Goal: Task Accomplishment & Management: Manage account settings

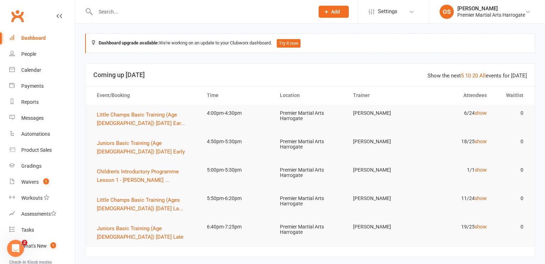
click at [111, 13] on input "text" at bounding box center [201, 12] width 216 height 10
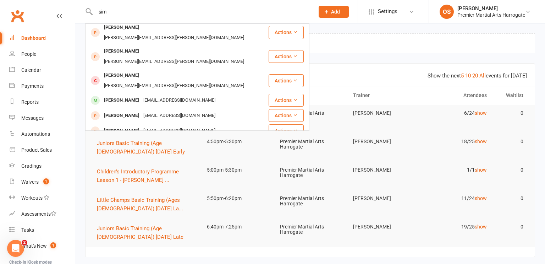
scroll to position [165, 0]
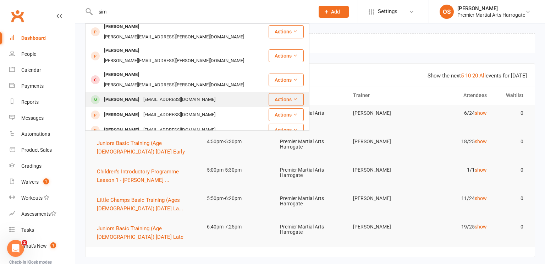
type input "sim"
click at [118, 94] on div "Simrah Haq" at bounding box center [121, 99] width 39 height 10
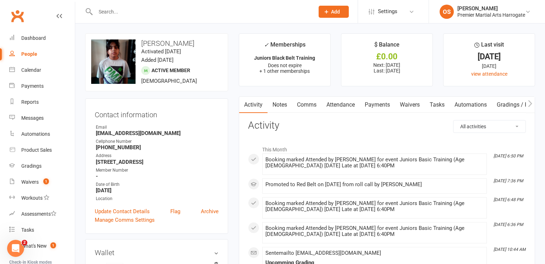
click at [383, 107] on link "Payments" at bounding box center [377, 104] width 35 height 16
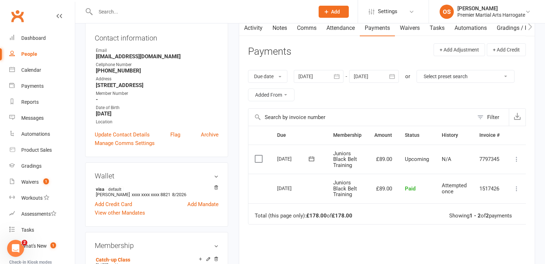
scroll to position [82, 0]
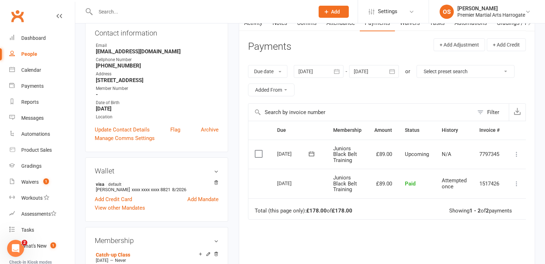
click at [313, 74] on div at bounding box center [319, 71] width 50 height 13
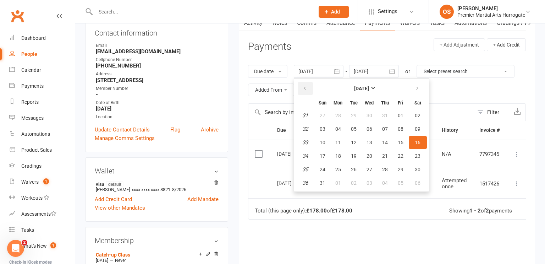
click at [309, 90] on button "button" at bounding box center [305, 88] width 15 height 13
click at [358, 119] on button "01" at bounding box center [353, 115] width 15 height 13
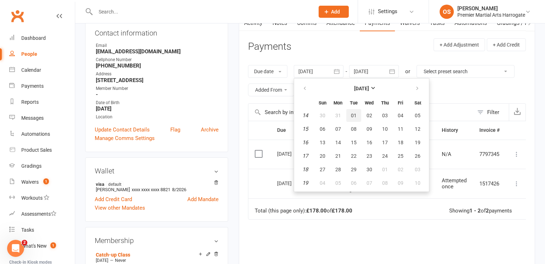
type input "[DATE]"
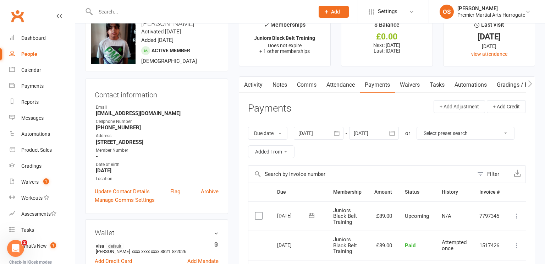
scroll to position [0, 0]
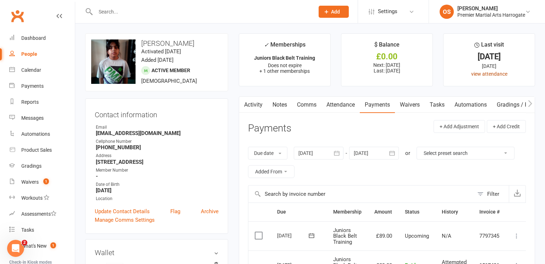
click at [482, 73] on link "view attendance" at bounding box center [489, 74] width 36 height 6
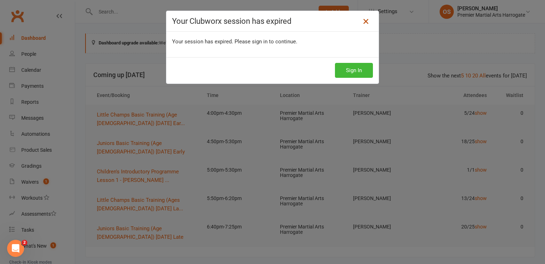
click at [365, 20] on icon at bounding box center [365, 21] width 9 height 9
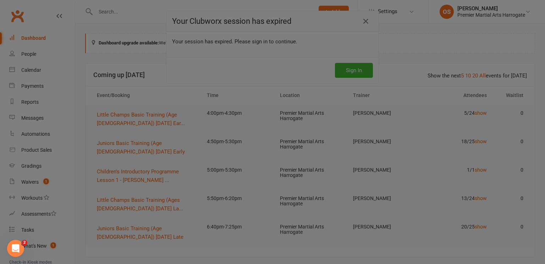
click at [32, 166] on div at bounding box center [272, 132] width 545 height 264
click at [369, 21] on div at bounding box center [272, 132] width 545 height 264
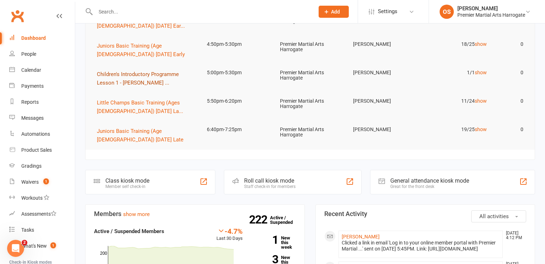
scroll to position [96, 0]
click at [29, 71] on div "Calendar" at bounding box center [31, 70] width 20 height 6
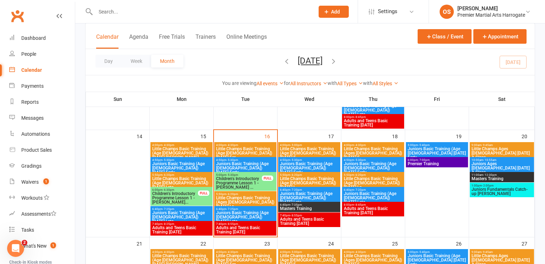
scroll to position [258, 0]
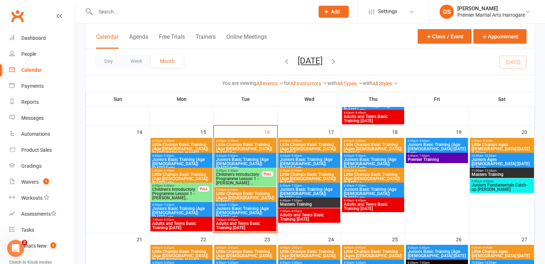
click at [504, 183] on span "Juniors Fundamentals Catch-up Cass" at bounding box center [501, 187] width 61 height 9
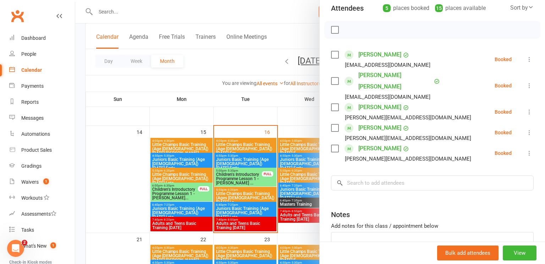
scroll to position [83, 0]
click at [135, 150] on div at bounding box center [310, 132] width 470 height 264
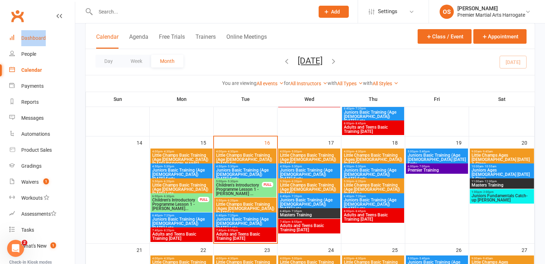
scroll to position [249, 0]
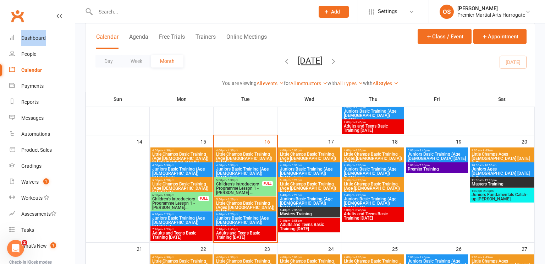
click at [252, 189] on span "Children's Introductory Programme Lesson 1 - Paul ..." at bounding box center [239, 188] width 46 height 13
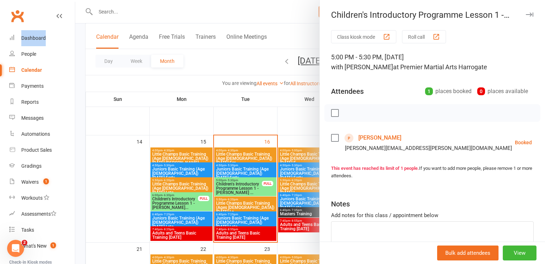
click at [528, 13] on icon "button" at bounding box center [529, 14] width 7 height 4
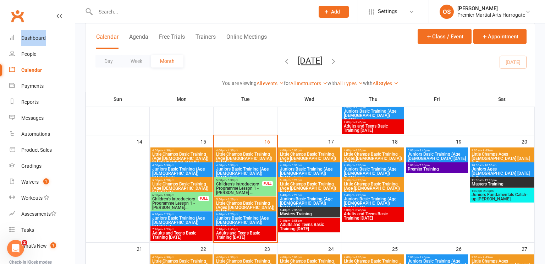
click at [482, 196] on span "Juniors Fundamentals Catch-up Cass" at bounding box center [501, 196] width 61 height 9
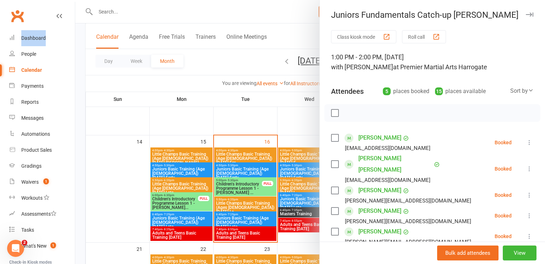
click at [174, 80] on div at bounding box center [310, 132] width 470 height 264
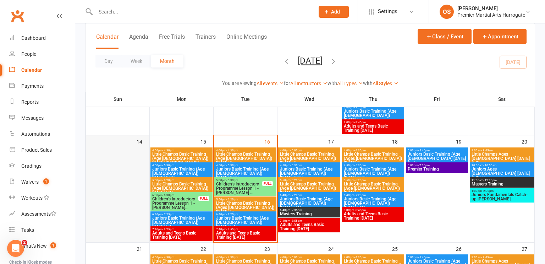
click at [144, 151] on div at bounding box center [118, 195] width 62 height 94
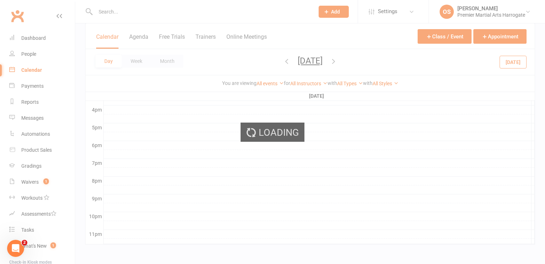
scroll to position [0, 0]
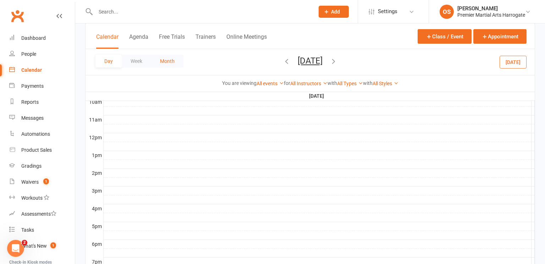
click at [166, 64] on button "Month" at bounding box center [167, 61] width 32 height 13
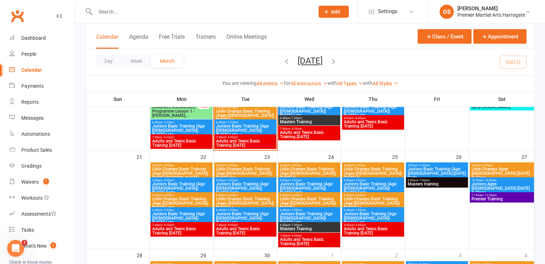
scroll to position [342, 0]
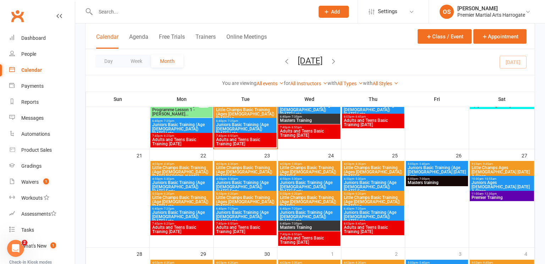
click at [505, 169] on span "Little Champs Ages 5-7 Saturday A Class" at bounding box center [501, 171] width 61 height 13
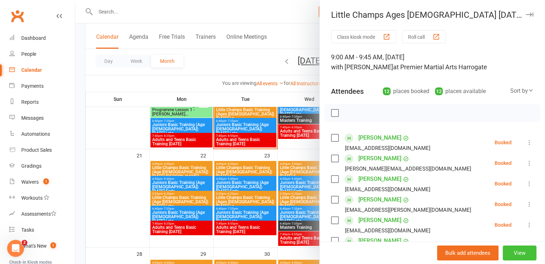
click at [513, 252] on button "View" at bounding box center [520, 252] width 34 height 15
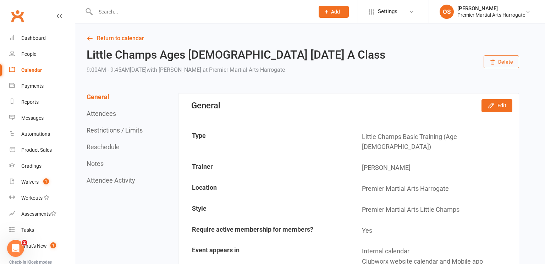
click at [498, 61] on button "Delete" at bounding box center [500, 61] width 35 height 13
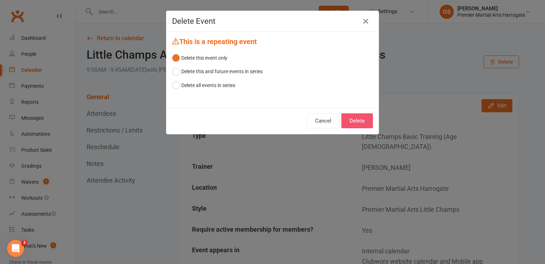
click at [357, 122] on button "Delete" at bounding box center [357, 120] width 32 height 15
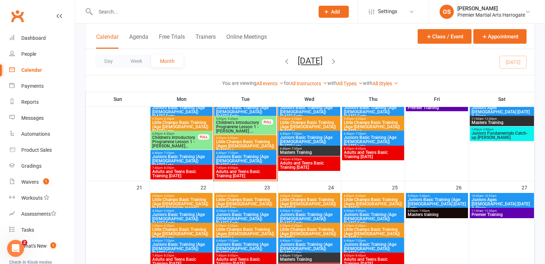
scroll to position [320, 0]
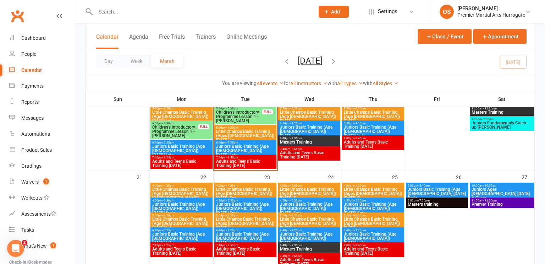
click at [489, 187] on span "Juniors Ages 8-12 Saturday A Class" at bounding box center [501, 193] width 61 height 13
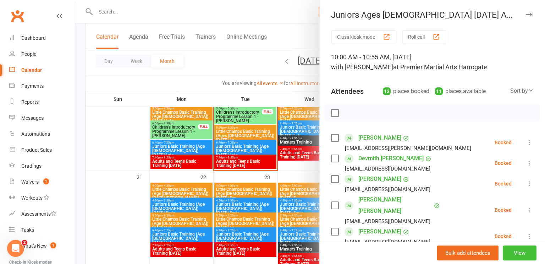
click at [512, 258] on button "View" at bounding box center [520, 252] width 34 height 15
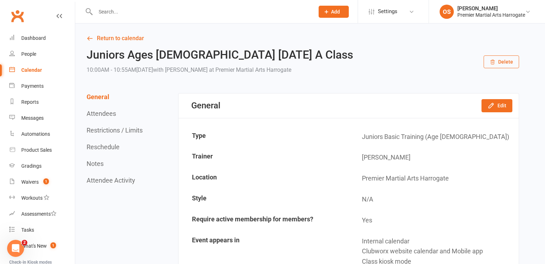
click at [502, 63] on button "Delete" at bounding box center [500, 61] width 35 height 13
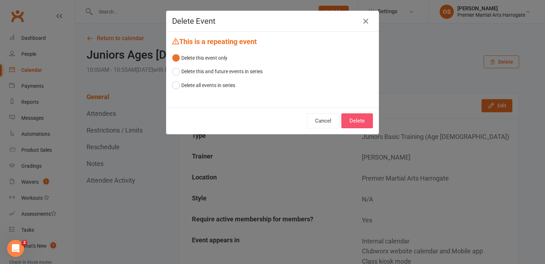
click at [351, 122] on button "Delete" at bounding box center [357, 120] width 32 height 15
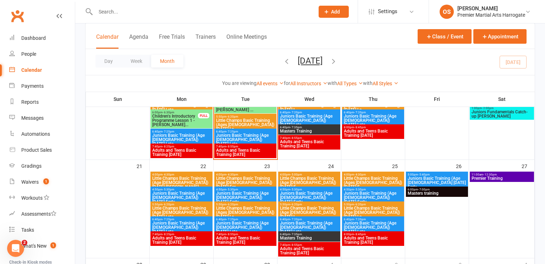
scroll to position [332, 0]
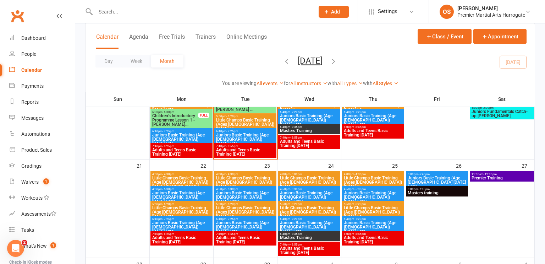
click at [492, 176] on span "Premier Training" at bounding box center [501, 178] width 61 height 4
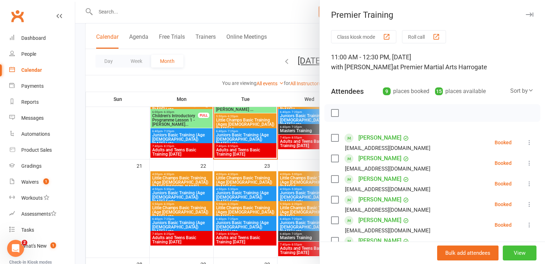
click at [508, 254] on button "View" at bounding box center [520, 252] width 34 height 15
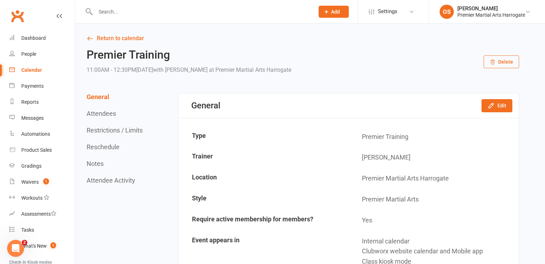
click at [505, 59] on button "Delete" at bounding box center [500, 61] width 35 height 13
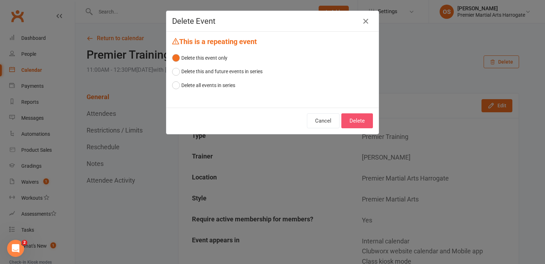
click at [360, 125] on button "Delete" at bounding box center [357, 120] width 32 height 15
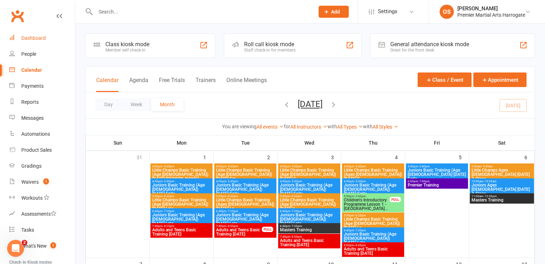
click at [33, 39] on div "Dashboard" at bounding box center [33, 38] width 24 height 6
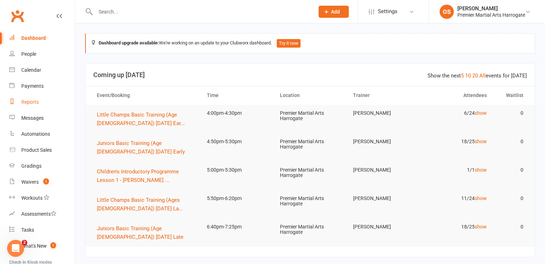
click at [35, 101] on div "Reports" at bounding box center [29, 102] width 17 height 6
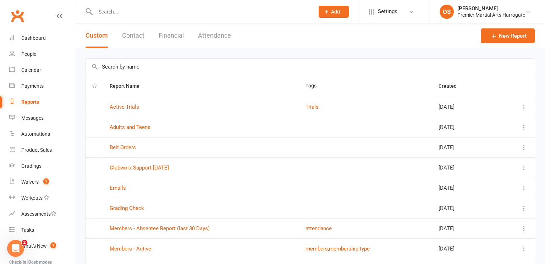
click at [168, 34] on button "Financial" at bounding box center [171, 35] width 25 height 24
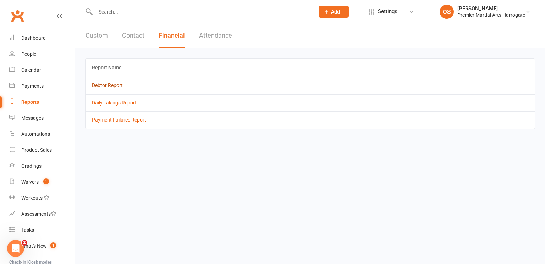
click at [117, 86] on link "Debtor Report" at bounding box center [107, 85] width 31 height 6
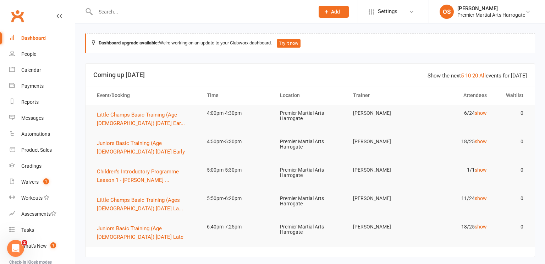
click at [292, 14] on input "text" at bounding box center [201, 12] width 216 height 10
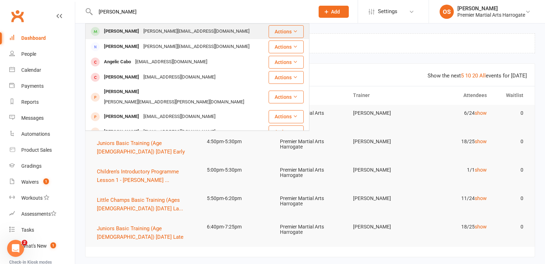
type input "[PERSON_NAME]"
click at [240, 29] on div "Angelica Li Cani Rita.cani@yahoo.com" at bounding box center [177, 31] width 182 height 15
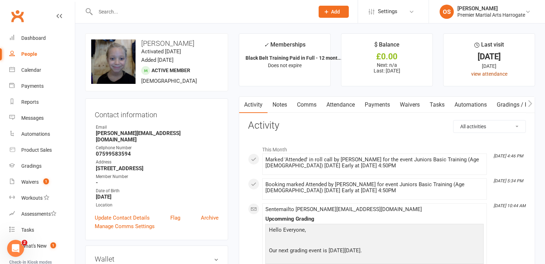
click at [474, 73] on link "view attendance" at bounding box center [489, 74] width 36 height 6
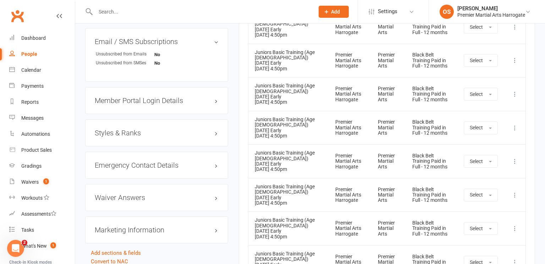
scroll to position [507, 0]
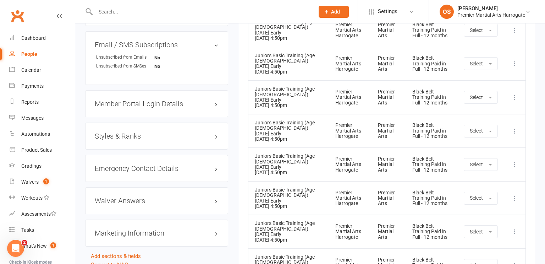
click at [136, 134] on h3 "Styles & Ranks" at bounding box center [157, 136] width 124 height 8
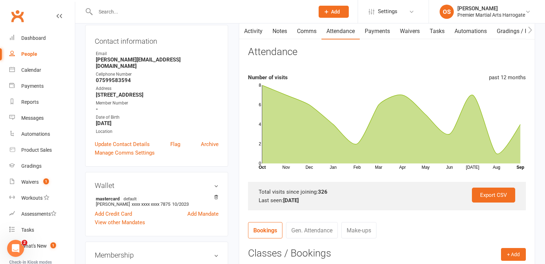
scroll to position [0, 0]
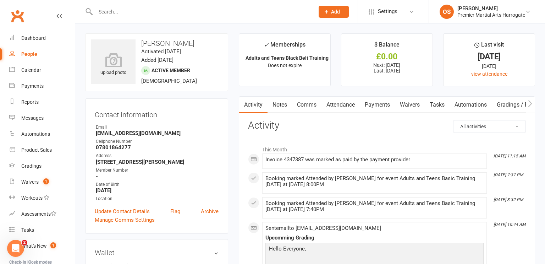
click at [380, 104] on link "Payments" at bounding box center [377, 104] width 35 height 16
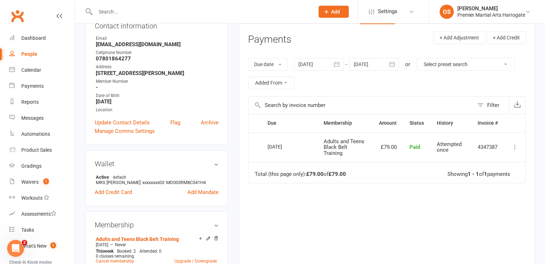
scroll to position [90, 0]
click at [329, 66] on div at bounding box center [319, 63] width 50 height 13
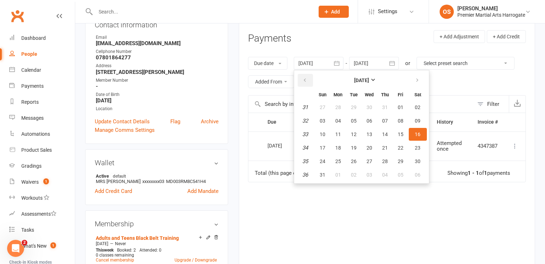
click at [305, 79] on icon "button" at bounding box center [304, 80] width 5 height 6
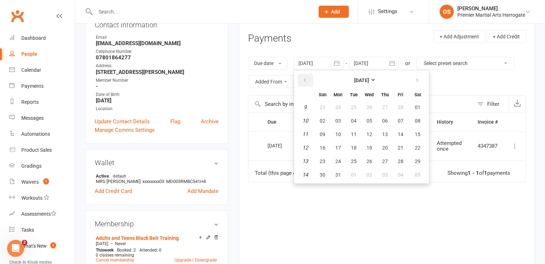
click at [305, 79] on icon "button" at bounding box center [304, 80] width 5 height 6
click at [367, 118] on span "08" at bounding box center [369, 121] width 6 height 6
type input "[DATE]"
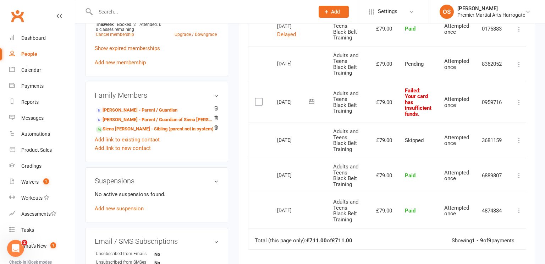
scroll to position [317, 0]
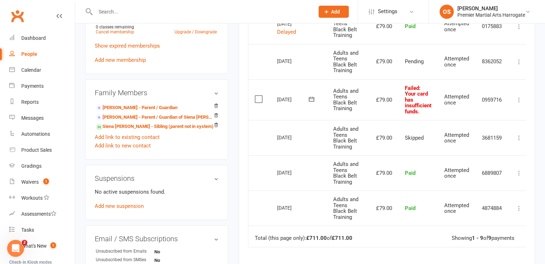
click at [258, 99] on label at bounding box center [260, 98] width 10 height 7
click at [258, 95] on input "checkbox" at bounding box center [257, 95] width 5 height 0
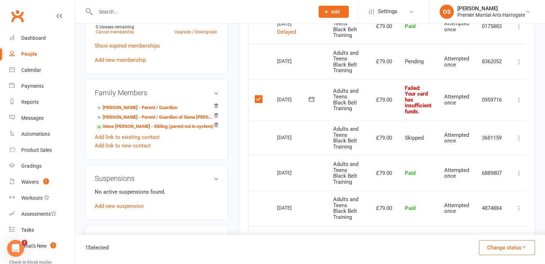
click at [520, 101] on icon at bounding box center [518, 99] width 7 height 7
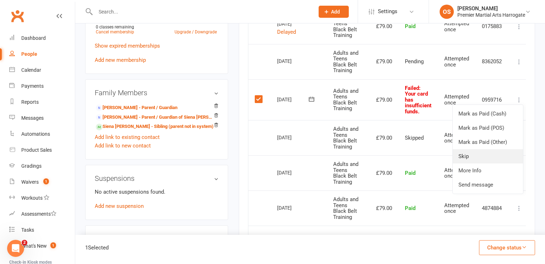
click at [475, 155] on link "Skip" at bounding box center [488, 156] width 70 height 14
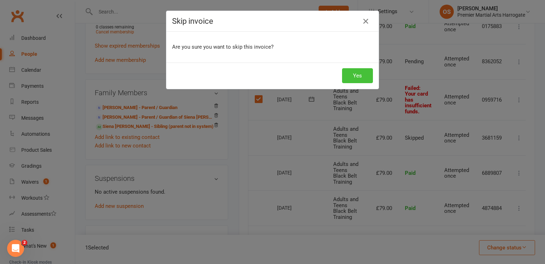
click at [354, 78] on button "Yes" at bounding box center [357, 75] width 31 height 15
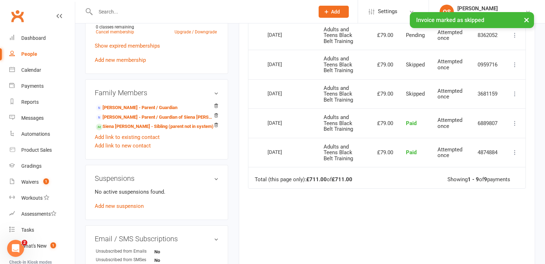
scroll to position [0, 0]
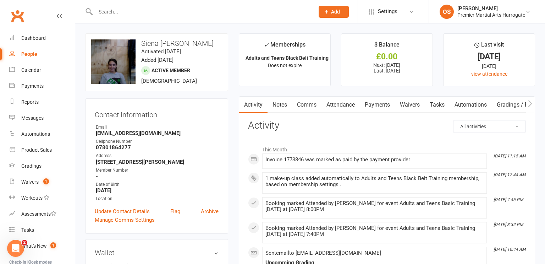
click at [377, 106] on link "Payments" at bounding box center [377, 104] width 35 height 16
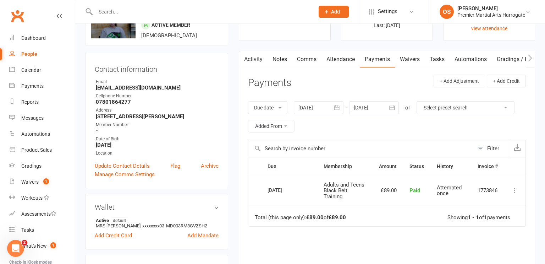
scroll to position [45, 0]
click at [321, 112] on div at bounding box center [319, 108] width 50 height 13
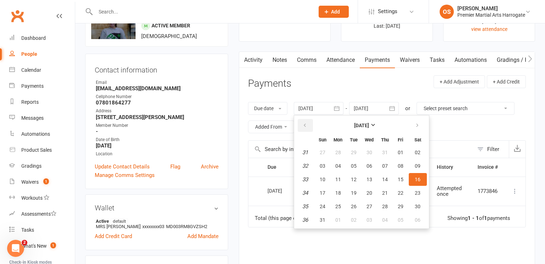
click at [306, 123] on icon "button" at bounding box center [304, 125] width 5 height 6
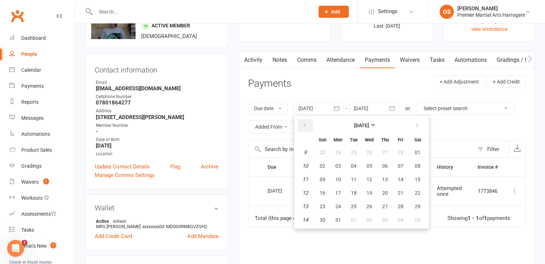
click at [306, 123] on icon "button" at bounding box center [304, 125] width 5 height 6
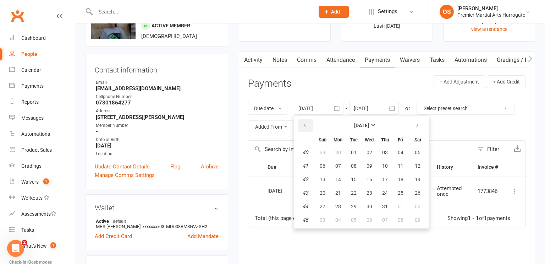
click at [306, 123] on icon "button" at bounding box center [304, 125] width 5 height 6
click at [357, 153] on button "03" at bounding box center [353, 152] width 15 height 13
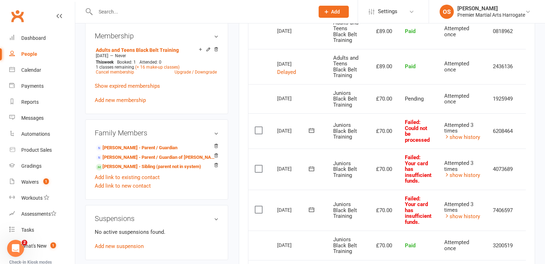
scroll to position [279, 0]
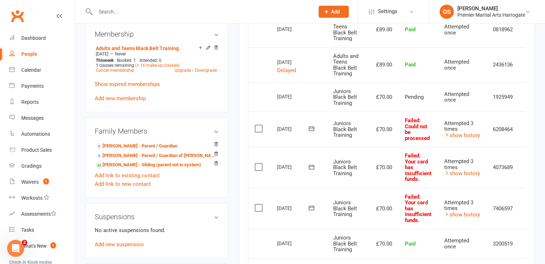
click at [257, 126] on label at bounding box center [260, 128] width 10 height 7
click at [257, 125] on input "checkbox" at bounding box center [257, 125] width 5 height 0
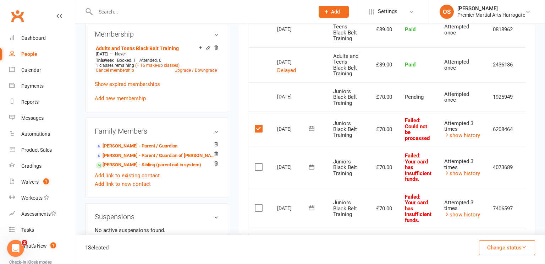
click at [258, 166] on label at bounding box center [260, 166] width 10 height 7
click at [258, 163] on input "checkbox" at bounding box center [257, 163] width 5 height 0
click at [259, 207] on label at bounding box center [260, 207] width 10 height 7
click at [259, 204] on input "checkbox" at bounding box center [257, 204] width 5 height 0
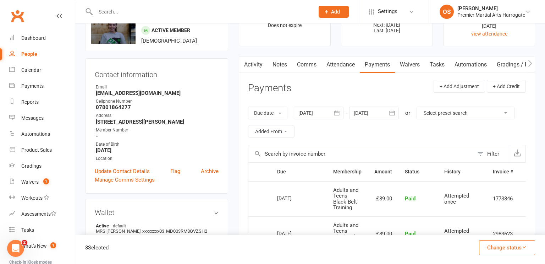
scroll to position [40, 0]
click at [520, 247] on button "Change status" at bounding box center [507, 247] width 56 height 15
click at [486, 228] on link "Skipped" at bounding box center [499, 228] width 70 height 14
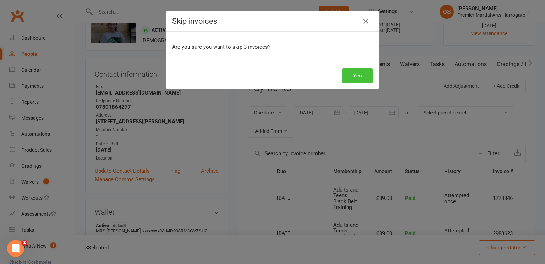
click at [356, 81] on button "Yes" at bounding box center [357, 75] width 31 height 15
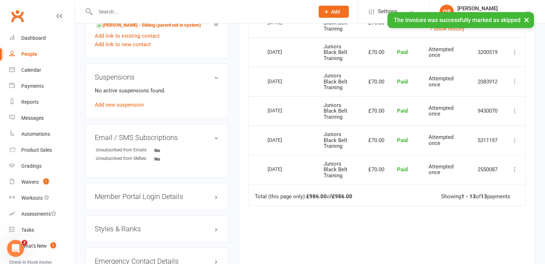
scroll to position [0, 0]
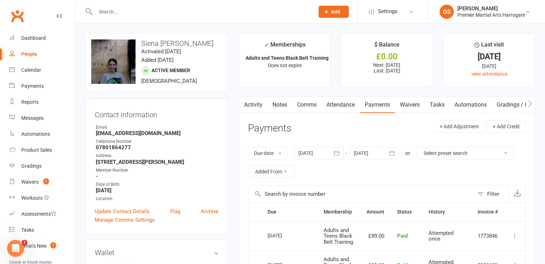
click at [310, 153] on div at bounding box center [319, 152] width 50 height 13
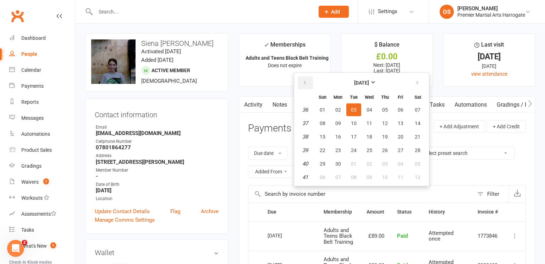
click at [304, 83] on icon "button" at bounding box center [304, 83] width 5 height 6
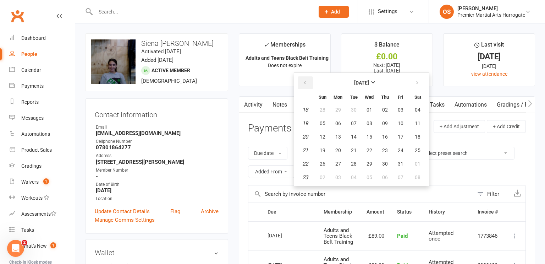
click at [304, 83] on icon "button" at bounding box center [304, 83] width 5 height 6
click at [343, 120] on button "08" at bounding box center [338, 123] width 15 height 13
type input "08 Jan 2024"
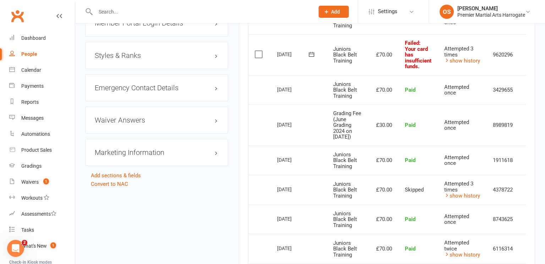
scroll to position [494, 0]
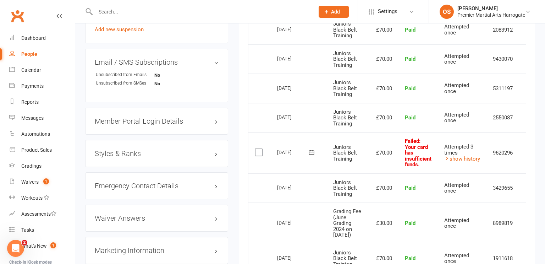
click at [260, 149] on label at bounding box center [260, 152] width 10 height 7
click at [259, 149] on input "checkbox" at bounding box center [257, 149] width 5 height 0
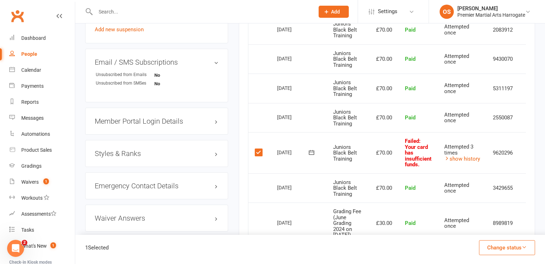
scroll to position [0, 16]
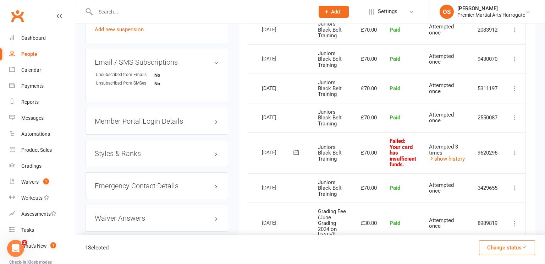
click at [515, 151] on icon at bounding box center [514, 152] width 7 height 7
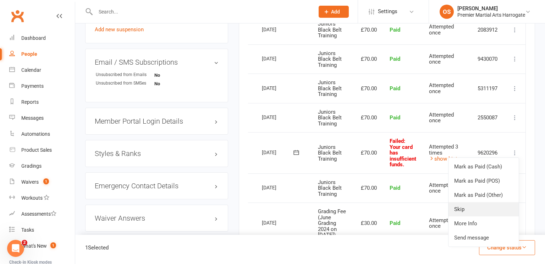
click at [483, 211] on link "Skip" at bounding box center [483, 209] width 70 height 14
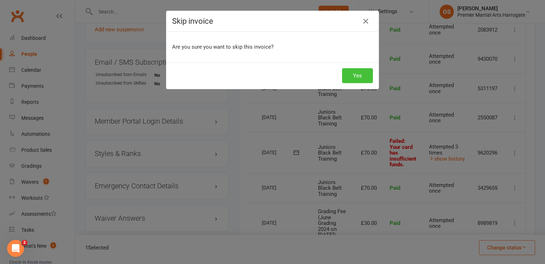
click at [360, 73] on button "Yes" at bounding box center [357, 75] width 31 height 15
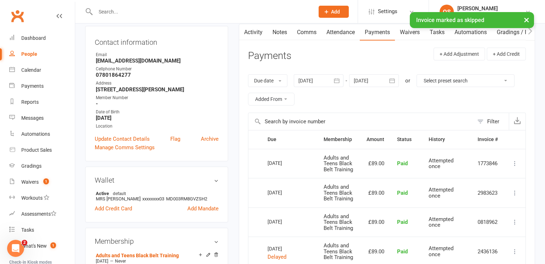
scroll to position [0, 0]
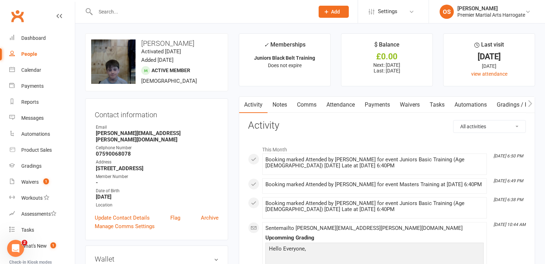
click at [375, 104] on link "Payments" at bounding box center [377, 104] width 35 height 16
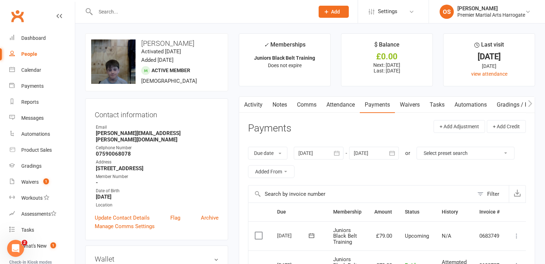
click at [312, 152] on div at bounding box center [319, 152] width 50 height 13
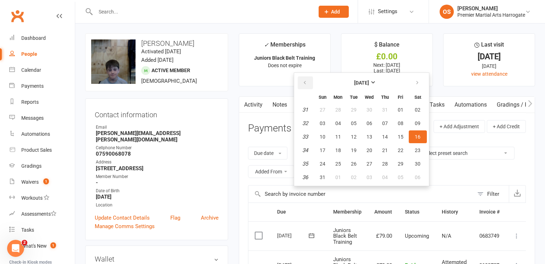
click at [304, 80] on icon "button" at bounding box center [304, 83] width 5 height 6
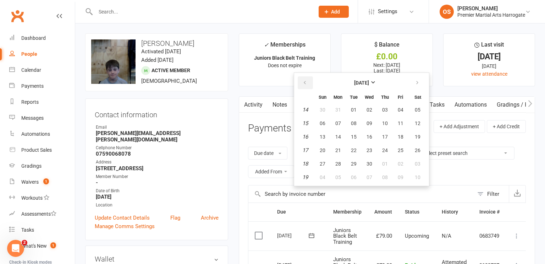
click at [304, 80] on icon "button" at bounding box center [304, 83] width 5 height 6
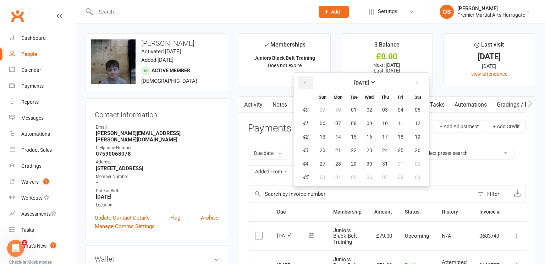
click at [304, 80] on icon "button" at bounding box center [304, 83] width 5 height 6
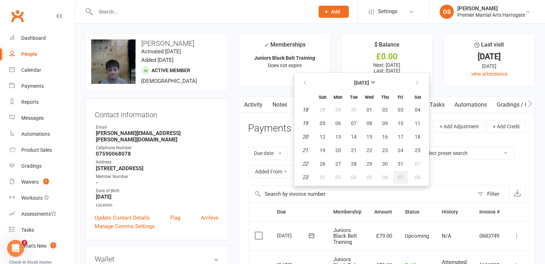
click at [396, 171] on button "07" at bounding box center [400, 177] width 15 height 13
type input "[DATE]"
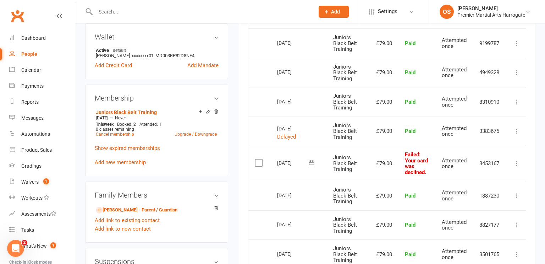
scroll to position [0, 1]
click at [514, 164] on icon at bounding box center [514, 163] width 7 height 7
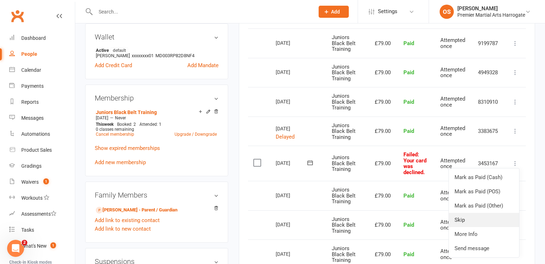
click at [472, 221] on link "Skip" at bounding box center [484, 219] width 70 height 14
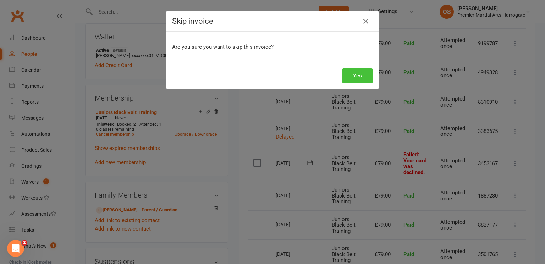
click at [359, 79] on button "Yes" at bounding box center [357, 75] width 31 height 15
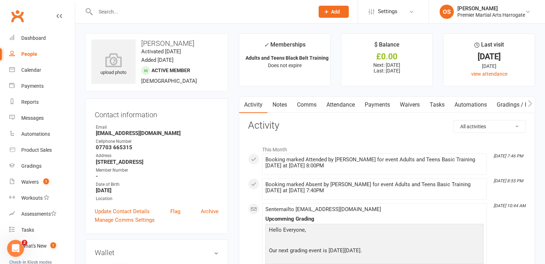
click at [381, 103] on link "Payments" at bounding box center [377, 104] width 35 height 16
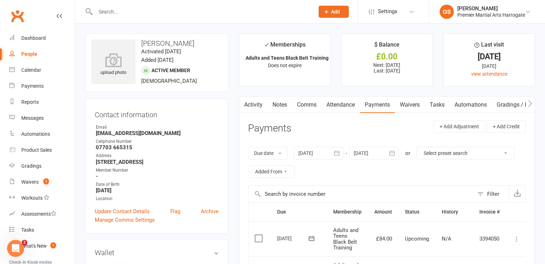
click at [327, 154] on div at bounding box center [319, 152] width 50 height 13
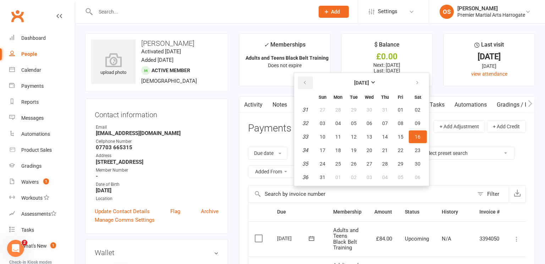
click at [304, 80] on icon "button" at bounding box center [304, 83] width 5 height 6
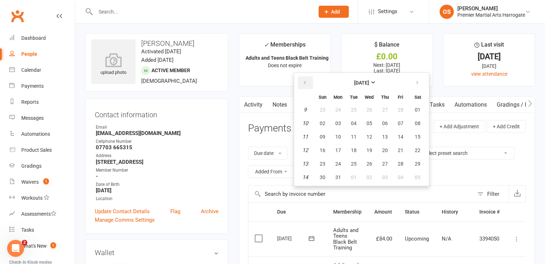
click at [304, 80] on icon "button" at bounding box center [304, 83] width 5 height 6
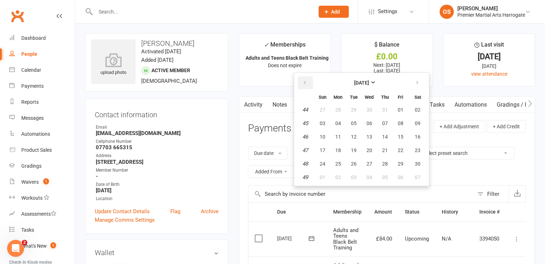
click at [304, 80] on icon "button" at bounding box center [304, 83] width 5 height 6
click at [371, 122] on span "11" at bounding box center [369, 123] width 6 height 6
type input "11 Sep 2024"
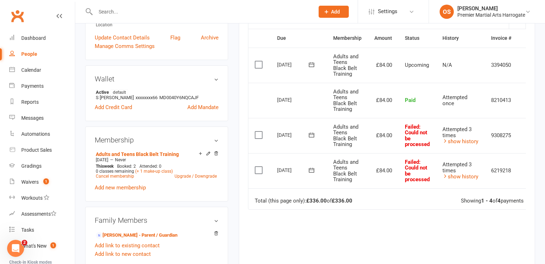
scroll to position [180, 0]
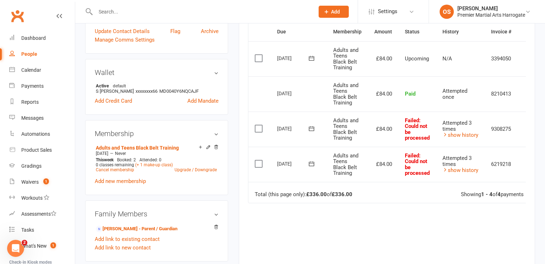
click at [259, 163] on label at bounding box center [260, 163] width 10 height 7
click at [259, 160] on input "checkbox" at bounding box center [257, 160] width 5 height 0
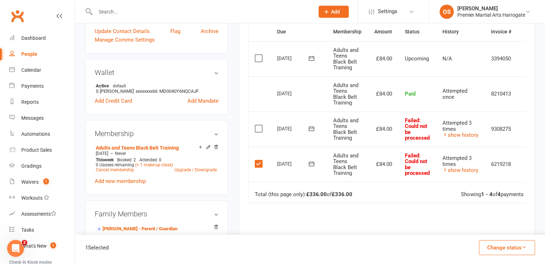
click at [259, 127] on label at bounding box center [260, 128] width 10 height 7
click at [259, 125] on input "checkbox" at bounding box center [257, 125] width 5 height 0
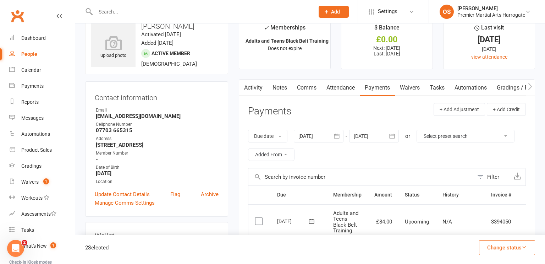
scroll to position [17, 0]
click at [523, 244] on icon "button" at bounding box center [523, 246] width 5 height 5
click at [489, 227] on link "Skipped" at bounding box center [499, 228] width 70 height 14
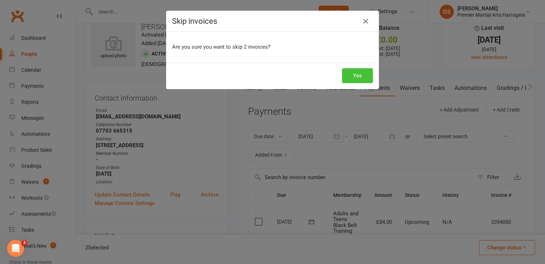
click at [360, 76] on button "Yes" at bounding box center [357, 75] width 31 height 15
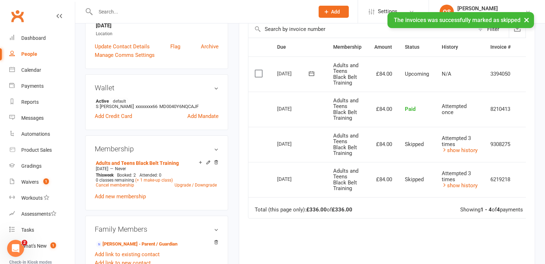
scroll to position [164, 0]
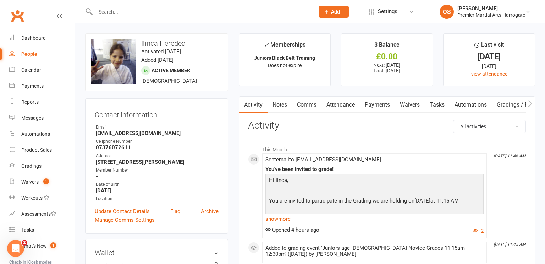
click at [376, 104] on link "Payments" at bounding box center [377, 104] width 35 height 16
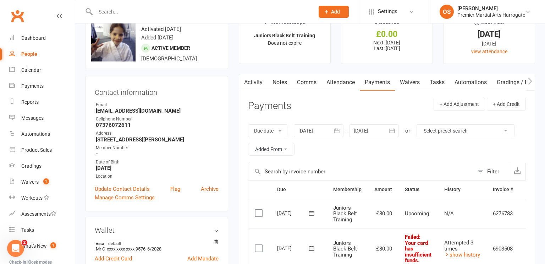
scroll to position [21, 0]
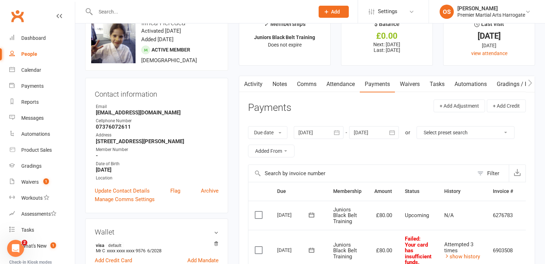
click at [326, 131] on div at bounding box center [319, 132] width 50 height 13
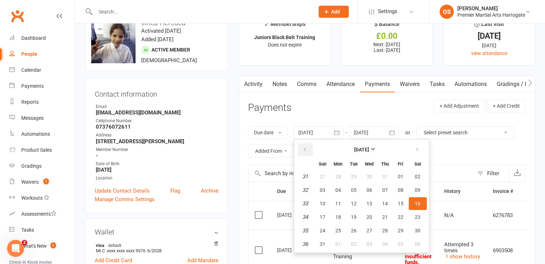
click at [305, 148] on icon "button" at bounding box center [304, 149] width 5 height 6
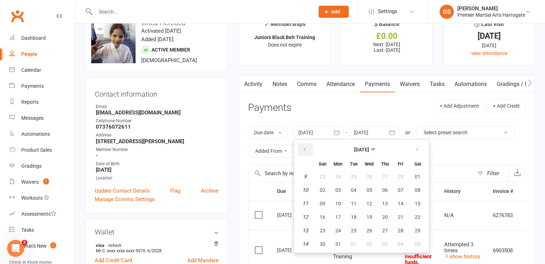
click at [305, 148] on icon "button" at bounding box center [304, 149] width 5 height 6
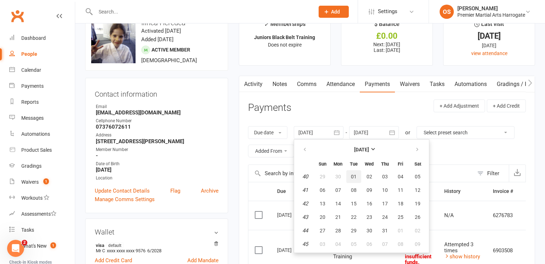
click at [349, 177] on button "01" at bounding box center [353, 176] width 15 height 13
type input "[DATE]"
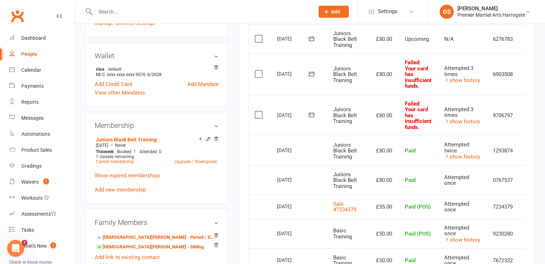
scroll to position [194, 0]
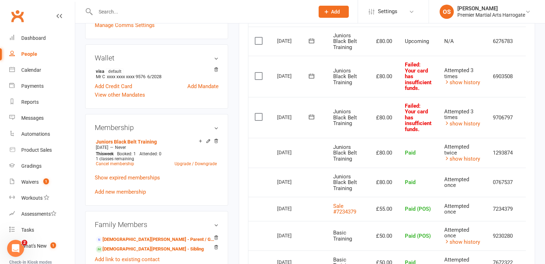
click at [259, 117] on label at bounding box center [260, 116] width 10 height 7
click at [259, 113] on input "checkbox" at bounding box center [257, 113] width 5 height 0
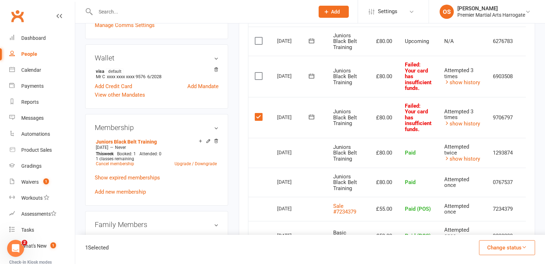
click at [258, 116] on label at bounding box center [260, 116] width 10 height 7
click at [258, 113] on input "checkbox" at bounding box center [257, 113] width 5 height 0
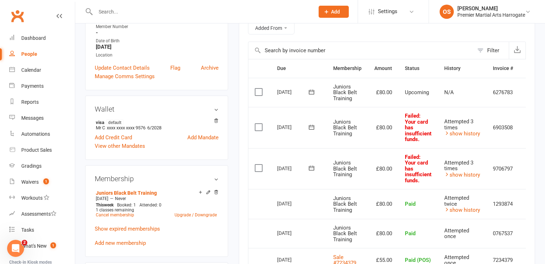
scroll to position [143, 0]
click at [257, 168] on label at bounding box center [260, 168] width 10 height 7
click at [257, 165] on input "checkbox" at bounding box center [257, 165] width 5 height 0
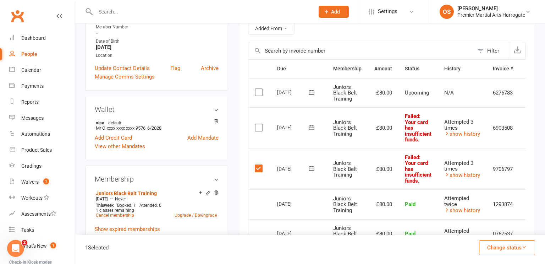
click at [258, 128] on label at bounding box center [260, 127] width 10 height 7
click at [258, 124] on input "checkbox" at bounding box center [257, 124] width 5 height 0
click at [505, 246] on button "Change status" at bounding box center [507, 247] width 56 height 15
click at [500, 232] on link "Skipped" at bounding box center [499, 228] width 70 height 14
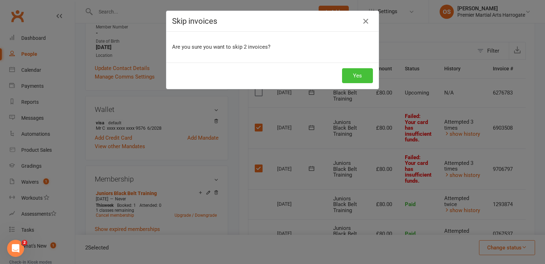
click at [350, 80] on button "Yes" at bounding box center [357, 75] width 31 height 15
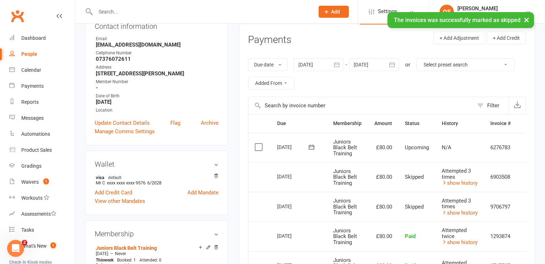
scroll to position [0, 0]
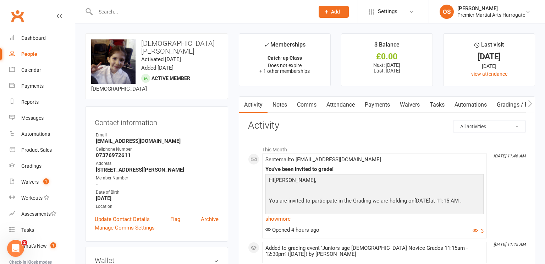
click at [370, 106] on link "Payments" at bounding box center [377, 104] width 35 height 16
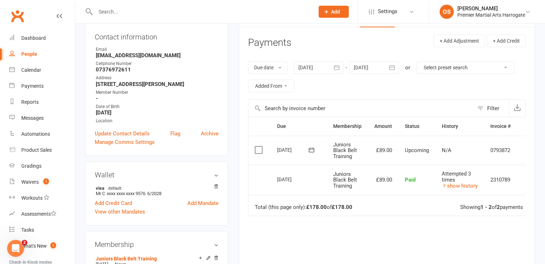
scroll to position [84, 0]
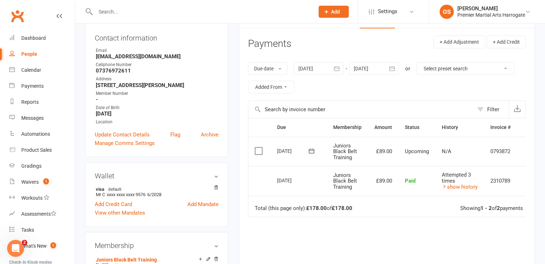
click at [334, 66] on icon "button" at bounding box center [336, 68] width 7 height 7
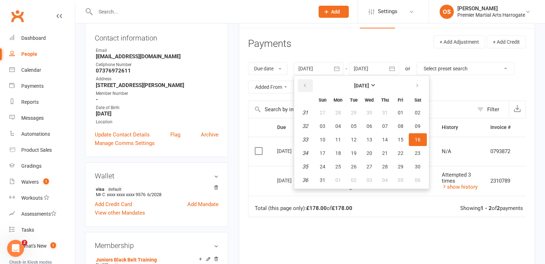
click at [309, 85] on button "button" at bounding box center [305, 85] width 15 height 13
click at [355, 129] on button "08" at bounding box center [353, 126] width 15 height 13
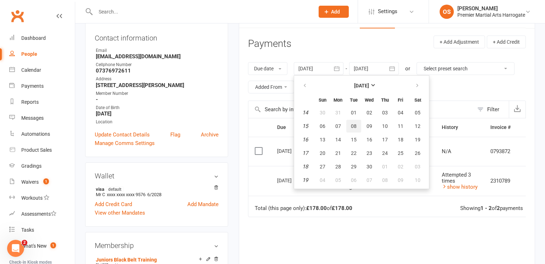
type input "[DATE]"
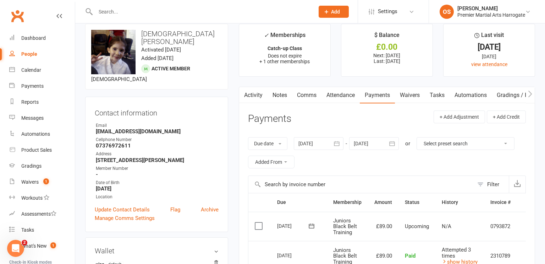
scroll to position [0, 0]
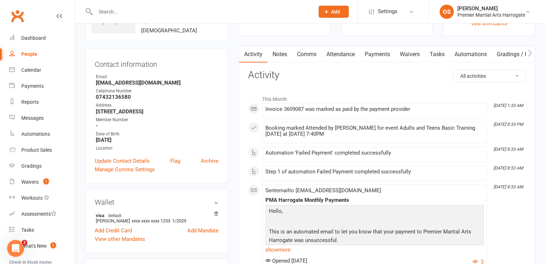
scroll to position [52, 0]
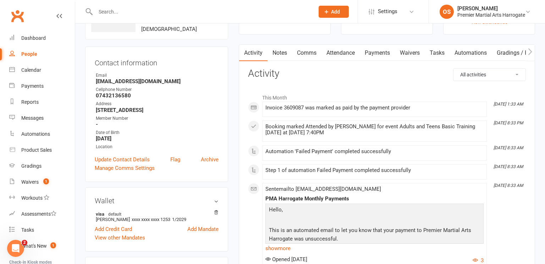
click at [375, 52] on link "Payments" at bounding box center [377, 53] width 35 height 16
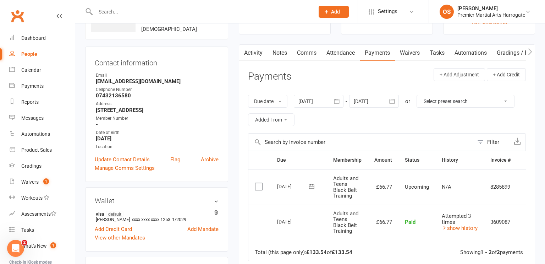
click at [327, 101] on div at bounding box center [319, 101] width 50 height 13
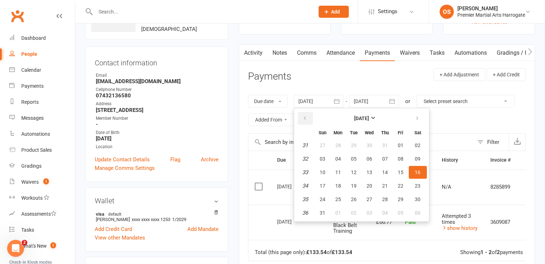
click at [307, 118] on icon "button" at bounding box center [304, 118] width 5 height 6
click at [354, 145] on span "01" at bounding box center [354, 145] width 6 height 6
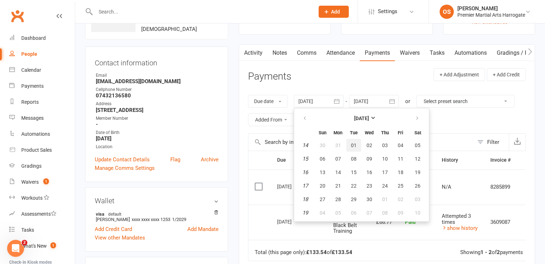
type input "[DATE]"
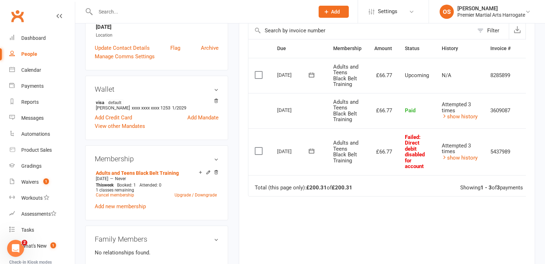
scroll to position [166, 0]
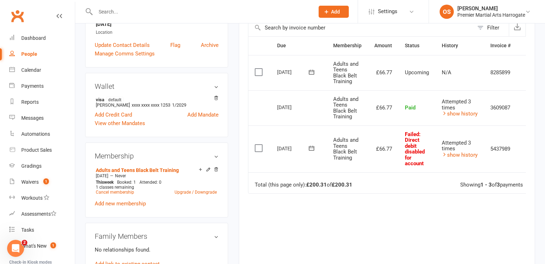
click at [258, 148] on label at bounding box center [260, 147] width 10 height 7
click at [258, 144] on input "checkbox" at bounding box center [257, 144] width 5 height 0
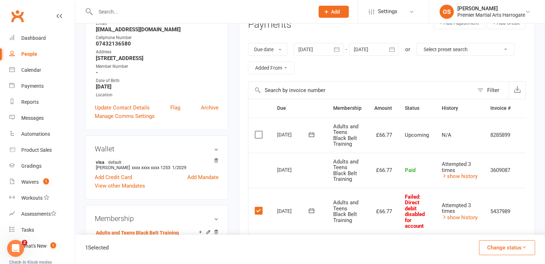
scroll to position [0, 13]
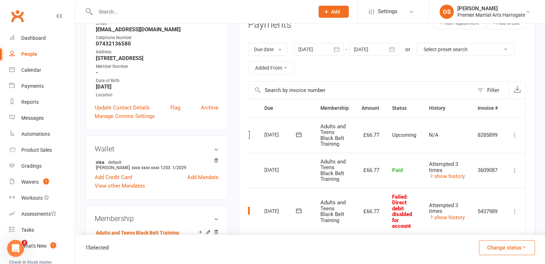
click at [515, 210] on icon at bounding box center [514, 210] width 7 height 7
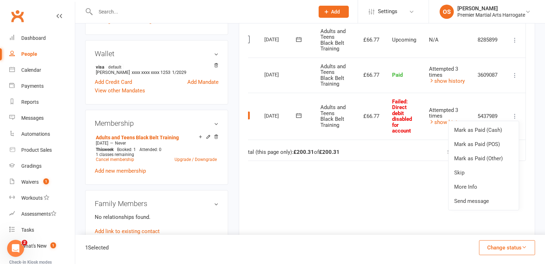
scroll to position [199, 0]
click at [471, 175] on link "Skip" at bounding box center [483, 172] width 70 height 14
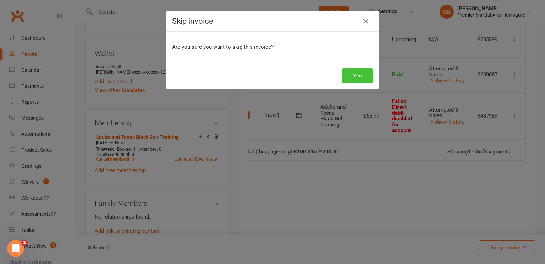
click at [354, 76] on button "Yes" at bounding box center [357, 75] width 31 height 15
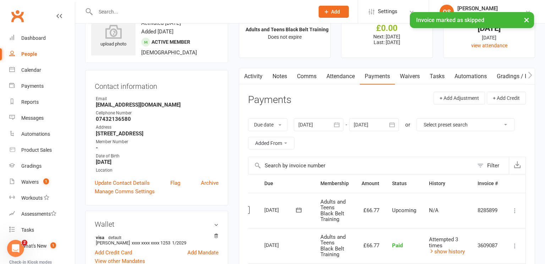
scroll to position [0, 0]
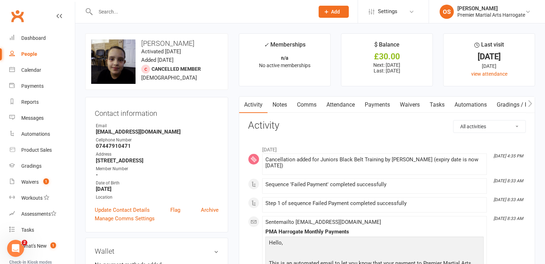
click at [381, 102] on link "Payments" at bounding box center [377, 104] width 35 height 16
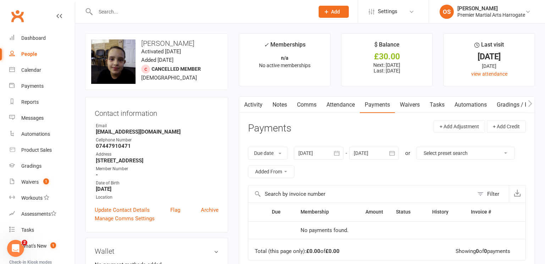
click at [321, 153] on div at bounding box center [319, 152] width 50 height 13
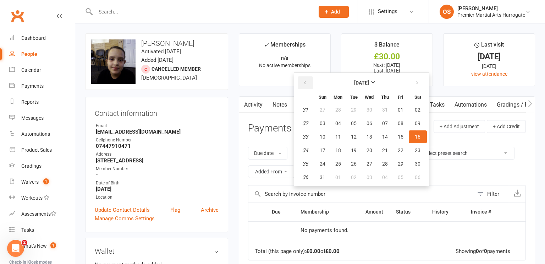
click at [306, 83] on icon "button" at bounding box center [304, 83] width 5 height 6
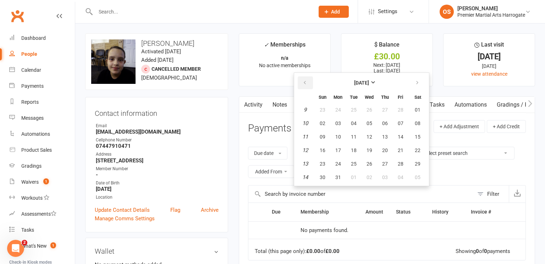
click at [306, 83] on icon "button" at bounding box center [304, 83] width 5 height 6
click at [370, 124] on span "06" at bounding box center [369, 123] width 6 height 6
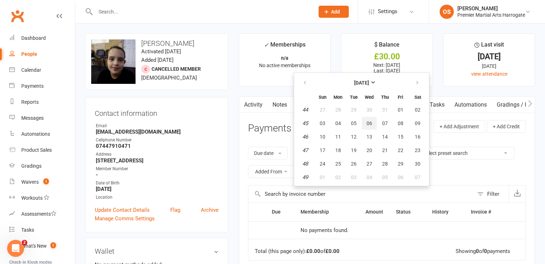
type input "[DATE]"
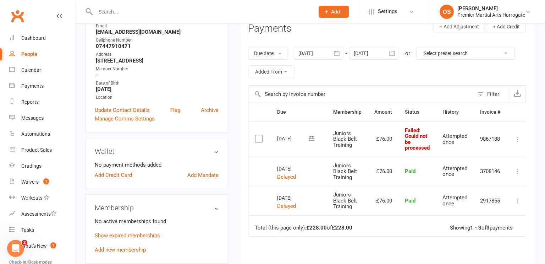
scroll to position [103, 0]
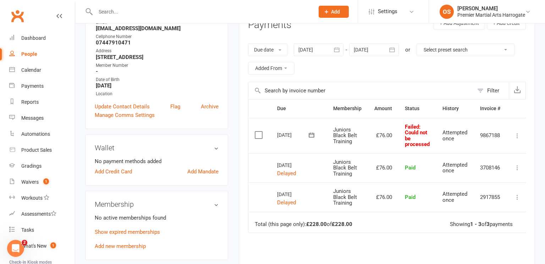
click at [517, 135] on icon at bounding box center [517, 135] width 7 height 7
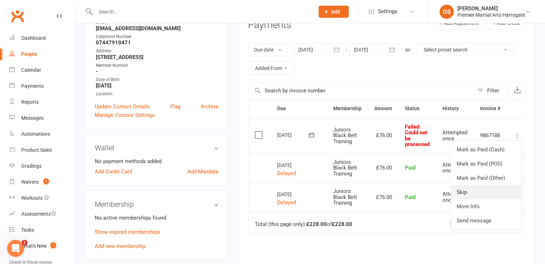
click at [473, 194] on link "Skip" at bounding box center [486, 192] width 70 height 14
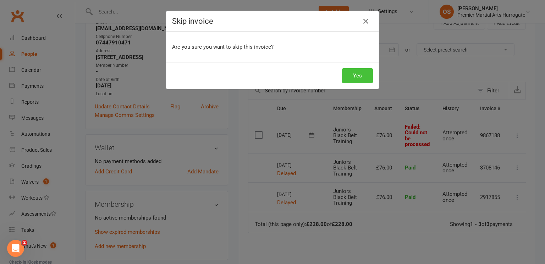
click at [369, 78] on button "Yes" at bounding box center [357, 75] width 31 height 15
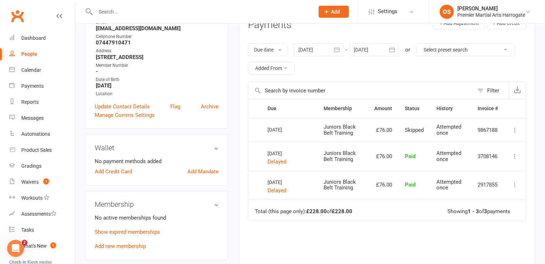
scroll to position [0, 0]
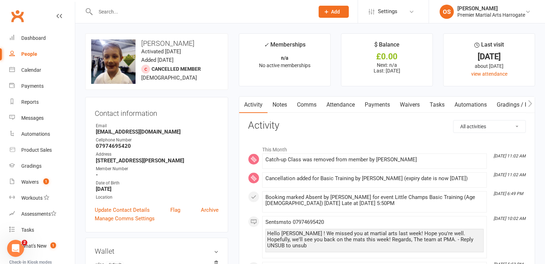
click at [384, 105] on link "Payments" at bounding box center [377, 104] width 35 height 16
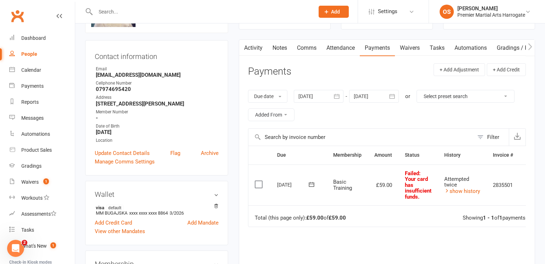
scroll to position [55, 0]
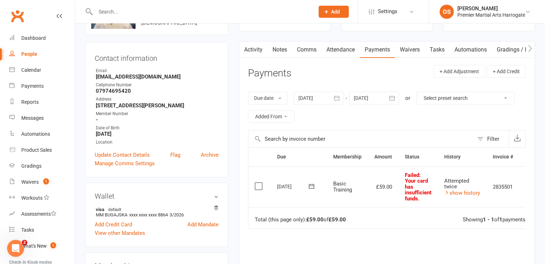
click at [326, 99] on div at bounding box center [319, 98] width 50 height 13
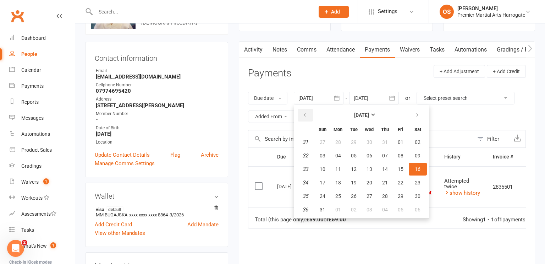
click at [304, 116] on icon "button" at bounding box center [304, 115] width 5 height 6
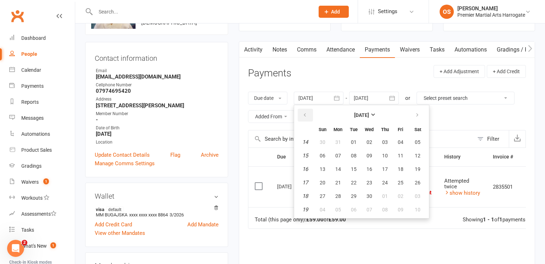
click at [304, 116] on icon "button" at bounding box center [304, 115] width 5 height 6
click at [373, 154] on button "05" at bounding box center [369, 155] width 15 height 13
type input "[DATE]"
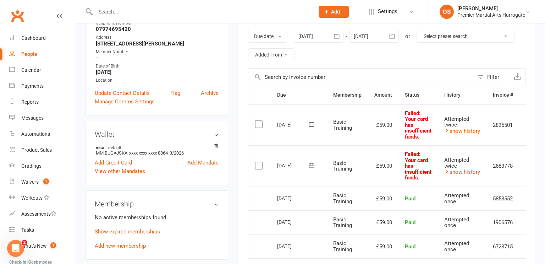
scroll to position [117, 0]
click at [259, 123] on label at bounding box center [260, 123] width 10 height 7
click at [259, 120] on input "checkbox" at bounding box center [257, 120] width 5 height 0
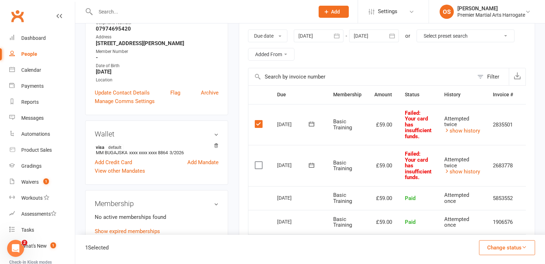
click at [259, 164] on label at bounding box center [260, 164] width 10 height 7
click at [259, 161] on input "checkbox" at bounding box center [257, 161] width 5 height 0
click at [492, 249] on button "Change status" at bounding box center [507, 247] width 56 height 15
click at [476, 231] on link "Skipped" at bounding box center [499, 228] width 70 height 14
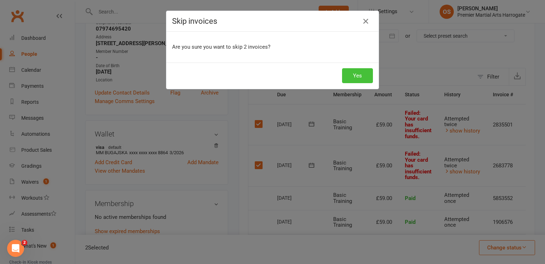
click at [359, 77] on button "Yes" at bounding box center [357, 75] width 31 height 15
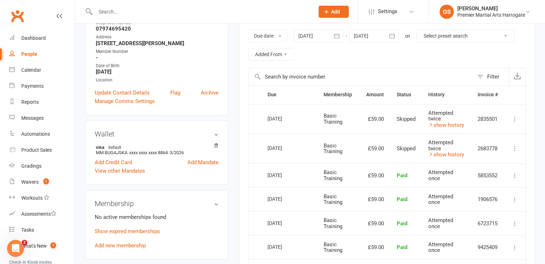
scroll to position [0, 0]
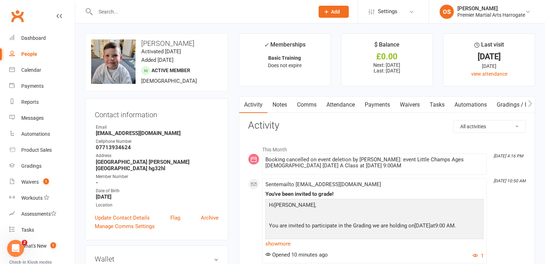
click at [378, 105] on link "Payments" at bounding box center [377, 104] width 35 height 16
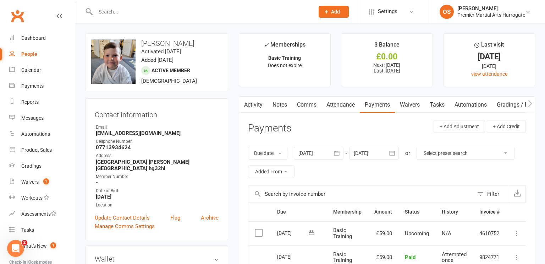
click at [325, 156] on div at bounding box center [319, 152] width 50 height 13
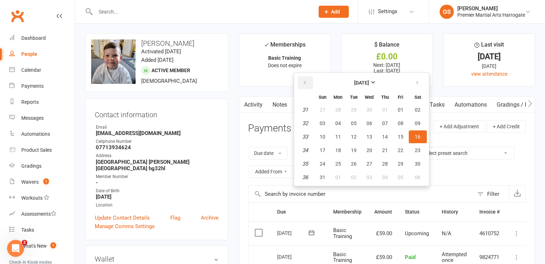
click at [306, 80] on icon "button" at bounding box center [304, 83] width 5 height 6
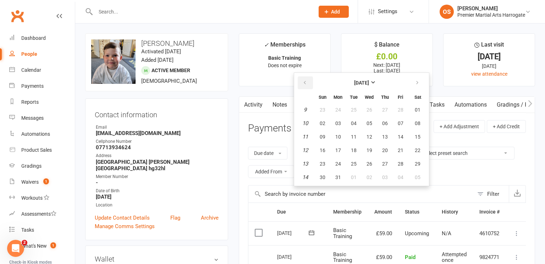
click at [306, 80] on icon "button" at bounding box center [304, 83] width 5 height 6
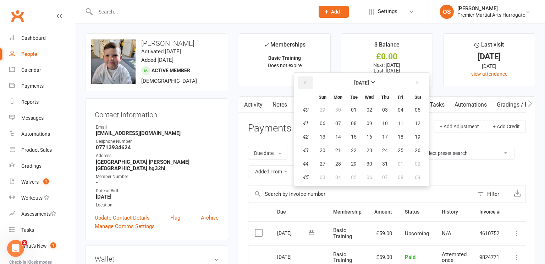
click at [306, 80] on icon "button" at bounding box center [304, 83] width 5 height 6
click at [345, 127] on button "09" at bounding box center [338, 123] width 15 height 13
type input "[DATE]"
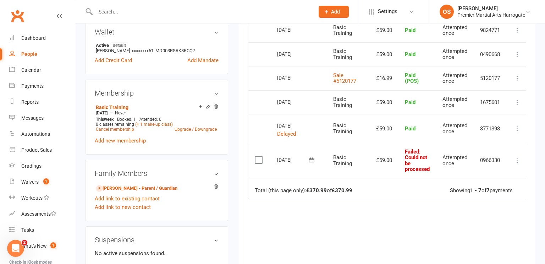
scroll to position [228, 0]
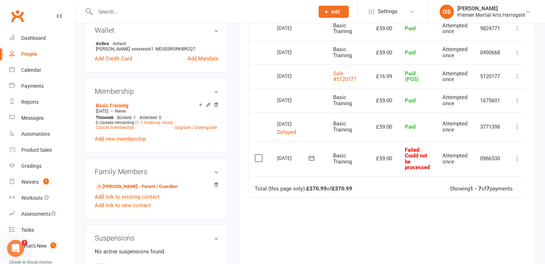
click at [256, 157] on label at bounding box center [260, 157] width 10 height 7
click at [256, 154] on input "checkbox" at bounding box center [257, 154] width 5 height 0
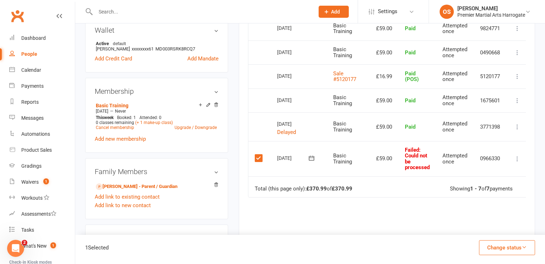
click at [518, 160] on icon at bounding box center [517, 158] width 7 height 7
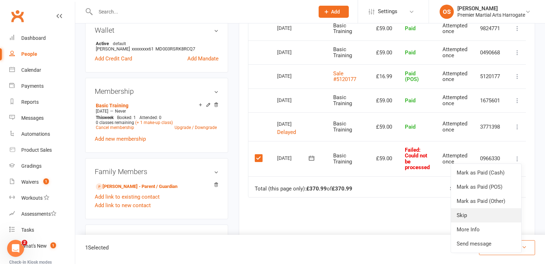
click at [471, 216] on link "Skip" at bounding box center [486, 215] width 70 height 14
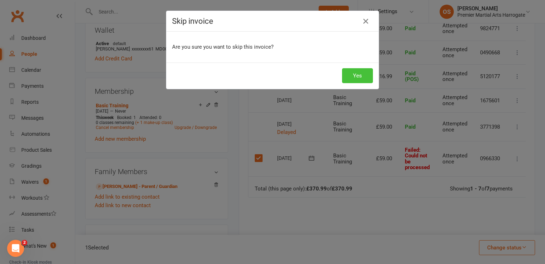
click at [358, 77] on button "Yes" at bounding box center [357, 75] width 31 height 15
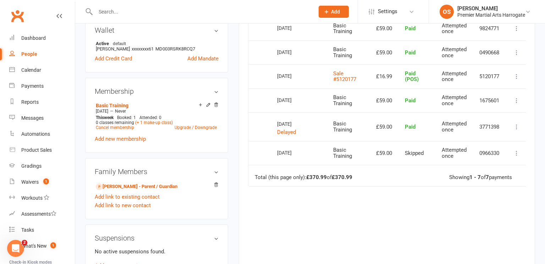
drag, startPoint x: 262, startPoint y: 19, endPoint x: 262, endPoint y: 24, distance: 5.3
click at [262, 24] on ui-view "Prospect Member Non-attending contact Class / event Appointment Grading event T…" at bounding box center [272, 156] width 545 height 766
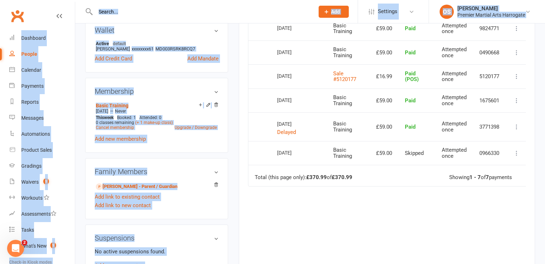
scroll to position [0, 0]
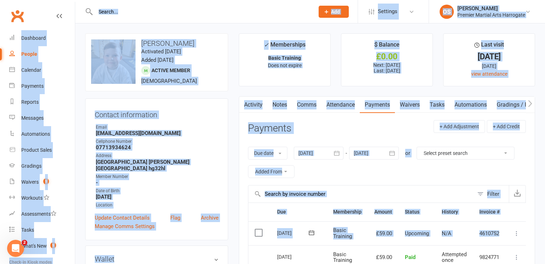
click at [242, 60] on li "✓ Memberships Basic Training Does not expire" at bounding box center [285, 59] width 92 height 53
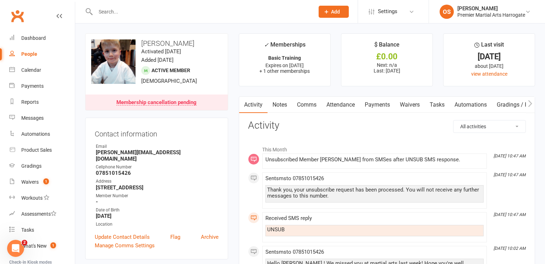
click at [381, 105] on link "Payments" at bounding box center [377, 104] width 35 height 16
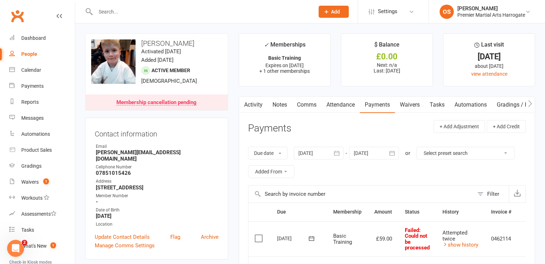
click at [319, 156] on div at bounding box center [319, 152] width 50 height 13
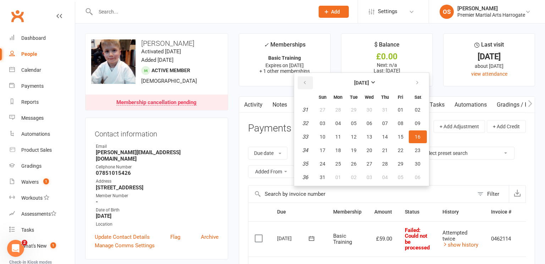
click at [305, 81] on icon "button" at bounding box center [304, 83] width 5 height 6
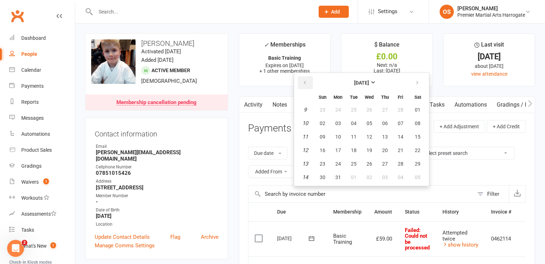
click at [305, 81] on icon "button" at bounding box center [304, 83] width 5 height 6
click at [363, 120] on button "08" at bounding box center [369, 123] width 15 height 13
type input "08 Jan 2025"
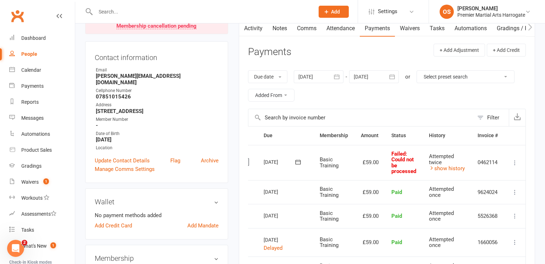
scroll to position [74, 0]
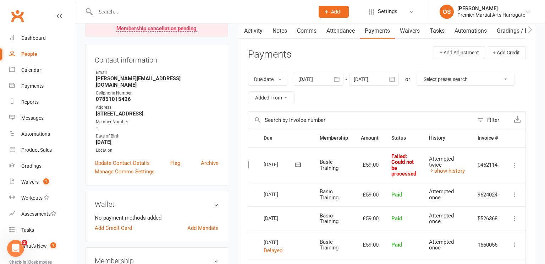
click at [514, 167] on icon at bounding box center [514, 164] width 7 height 7
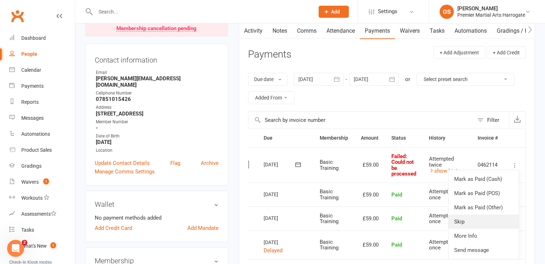
click at [478, 225] on link "Skip" at bounding box center [483, 221] width 70 height 14
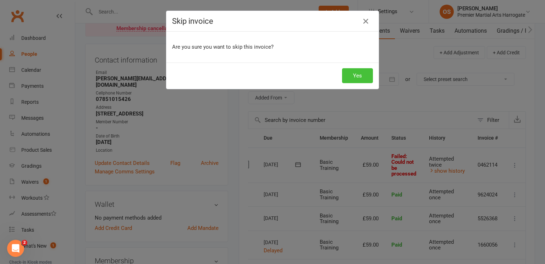
click at [349, 78] on button "Yes" at bounding box center [357, 75] width 31 height 15
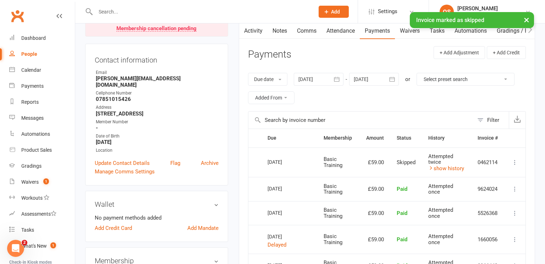
scroll to position [0, 0]
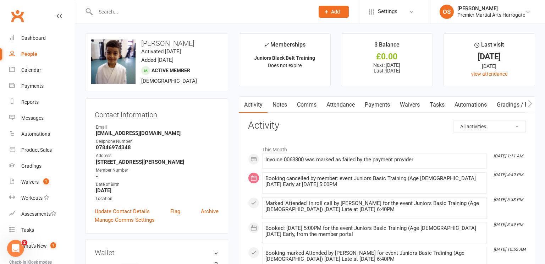
click at [374, 106] on link "Payments" at bounding box center [377, 104] width 35 height 16
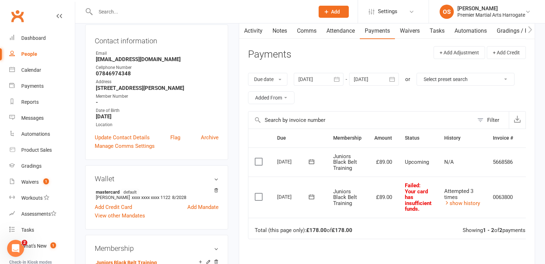
scroll to position [74, 0]
click at [311, 78] on div at bounding box center [319, 79] width 50 height 13
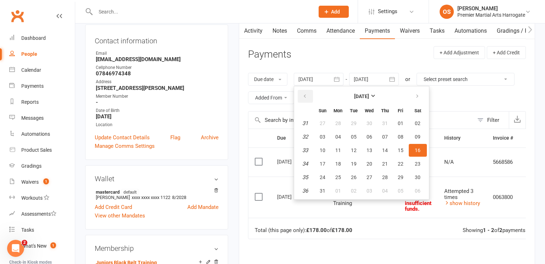
click at [306, 97] on icon "button" at bounding box center [304, 96] width 5 height 6
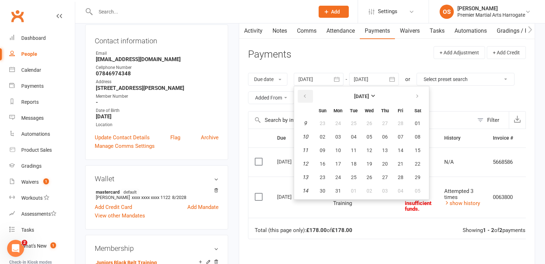
click at [306, 97] on icon "button" at bounding box center [304, 96] width 5 height 6
click at [336, 122] on span "02" at bounding box center [338, 123] width 6 height 6
type input "[DATE]"
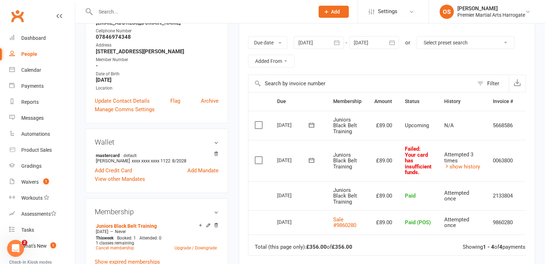
scroll to position [0, 0]
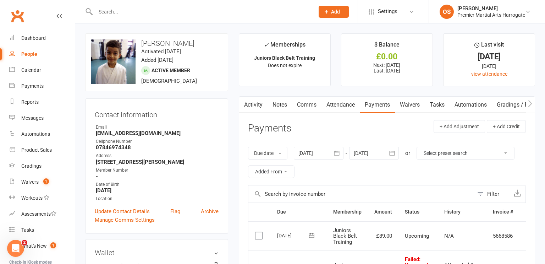
click at [256, 107] on link "Activity" at bounding box center [253, 104] width 28 height 16
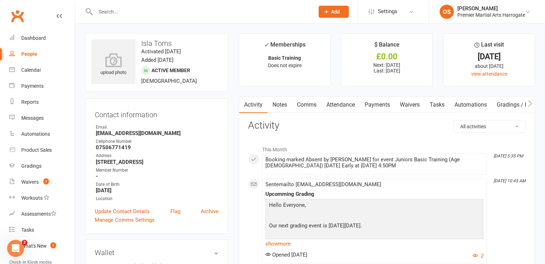
click at [378, 107] on link "Payments" at bounding box center [377, 104] width 35 height 16
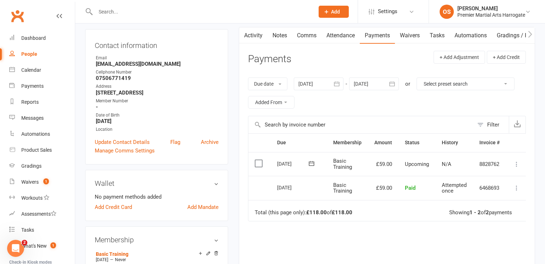
scroll to position [66, 0]
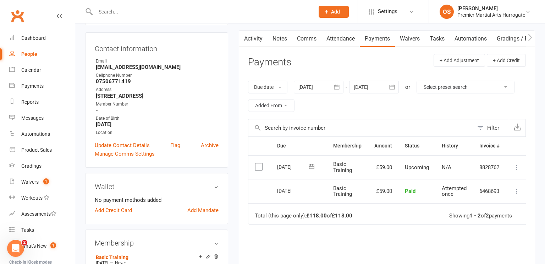
click at [314, 91] on div at bounding box center [319, 87] width 50 height 13
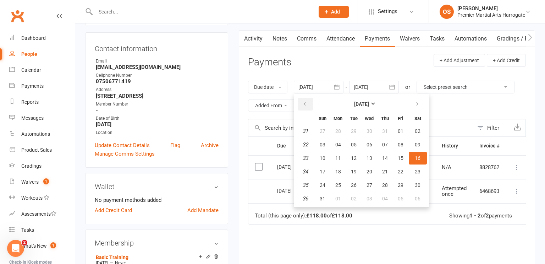
click at [306, 105] on icon "button" at bounding box center [304, 104] width 5 height 6
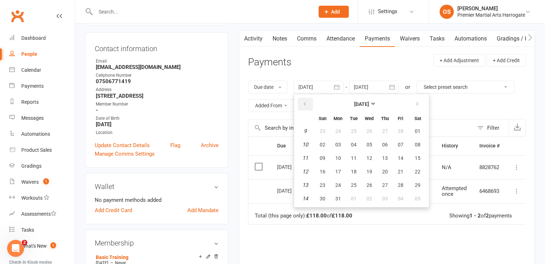
click at [306, 105] on icon "button" at bounding box center [304, 104] width 5 height 6
click at [359, 131] on button "03" at bounding box center [353, 130] width 15 height 13
type input "[DATE]"
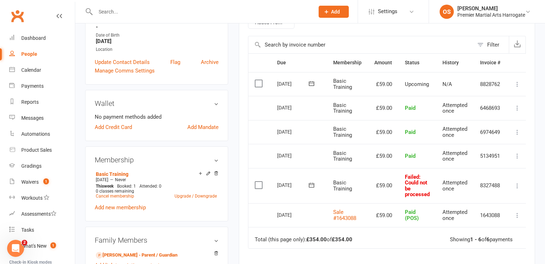
scroll to position [150, 0]
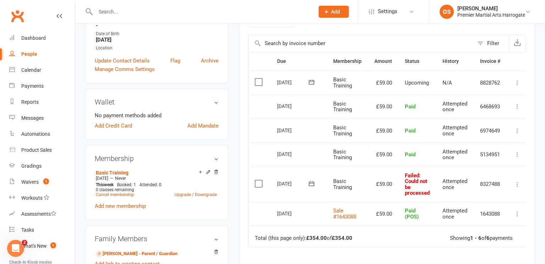
click at [258, 183] on label at bounding box center [260, 183] width 10 height 7
click at [258, 180] on input "checkbox" at bounding box center [257, 180] width 5 height 0
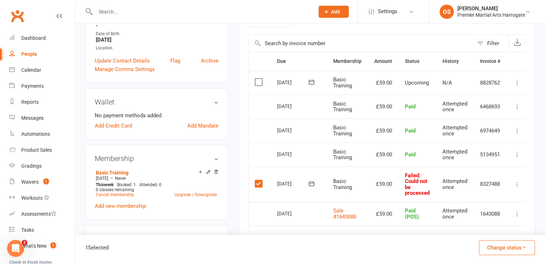
click at [518, 185] on icon at bounding box center [517, 184] width 7 height 7
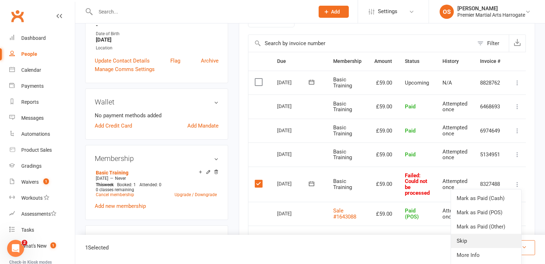
click at [487, 239] on link "Skip" at bounding box center [486, 240] width 70 height 14
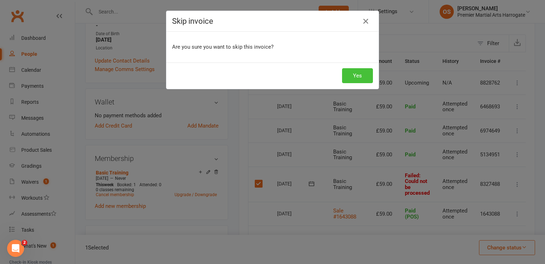
click at [353, 76] on button "Yes" at bounding box center [357, 75] width 31 height 15
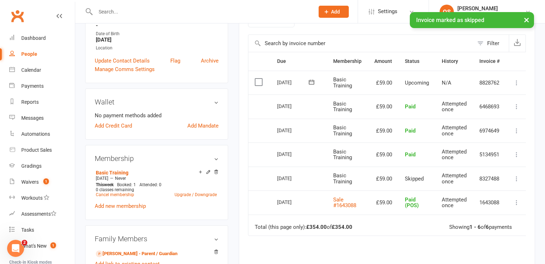
scroll to position [0, 0]
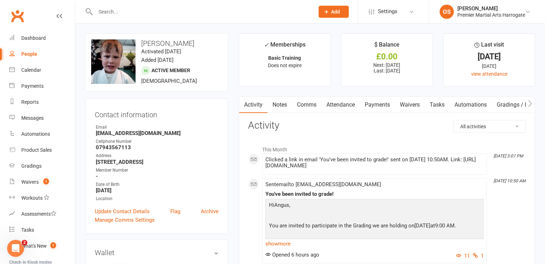
click at [378, 105] on link "Payments" at bounding box center [377, 104] width 35 height 16
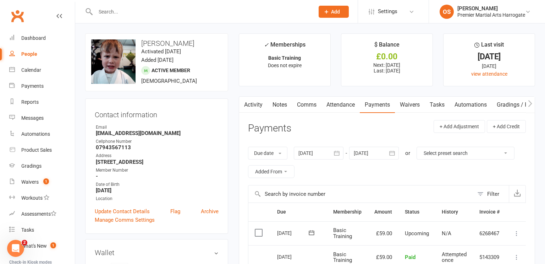
click at [319, 151] on div at bounding box center [319, 152] width 50 height 13
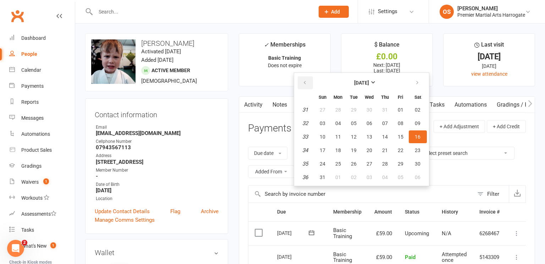
click at [308, 78] on button "button" at bounding box center [305, 82] width 15 height 13
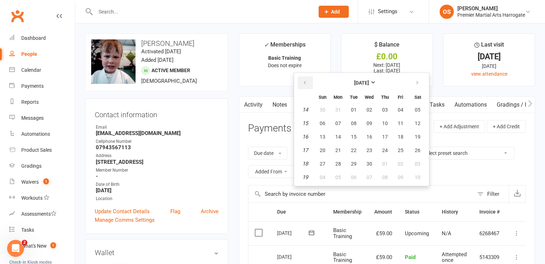
click at [308, 78] on button "button" at bounding box center [305, 82] width 15 height 13
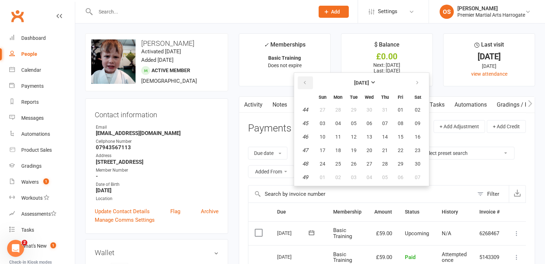
click at [308, 78] on button "button" at bounding box center [305, 82] width 15 height 13
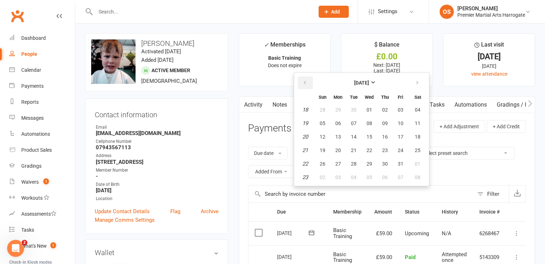
click at [308, 78] on button "button" at bounding box center [305, 82] width 15 height 13
click at [380, 152] on button "22" at bounding box center [384, 150] width 15 height 13
type input "22 Feb 2024"
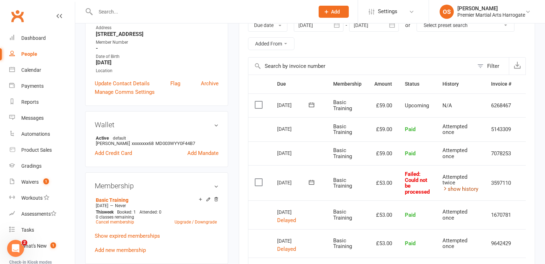
scroll to position [0, 14]
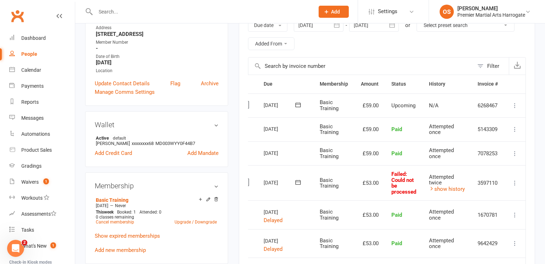
click at [516, 184] on icon at bounding box center [514, 182] width 7 height 7
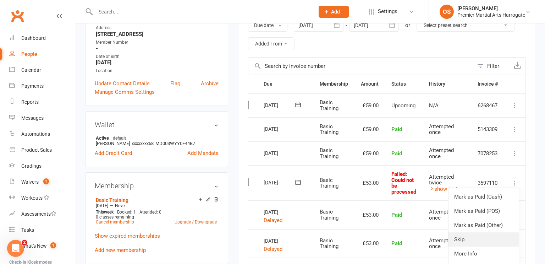
click at [476, 238] on link "Skip" at bounding box center [483, 239] width 70 height 14
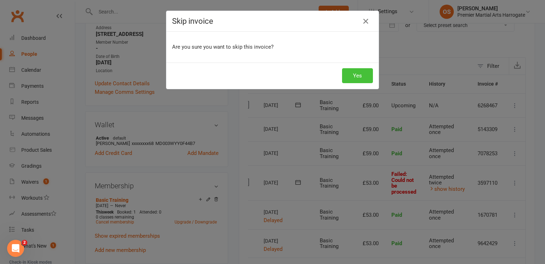
click at [363, 72] on button "Yes" at bounding box center [357, 75] width 31 height 15
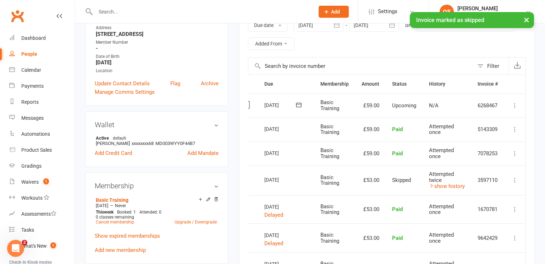
scroll to position [0, 0]
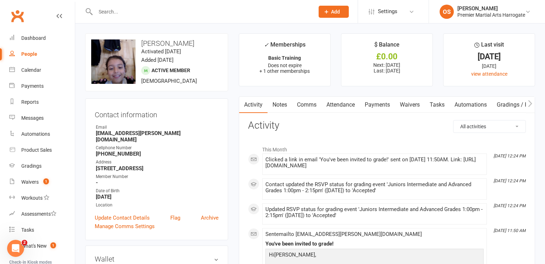
click at [373, 107] on link "Payments" at bounding box center [377, 104] width 35 height 16
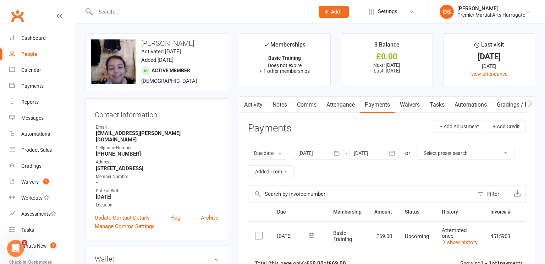
click at [320, 153] on div at bounding box center [319, 152] width 50 height 13
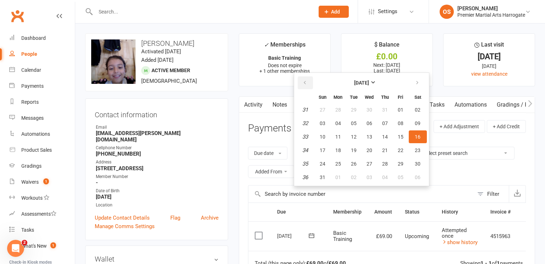
click at [305, 83] on icon "button" at bounding box center [304, 83] width 5 height 6
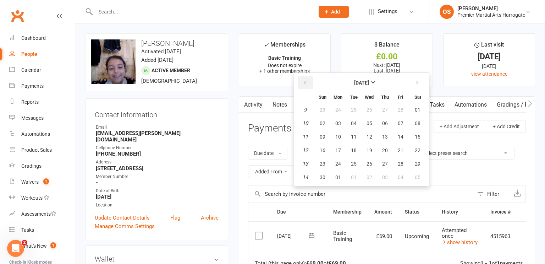
click at [305, 83] on icon "button" at bounding box center [304, 83] width 5 height 6
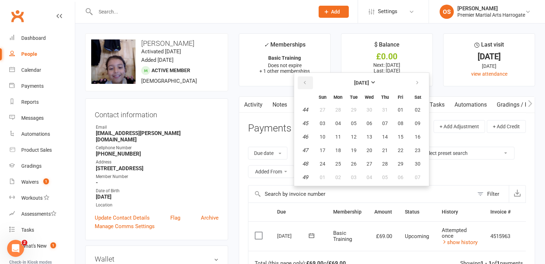
click at [305, 83] on icon "button" at bounding box center [304, 83] width 5 height 6
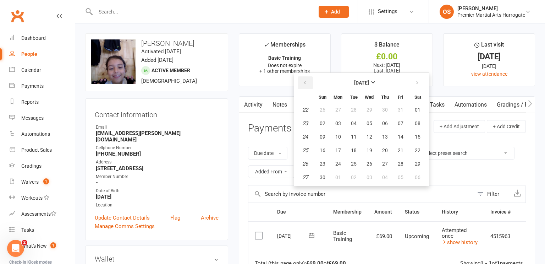
click at [305, 83] on icon "button" at bounding box center [304, 83] width 5 height 6
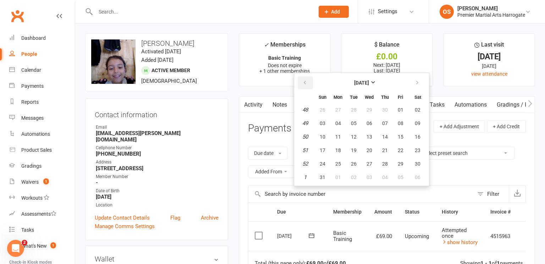
click at [305, 83] on icon "button" at bounding box center [304, 83] width 5 height 6
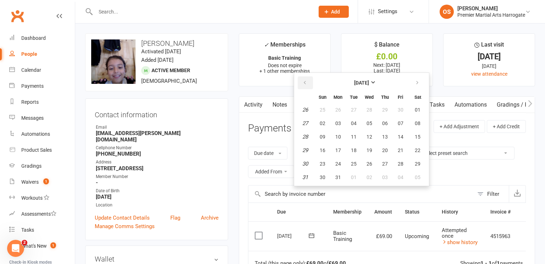
click at [305, 83] on icon "button" at bounding box center [304, 83] width 5 height 6
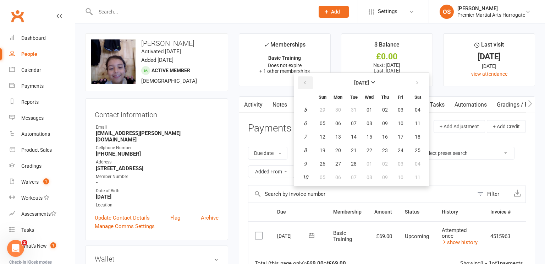
click at [305, 83] on icon "button" at bounding box center [304, 83] width 5 height 6
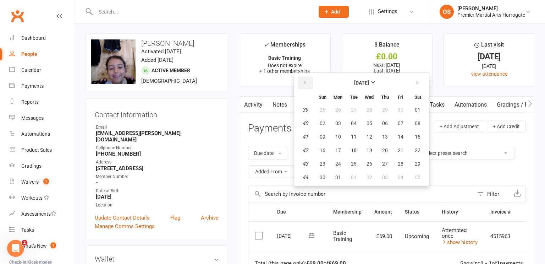
click at [305, 83] on icon "button" at bounding box center [304, 83] width 5 height 6
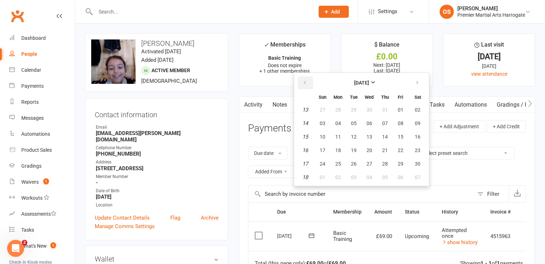
click at [305, 83] on icon "button" at bounding box center [304, 83] width 5 height 6
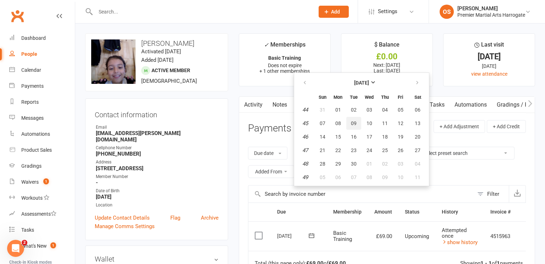
click at [358, 118] on button "09" at bounding box center [353, 123] width 15 height 13
type input "09 Nov 2021"
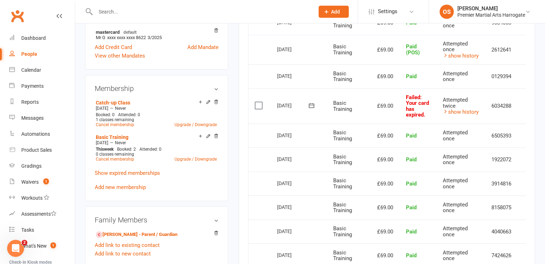
scroll to position [0, 15]
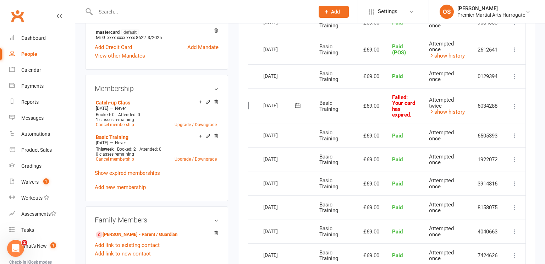
click at [514, 104] on icon at bounding box center [514, 106] width 7 height 7
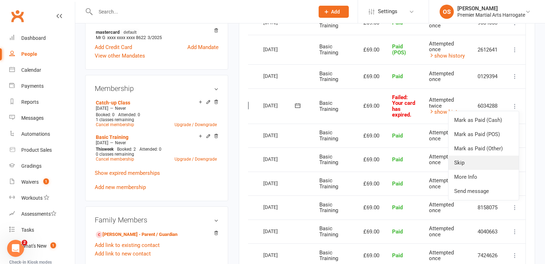
click at [468, 165] on link "Skip" at bounding box center [483, 162] width 70 height 14
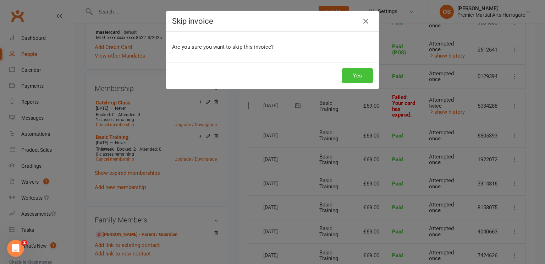
click at [353, 74] on button "Yes" at bounding box center [357, 75] width 31 height 15
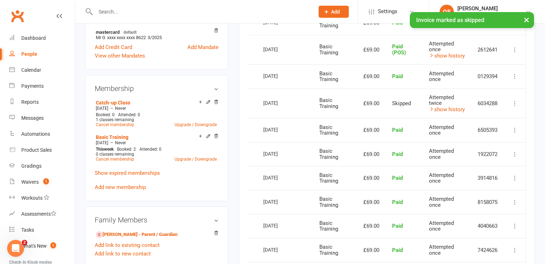
scroll to position [0, 0]
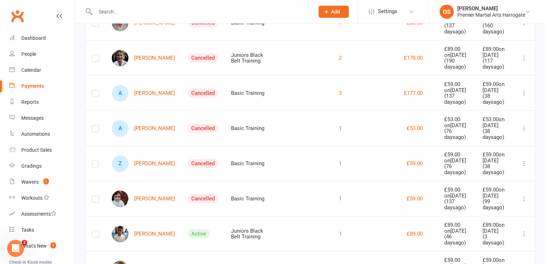
scroll to position [610, 0]
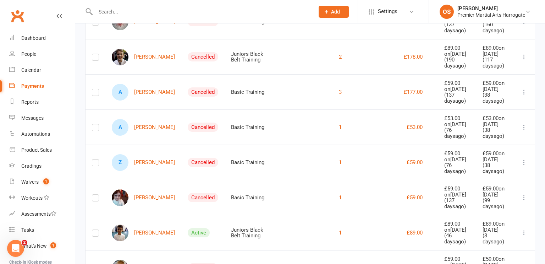
click at [155, 74] on td "[PERSON_NAME]" at bounding box center [143, 56] width 76 height 35
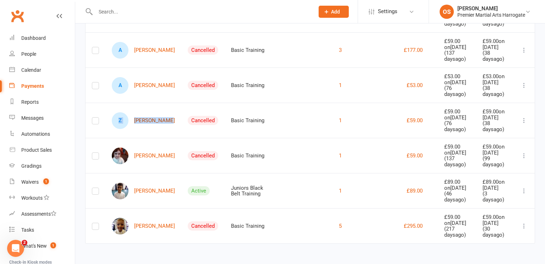
scroll to position [776, 0]
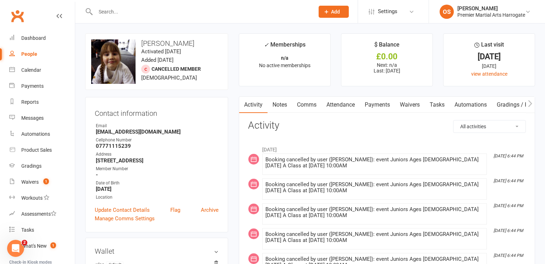
click at [381, 104] on link "Payments" at bounding box center [377, 104] width 35 height 16
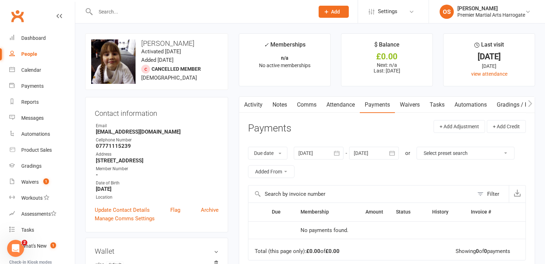
click at [323, 154] on div at bounding box center [319, 152] width 50 height 13
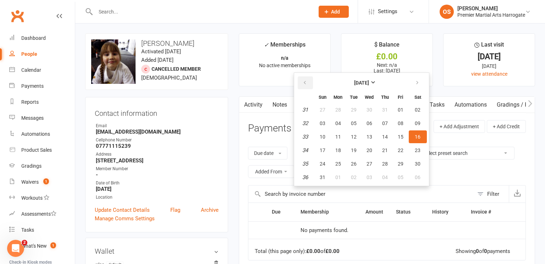
click at [305, 82] on icon "button" at bounding box center [304, 83] width 5 height 6
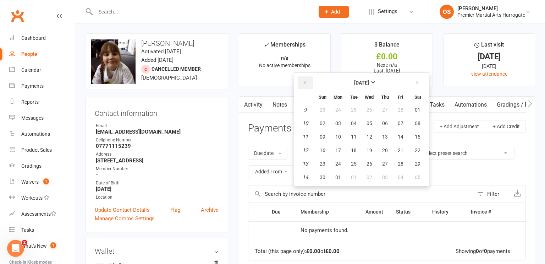
click at [305, 82] on icon "button" at bounding box center [304, 83] width 5 height 6
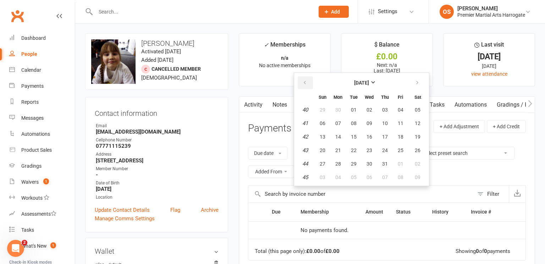
click at [305, 82] on icon "button" at bounding box center [304, 83] width 5 height 6
click at [343, 127] on button "05" at bounding box center [338, 123] width 15 height 13
type input "05 Aug 2024"
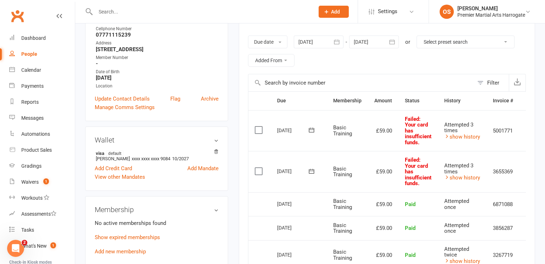
scroll to position [112, 0]
click at [259, 168] on label at bounding box center [260, 170] width 10 height 7
click at [259, 167] on input "checkbox" at bounding box center [257, 167] width 5 height 0
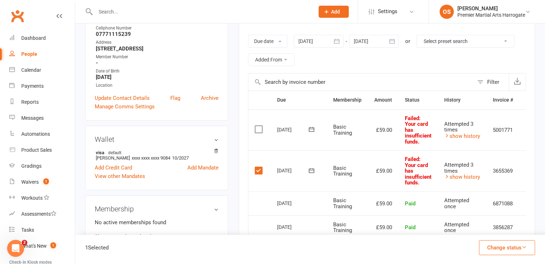
click at [258, 129] on label at bounding box center [260, 129] width 10 height 7
click at [258, 126] on input "checkbox" at bounding box center [257, 126] width 5 height 0
click at [495, 249] on button "Change status" at bounding box center [507, 247] width 56 height 15
click at [481, 228] on link "Skipped" at bounding box center [499, 228] width 70 height 14
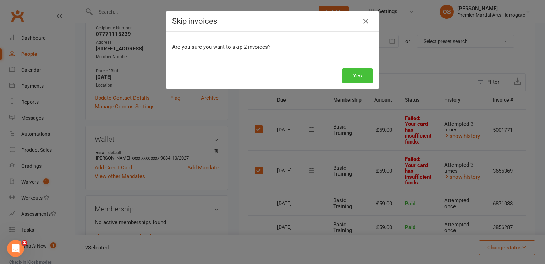
click at [358, 81] on button "Yes" at bounding box center [357, 75] width 31 height 15
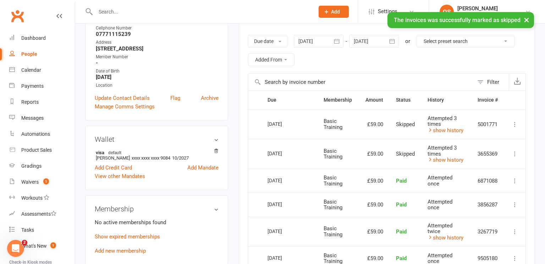
scroll to position [0, 0]
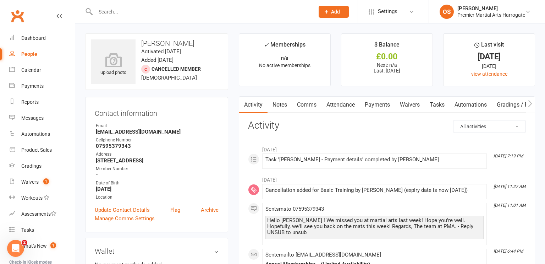
click at [380, 105] on link "Payments" at bounding box center [377, 104] width 35 height 16
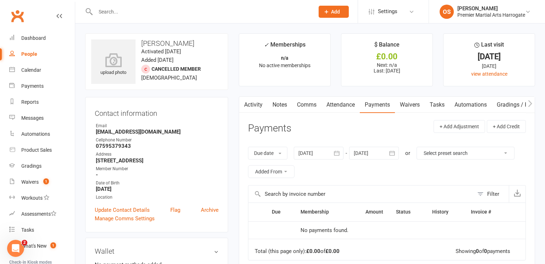
click at [327, 155] on div at bounding box center [319, 152] width 50 height 13
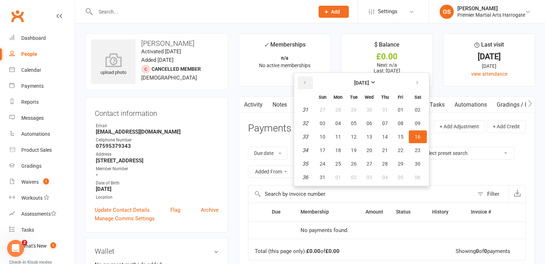
click at [305, 80] on icon "button" at bounding box center [304, 83] width 5 height 6
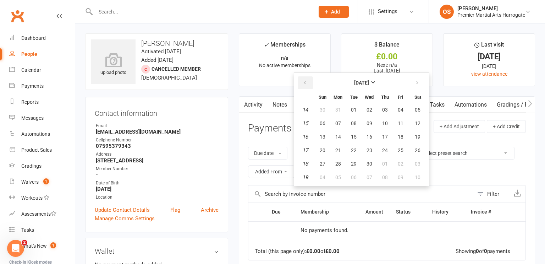
click at [305, 80] on icon "button" at bounding box center [304, 83] width 5 height 6
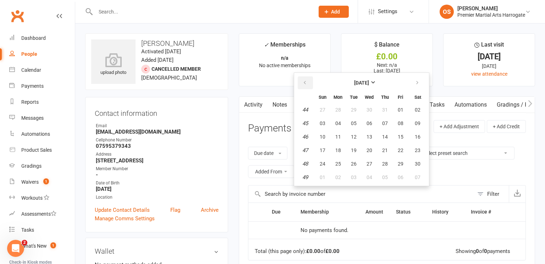
click at [305, 80] on icon "button" at bounding box center [304, 83] width 5 height 6
click at [382, 121] on span "06" at bounding box center [385, 123] width 6 height 6
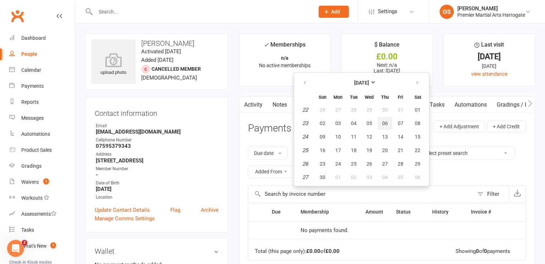
type input "[DATE]"
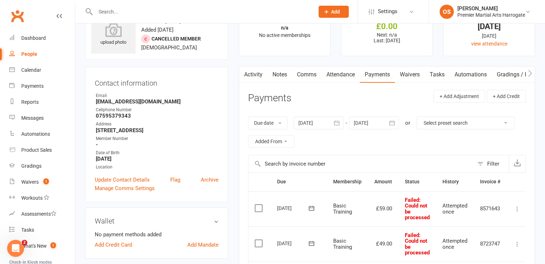
scroll to position [29, 0]
click at [261, 205] on label at bounding box center [260, 208] width 10 height 7
click at [259, 205] on input "checkbox" at bounding box center [257, 205] width 5 height 0
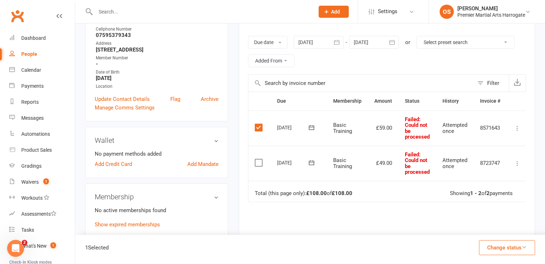
scroll to position [112, 0]
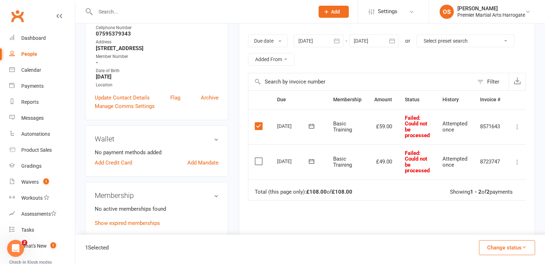
click at [259, 161] on label at bounding box center [260, 160] width 10 height 7
click at [259, 157] on input "checkbox" at bounding box center [257, 157] width 5 height 0
click at [502, 251] on button "Change status" at bounding box center [507, 247] width 56 height 15
click at [488, 226] on link "Skipped" at bounding box center [499, 228] width 70 height 14
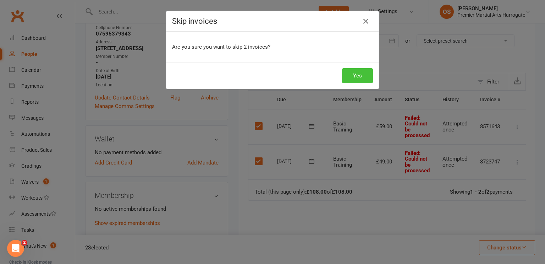
click at [360, 78] on button "Yes" at bounding box center [357, 75] width 31 height 15
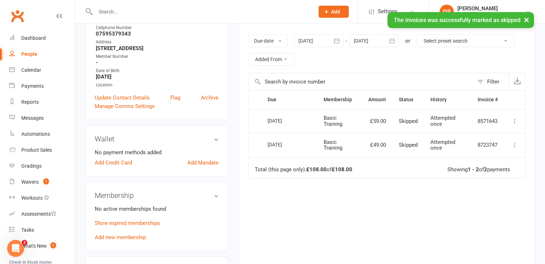
scroll to position [0, 0]
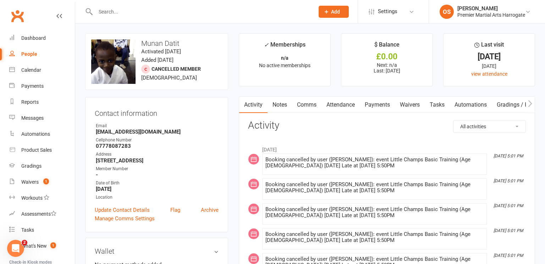
click at [389, 105] on link "Payments" at bounding box center [377, 104] width 35 height 16
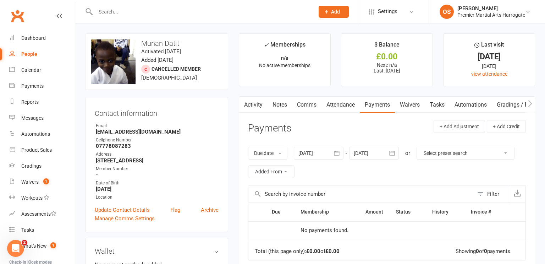
click at [325, 154] on div at bounding box center [319, 152] width 50 height 13
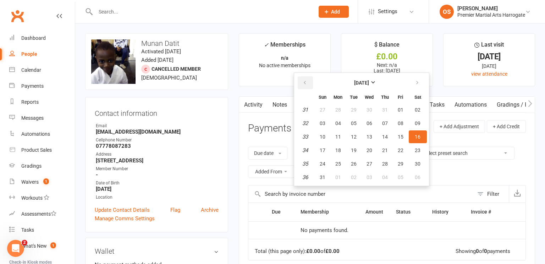
click at [308, 85] on button "button" at bounding box center [305, 82] width 15 height 13
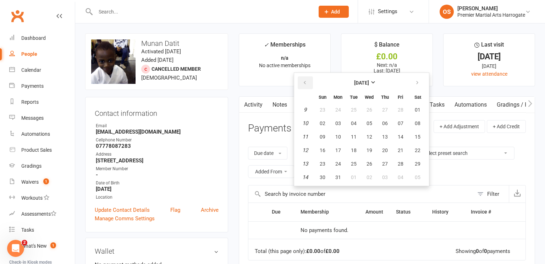
click at [308, 85] on button "button" at bounding box center [305, 82] width 15 height 13
click at [399, 111] on span "01" at bounding box center [401, 110] width 6 height 6
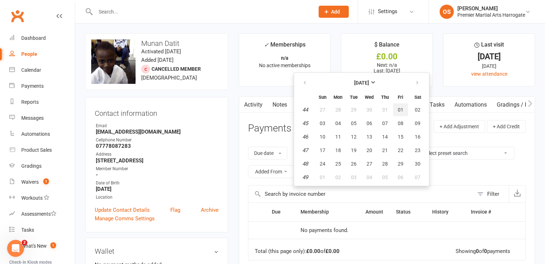
type input "[DATE]"
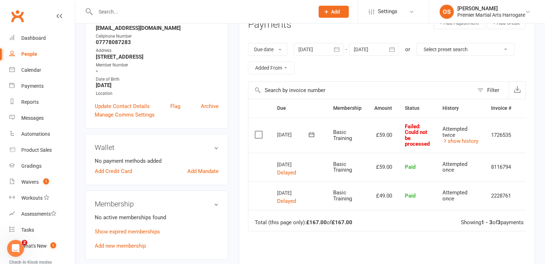
scroll to position [104, 0]
click at [259, 134] on label at bounding box center [260, 133] width 10 height 7
click at [259, 130] on input "checkbox" at bounding box center [257, 130] width 5 height 0
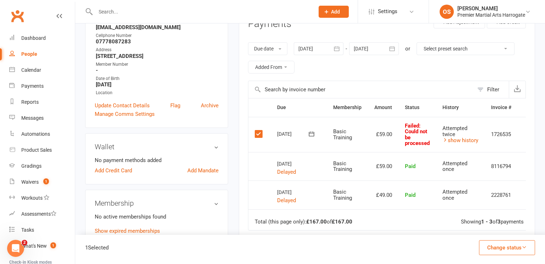
click at [491, 249] on button "Change status" at bounding box center [507, 247] width 56 height 15
click at [485, 221] on link "Skipped" at bounding box center [499, 228] width 70 height 14
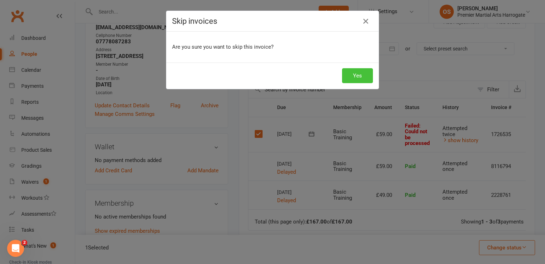
click at [364, 78] on button "Yes" at bounding box center [357, 75] width 31 height 15
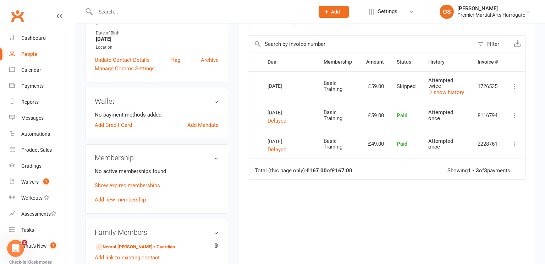
scroll to position [0, 0]
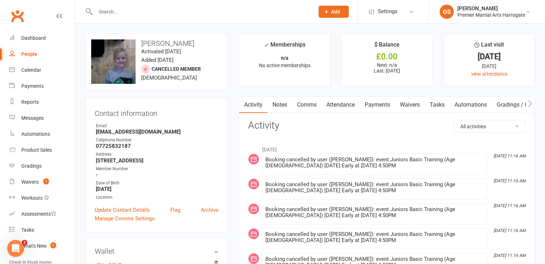
click at [375, 101] on link "Payments" at bounding box center [377, 104] width 35 height 16
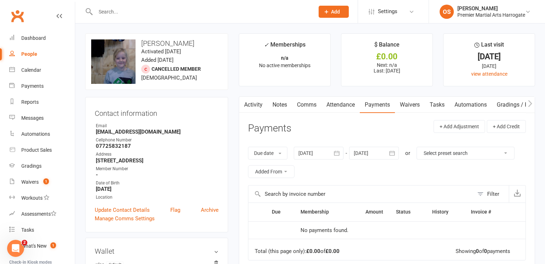
click at [321, 151] on div at bounding box center [319, 152] width 50 height 13
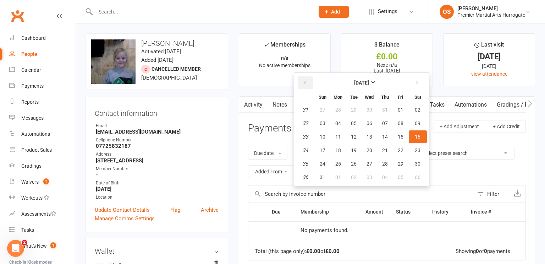
click at [306, 82] on icon "button" at bounding box center [304, 83] width 5 height 6
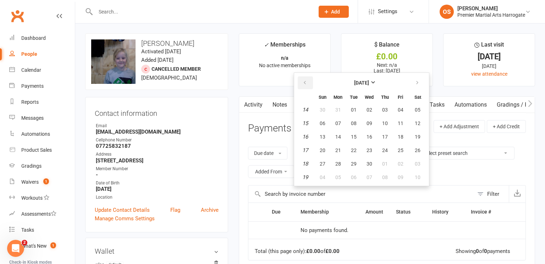
click at [306, 82] on icon "button" at bounding box center [304, 83] width 5 height 6
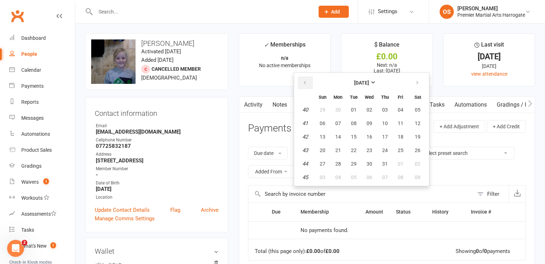
click at [306, 82] on icon "button" at bounding box center [304, 83] width 5 height 6
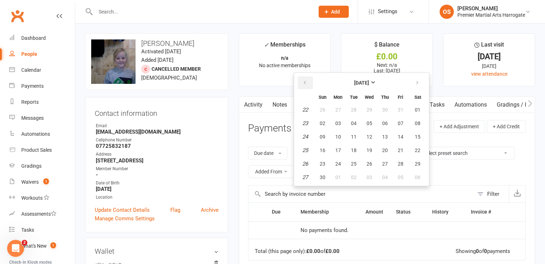
click at [306, 82] on icon "button" at bounding box center [304, 83] width 5 height 6
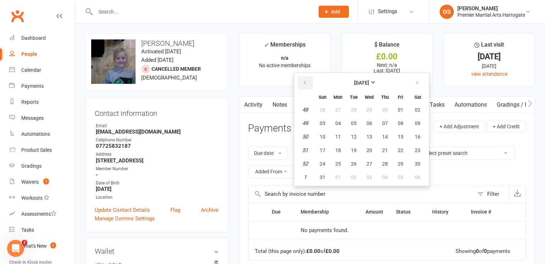
click at [306, 82] on icon "button" at bounding box center [304, 83] width 5 height 6
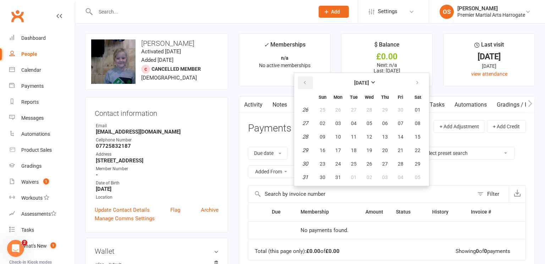
click at [306, 82] on icon "button" at bounding box center [304, 83] width 5 height 6
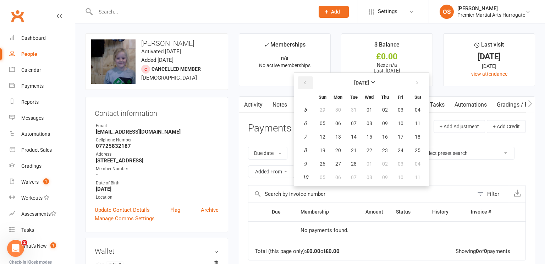
click at [306, 82] on icon "button" at bounding box center [304, 83] width 5 height 6
click at [364, 125] on button "07" at bounding box center [369, 123] width 15 height 13
type input "07 Dec 2022"
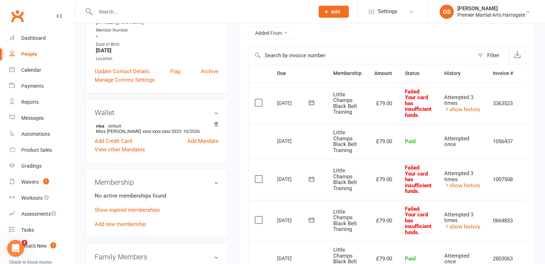
scroll to position [140, 0]
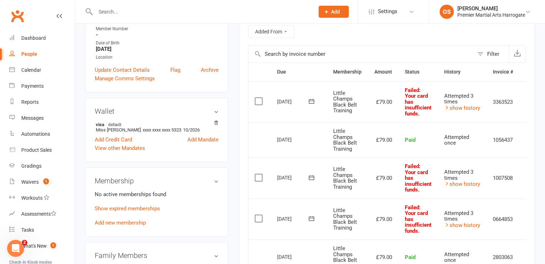
click at [257, 101] on label at bounding box center [260, 101] width 10 height 7
click at [257, 98] on input "checkbox" at bounding box center [257, 98] width 5 height 0
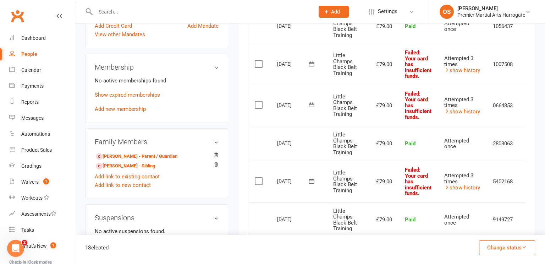
scroll to position [254, 0]
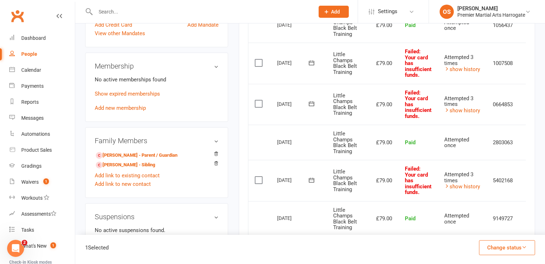
click at [259, 62] on label at bounding box center [260, 62] width 10 height 7
click at [259, 59] on input "checkbox" at bounding box center [257, 59] width 5 height 0
click at [260, 101] on label at bounding box center [260, 103] width 10 height 7
click at [259, 100] on input "checkbox" at bounding box center [257, 100] width 5 height 0
click at [258, 176] on label at bounding box center [260, 179] width 10 height 7
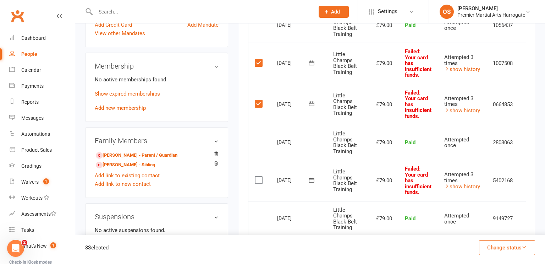
click at [258, 176] on input "checkbox" at bounding box center [257, 176] width 5 height 0
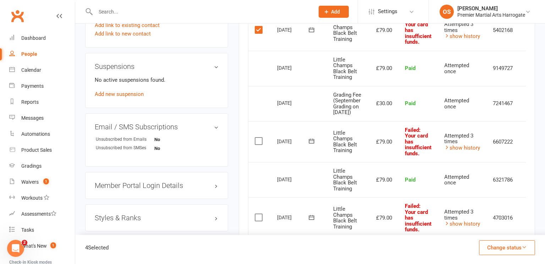
scroll to position [405, 0]
click at [259, 144] on label at bounding box center [260, 140] width 10 height 7
click at [259, 137] on input "checkbox" at bounding box center [257, 137] width 5 height 0
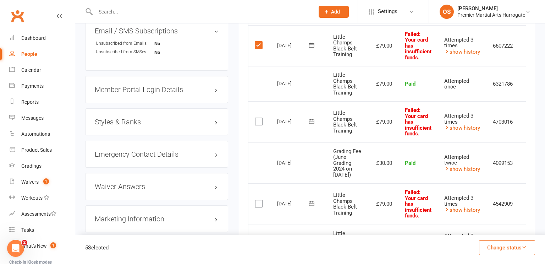
scroll to position [502, 0]
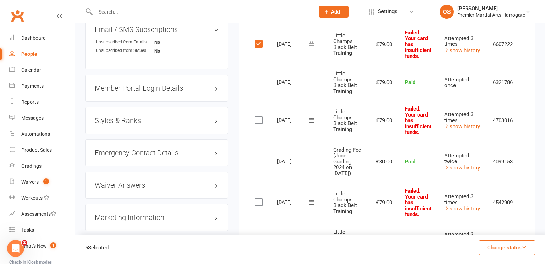
click at [259, 123] on label at bounding box center [260, 119] width 10 height 7
click at [259, 116] on input "checkbox" at bounding box center [257, 116] width 5 height 0
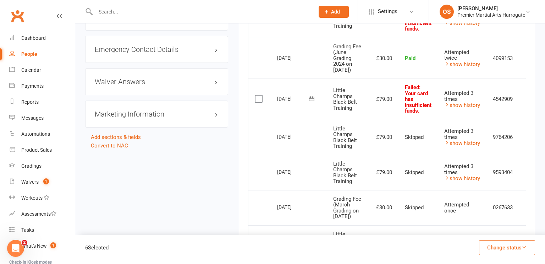
scroll to position [606, 0]
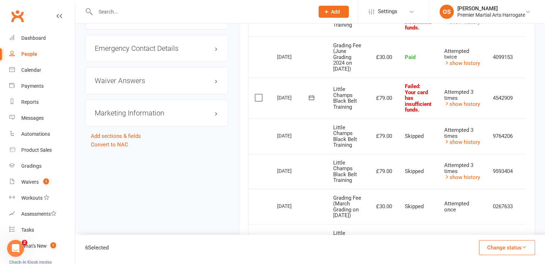
click at [259, 101] on label at bounding box center [260, 97] width 10 height 7
click at [259, 94] on input "checkbox" at bounding box center [257, 94] width 5 height 0
click at [504, 245] on button "Change status" at bounding box center [507, 247] width 56 height 15
click at [492, 227] on link "Skipped" at bounding box center [499, 228] width 70 height 14
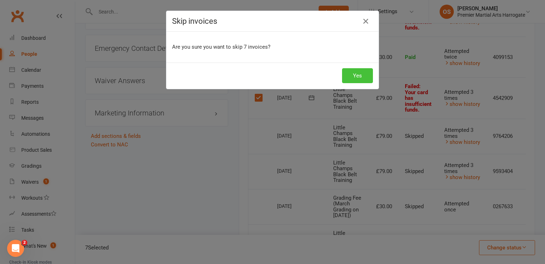
click at [360, 77] on button "Yes" at bounding box center [357, 75] width 31 height 15
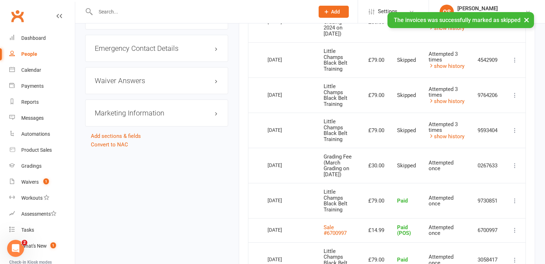
scroll to position [0, 0]
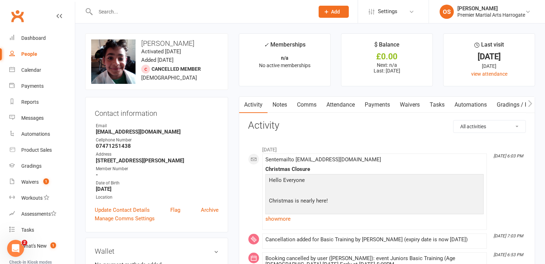
click at [376, 105] on link "Payments" at bounding box center [377, 104] width 35 height 16
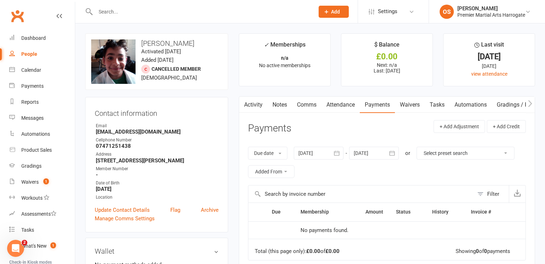
click at [331, 152] on div at bounding box center [319, 152] width 50 height 13
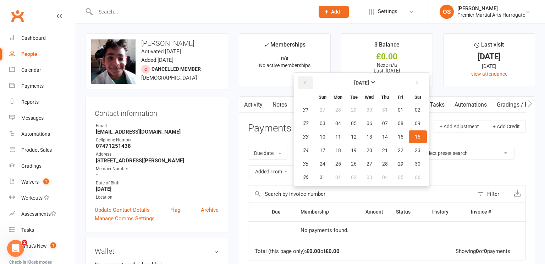
click at [307, 81] on icon "button" at bounding box center [304, 83] width 5 height 6
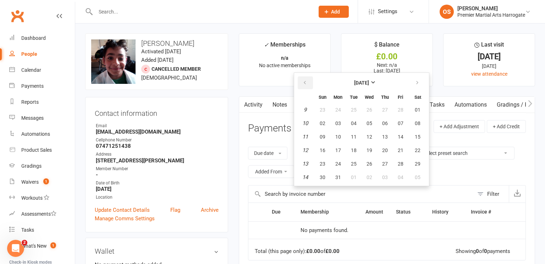
click at [307, 81] on icon "button" at bounding box center [304, 83] width 5 height 6
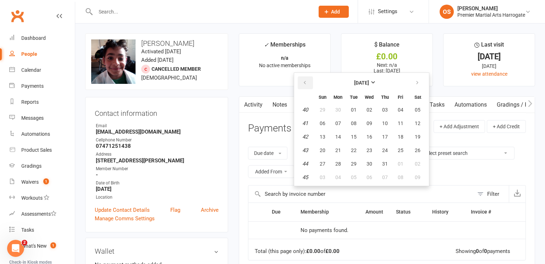
click at [307, 81] on icon "button" at bounding box center [304, 83] width 5 height 6
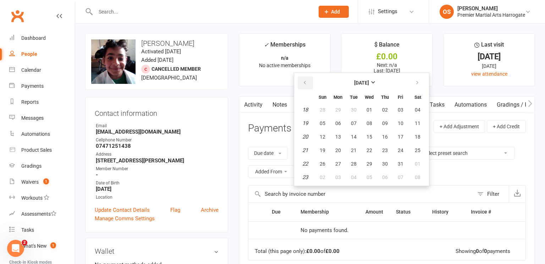
click at [307, 81] on icon "button" at bounding box center [304, 83] width 5 height 6
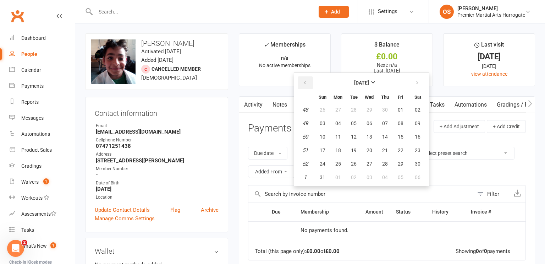
click at [307, 81] on icon "button" at bounding box center [304, 83] width 5 height 6
click at [356, 110] on button "01" at bounding box center [353, 109] width 15 height 13
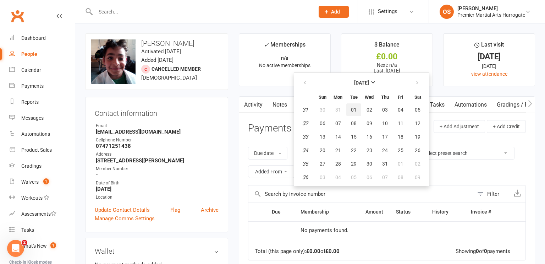
type input "[DATE]"
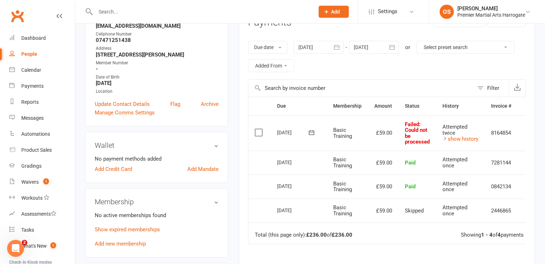
scroll to position [108, 0]
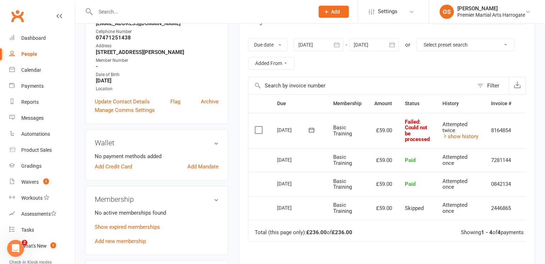
click at [260, 128] on label at bounding box center [260, 129] width 10 height 7
click at [259, 126] on input "checkbox" at bounding box center [257, 126] width 5 height 0
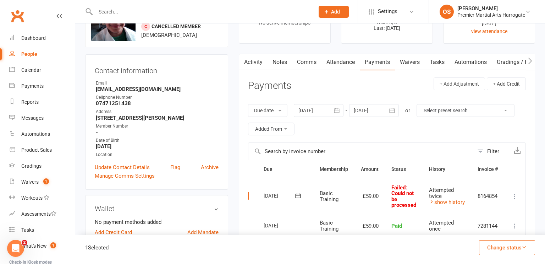
scroll to position [51, 0]
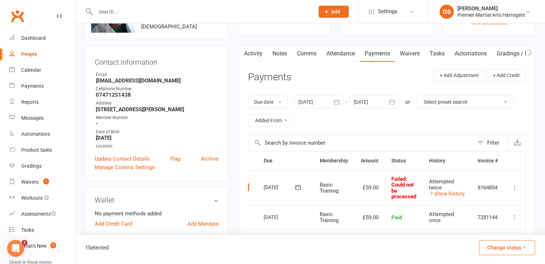
click at [514, 187] on icon at bounding box center [514, 187] width 7 height 7
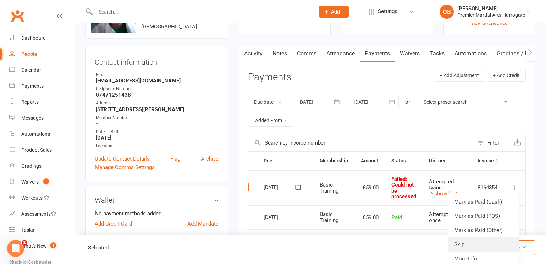
click at [490, 242] on link "Skip" at bounding box center [483, 244] width 70 height 14
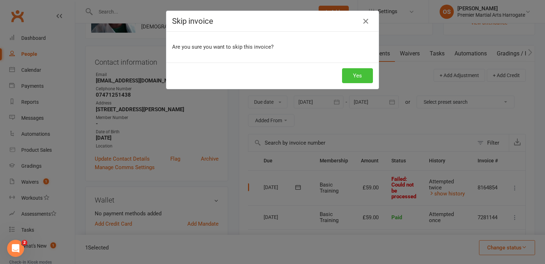
click at [364, 73] on button "Yes" at bounding box center [357, 75] width 31 height 15
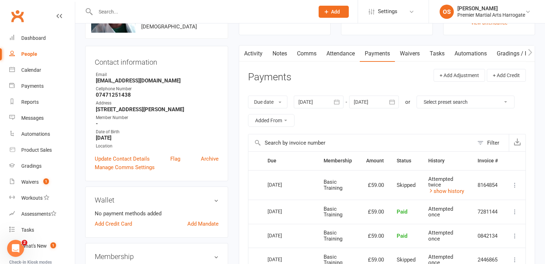
scroll to position [0, 0]
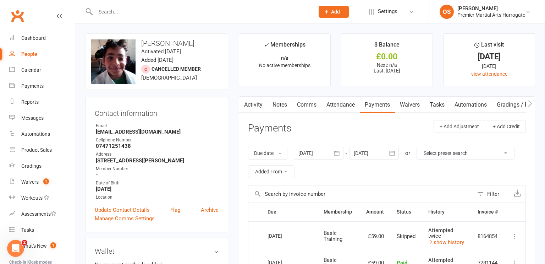
click at [244, 10] on input "text" at bounding box center [201, 12] width 216 height 10
click at [35, 39] on div "Dashboard" at bounding box center [33, 38] width 24 height 6
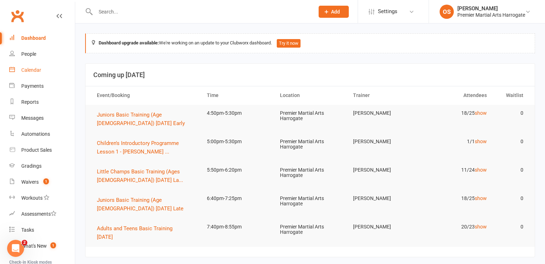
click at [27, 69] on div "Calendar" at bounding box center [31, 70] width 20 height 6
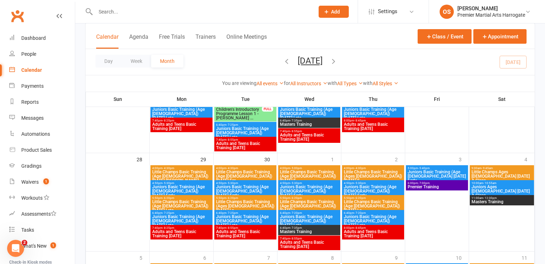
click at [337, 60] on icon "button" at bounding box center [334, 61] width 8 height 8
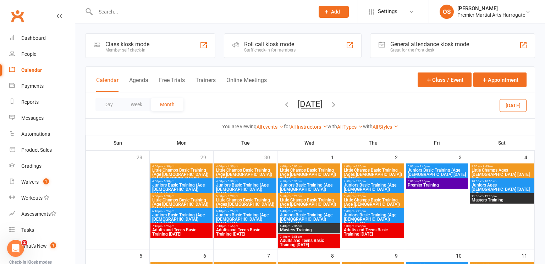
click at [283, 107] on icon "button" at bounding box center [287, 104] width 8 height 8
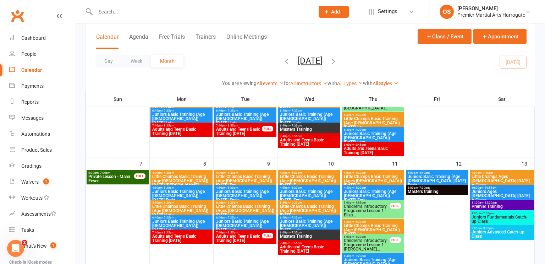
scroll to position [101, 0]
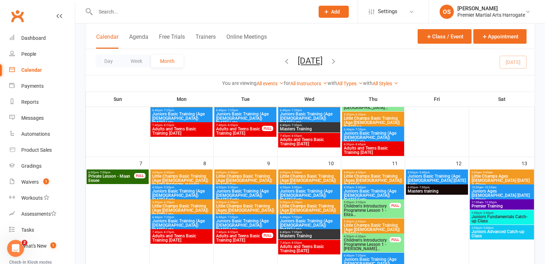
click at [437, 189] on span "Masters training" at bounding box center [436, 191] width 59 height 4
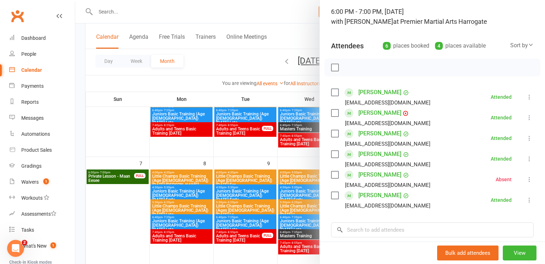
scroll to position [0, 0]
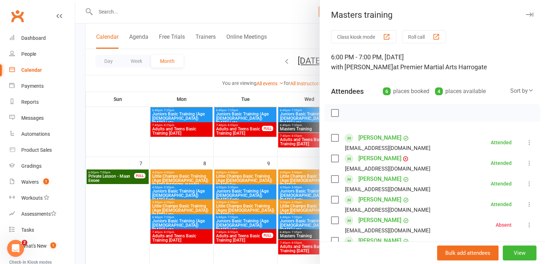
click at [277, 19] on div at bounding box center [310, 132] width 470 height 264
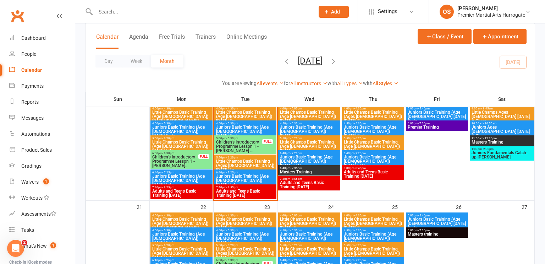
scroll to position [293, 0]
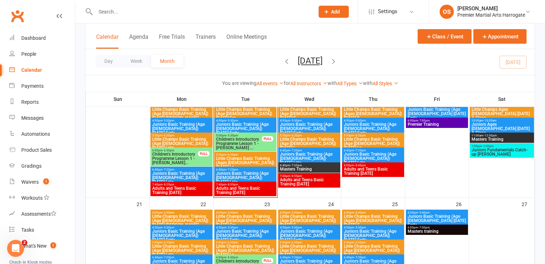
click at [497, 152] on span "Juniors Fundamentals Catch-up Cass" at bounding box center [501, 152] width 61 height 9
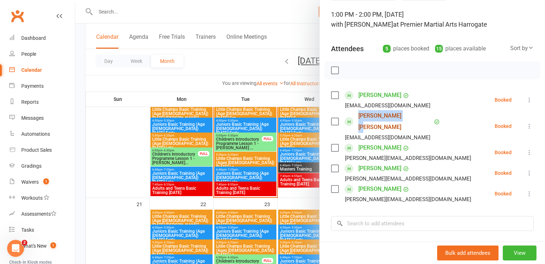
scroll to position [0, 0]
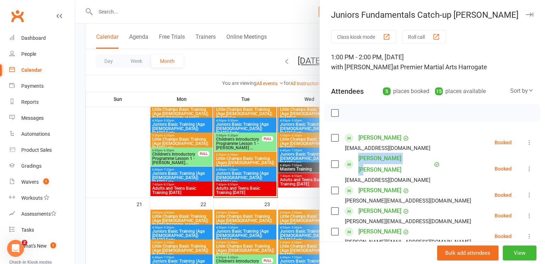
click at [248, 4] on div at bounding box center [310, 132] width 470 height 264
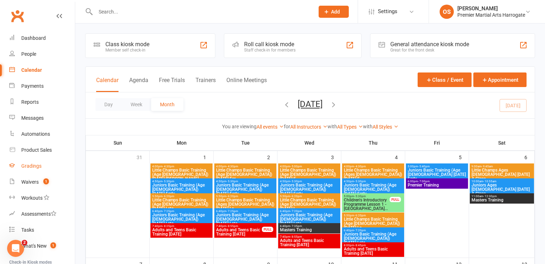
click at [33, 166] on div "Gradings" at bounding box center [31, 166] width 20 height 6
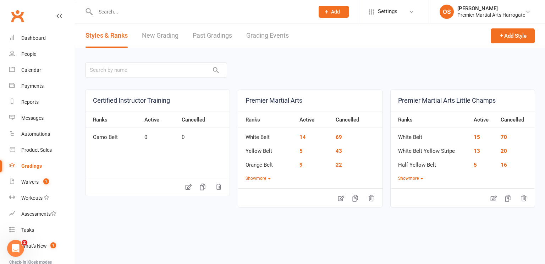
click at [239, 15] on input "text" at bounding box center [201, 12] width 216 height 10
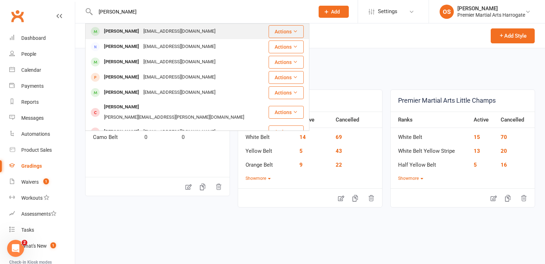
type input "zach parkin"
click at [201, 34] on div "Zach Parkin trishsparkin@hotmail.com" at bounding box center [177, 31] width 182 height 15
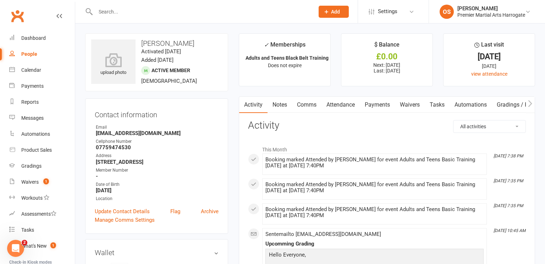
click at [220, 15] on input "text" at bounding box center [201, 12] width 216 height 10
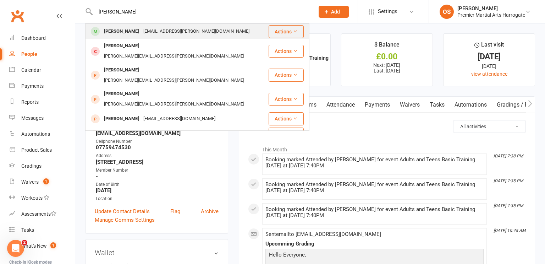
type input "amy zarbo"
click at [186, 30] on div "Amy Zarbo Giusy.alecci@yahoo.it" at bounding box center [177, 31] width 182 height 15
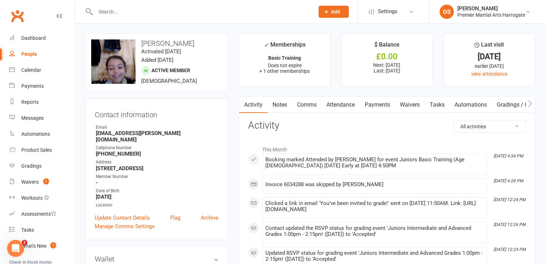
click at [371, 106] on link "Payments" at bounding box center [377, 104] width 35 height 16
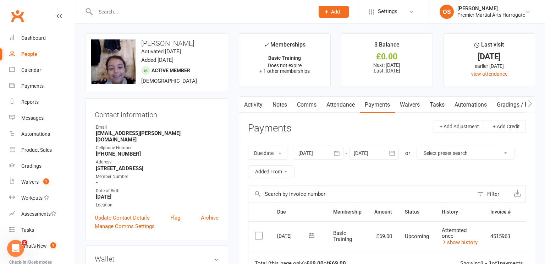
click at [315, 156] on div at bounding box center [319, 152] width 50 height 13
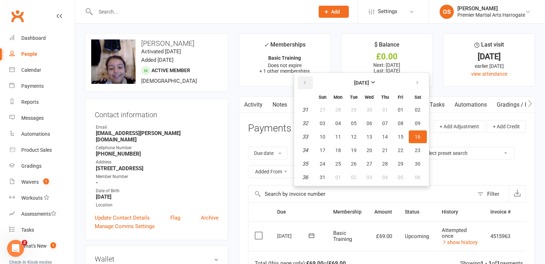
click at [307, 82] on icon "button" at bounding box center [304, 83] width 5 height 6
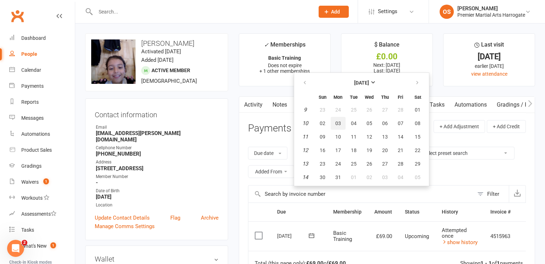
click at [335, 117] on button "03" at bounding box center [338, 123] width 15 height 13
type input "03 Mar 2025"
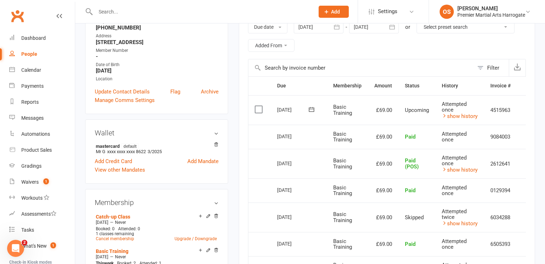
scroll to position [126, 0]
click at [216, 143] on icon at bounding box center [216, 144] width 5 height 5
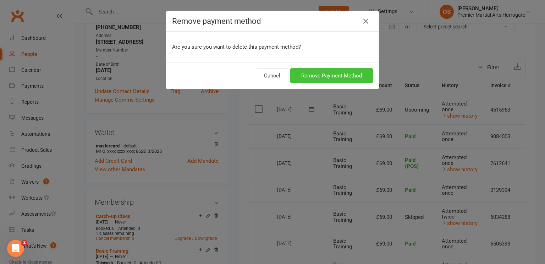
click at [333, 73] on button "Remove Payment Method" at bounding box center [331, 75] width 83 height 15
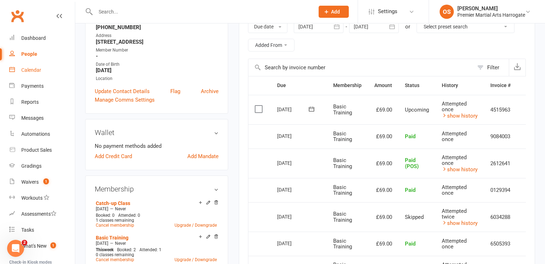
click at [33, 71] on div "Calendar" at bounding box center [31, 70] width 20 height 6
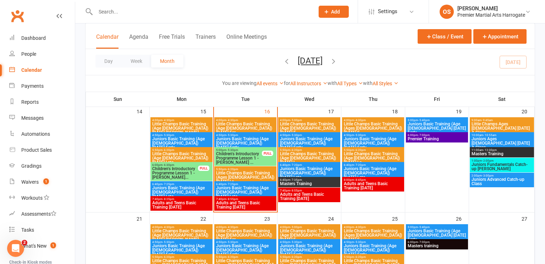
scroll to position [283, 0]
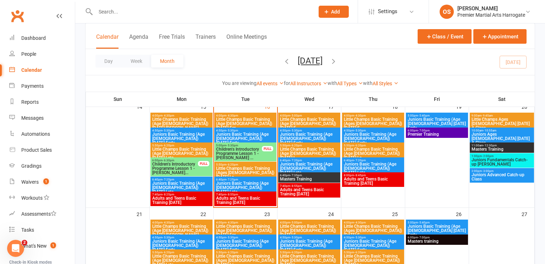
click at [509, 161] on span "Juniors Fundamentals Catch-up Cass" at bounding box center [501, 161] width 61 height 9
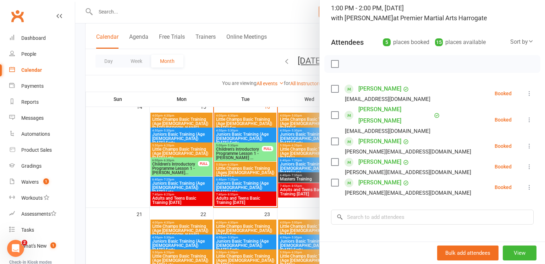
scroll to position [45, 0]
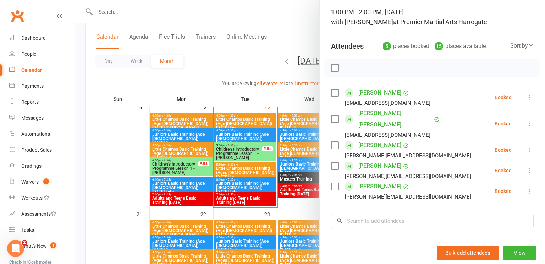
click at [115, 81] on div at bounding box center [310, 132] width 470 height 264
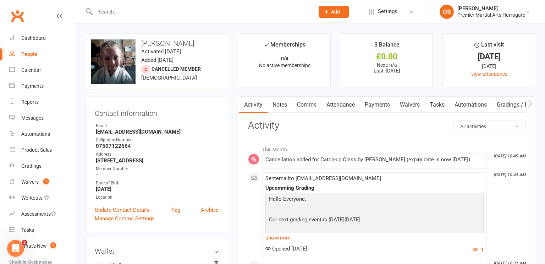
click at [375, 107] on link "Payments" at bounding box center [377, 104] width 35 height 16
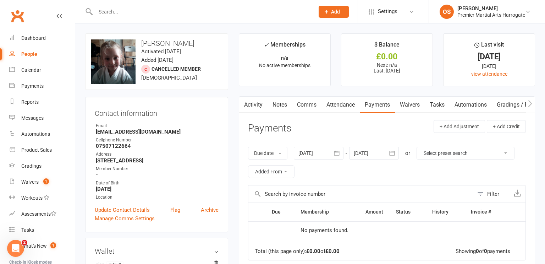
click at [312, 154] on div at bounding box center [319, 152] width 50 height 13
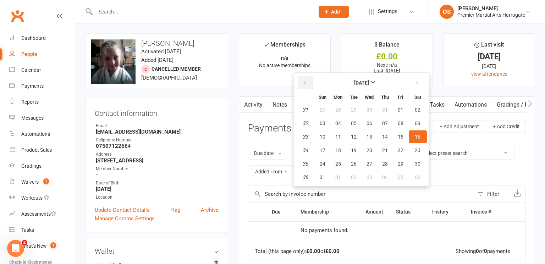
click at [305, 81] on icon "button" at bounding box center [304, 83] width 5 height 6
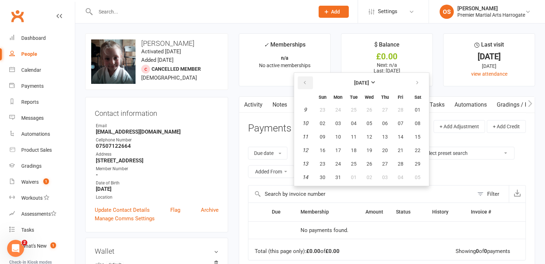
click at [305, 81] on icon "button" at bounding box center [304, 83] width 5 height 6
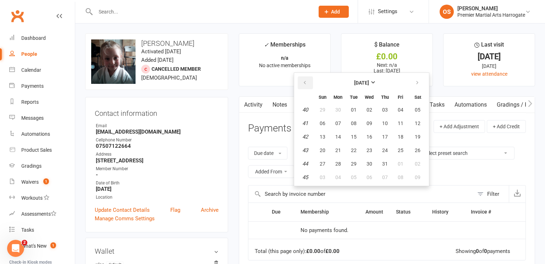
click at [305, 81] on icon "button" at bounding box center [304, 83] width 5 height 6
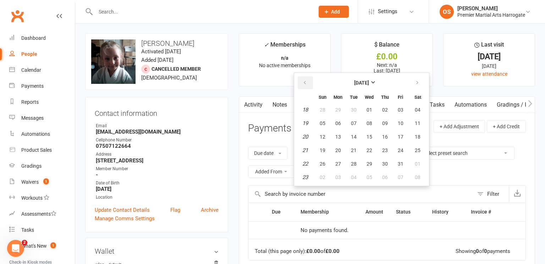
click at [305, 81] on icon "button" at bounding box center [304, 83] width 5 height 6
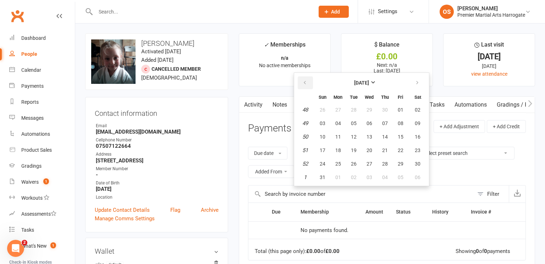
click at [305, 81] on icon "button" at bounding box center [304, 83] width 5 height 6
click at [353, 107] on span "01" at bounding box center [354, 110] width 6 height 6
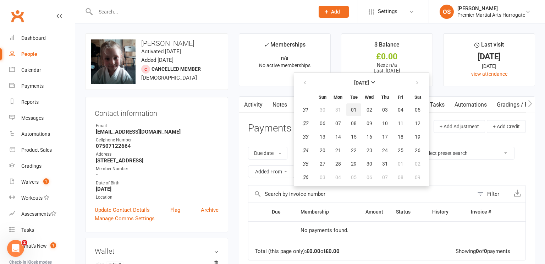
type input "[DATE]"
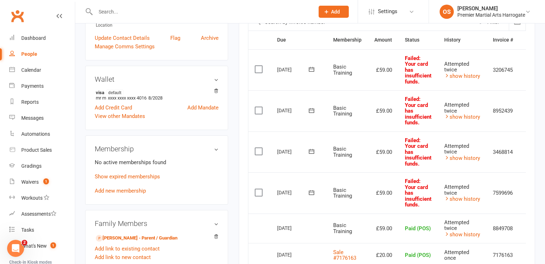
scroll to position [174, 0]
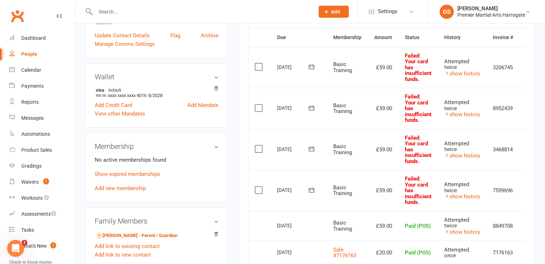
click at [259, 67] on label at bounding box center [260, 66] width 10 height 7
click at [259, 63] on input "checkbox" at bounding box center [257, 63] width 5 height 0
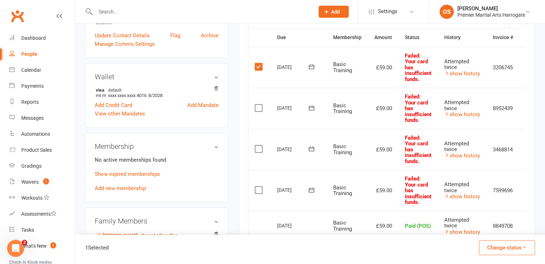
click at [260, 109] on label at bounding box center [260, 107] width 10 height 7
click at [259, 104] on input "checkbox" at bounding box center [257, 104] width 5 height 0
click at [260, 147] on label at bounding box center [260, 148] width 10 height 7
click at [259, 145] on input "checkbox" at bounding box center [257, 145] width 5 height 0
click at [259, 189] on label at bounding box center [260, 189] width 10 height 7
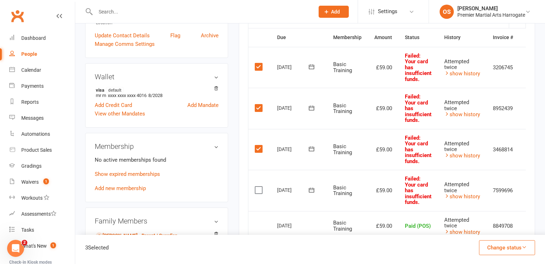
click at [259, 186] on input "checkbox" at bounding box center [257, 186] width 5 height 0
click at [488, 245] on button "Change status" at bounding box center [507, 247] width 56 height 15
click at [488, 229] on link "Skipped" at bounding box center [499, 228] width 70 height 14
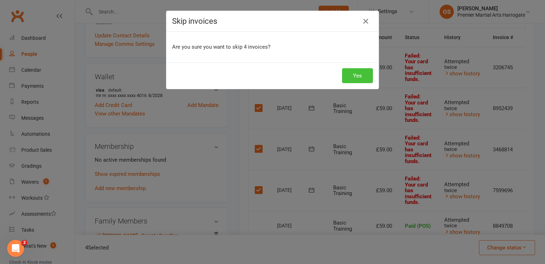
click at [362, 78] on button "Yes" at bounding box center [357, 75] width 31 height 15
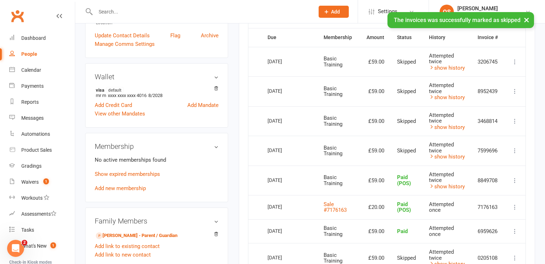
scroll to position [0, 0]
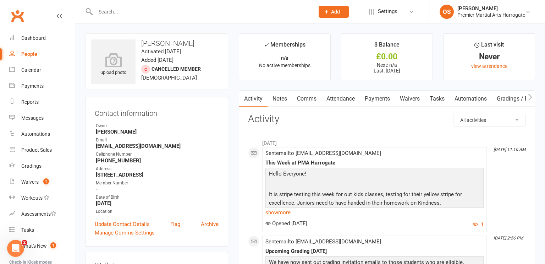
click at [376, 98] on link "Payments" at bounding box center [377, 98] width 35 height 16
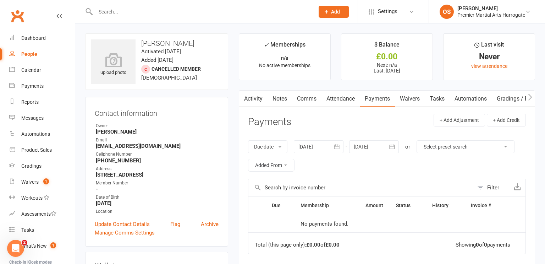
click at [311, 149] on div at bounding box center [319, 146] width 50 height 13
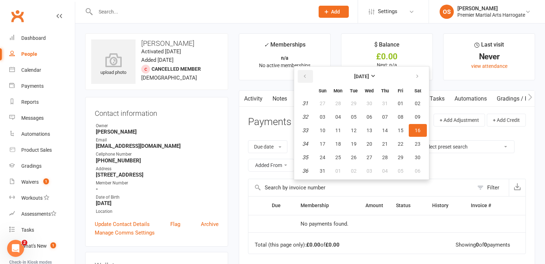
click at [305, 75] on icon "button" at bounding box center [304, 76] width 5 height 6
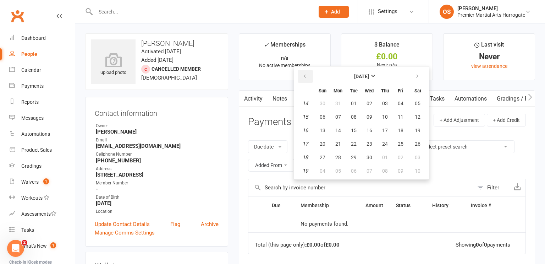
click at [305, 75] on icon "button" at bounding box center [304, 76] width 5 height 6
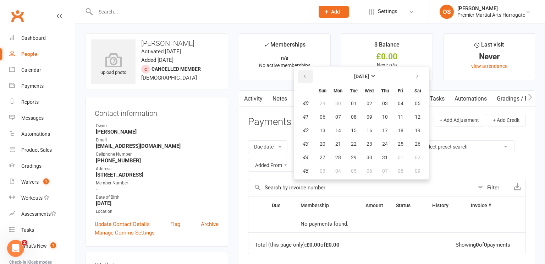
click at [305, 75] on icon "button" at bounding box center [304, 76] width 5 height 6
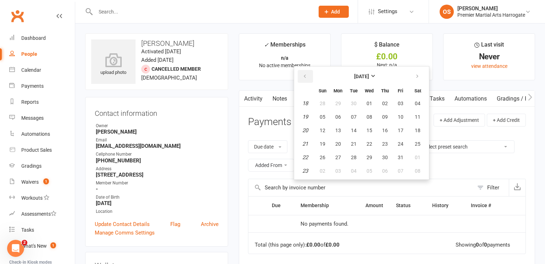
click at [305, 75] on icon "button" at bounding box center [304, 76] width 5 height 6
click at [355, 100] on span "02" at bounding box center [354, 103] width 6 height 6
type input "02 Apr 2024"
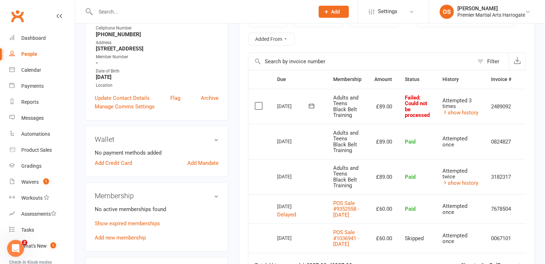
scroll to position [127, 0]
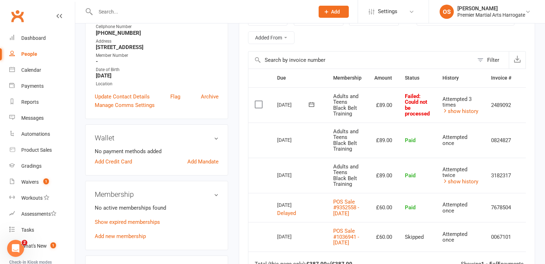
click at [257, 104] on label at bounding box center [260, 104] width 10 height 7
click at [257, 101] on input "checkbox" at bounding box center [257, 101] width 5 height 0
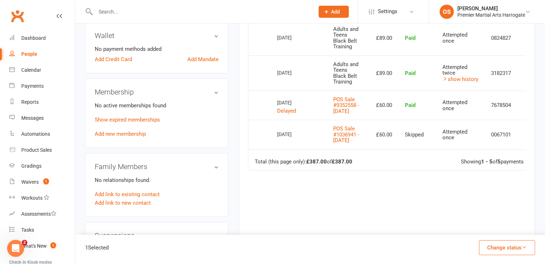
scroll to position [241, 0]
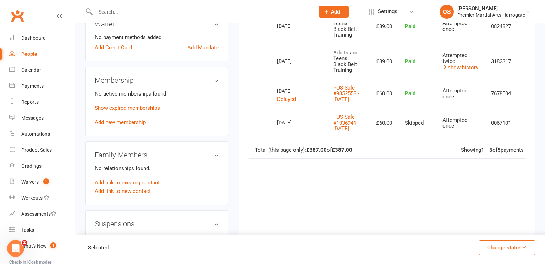
click at [500, 247] on button "Change status" at bounding box center [507, 247] width 56 height 15
click at [482, 231] on link "Skipped" at bounding box center [499, 228] width 70 height 14
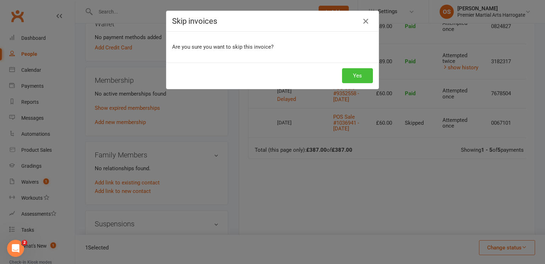
click at [351, 72] on button "Yes" at bounding box center [357, 75] width 31 height 15
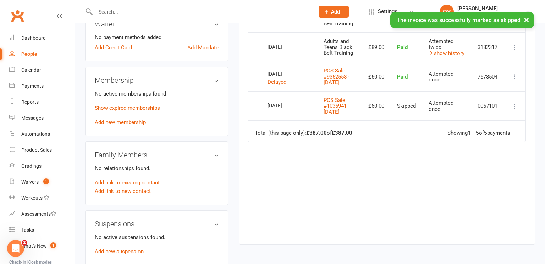
scroll to position [0, 0]
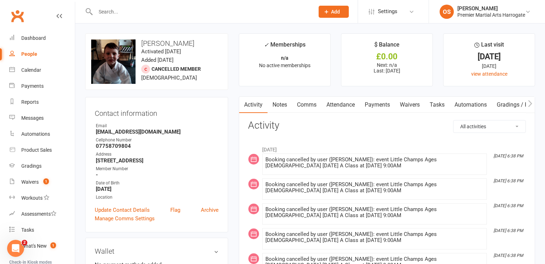
click at [379, 104] on link "Payments" at bounding box center [377, 104] width 35 height 16
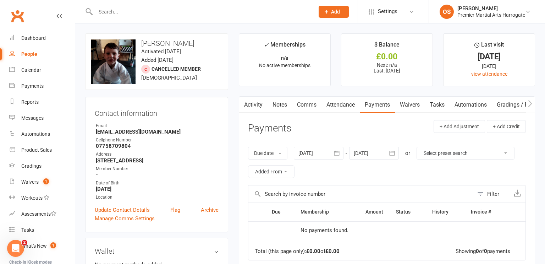
click at [309, 153] on div at bounding box center [319, 152] width 50 height 13
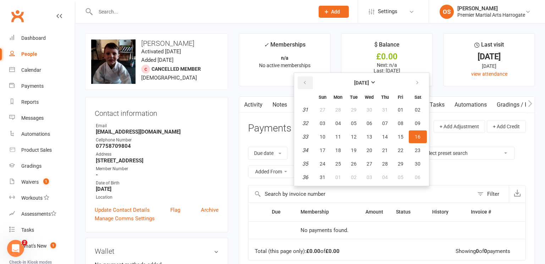
click at [306, 83] on icon "button" at bounding box center [304, 83] width 5 height 6
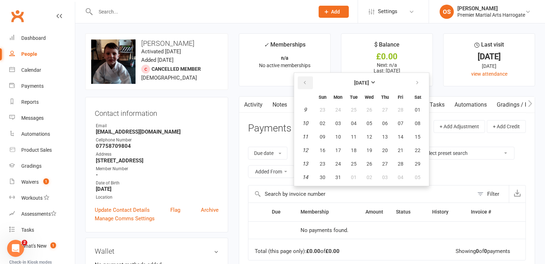
click at [306, 83] on icon "button" at bounding box center [304, 83] width 5 height 6
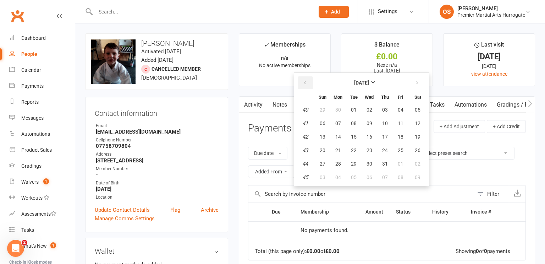
click at [306, 83] on icon "button" at bounding box center [304, 83] width 5 height 6
click at [378, 111] on button "01" at bounding box center [384, 109] width 15 height 13
type input "[DATE]"
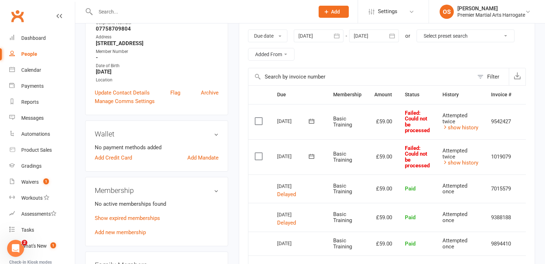
scroll to position [118, 0]
click at [261, 120] on label at bounding box center [260, 120] width 10 height 7
click at [259, 117] on input "checkbox" at bounding box center [257, 117] width 5 height 0
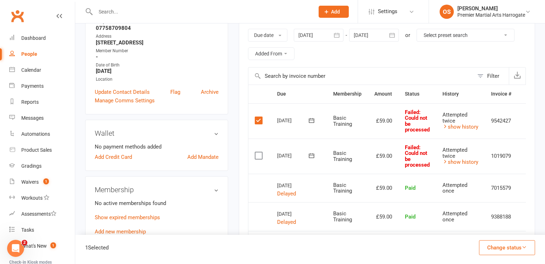
click at [260, 153] on label at bounding box center [260, 155] width 10 height 7
click at [259, 152] on input "checkbox" at bounding box center [257, 152] width 5 height 0
click at [515, 245] on button "Change status" at bounding box center [507, 247] width 56 height 15
click at [505, 232] on link "Skipped" at bounding box center [499, 228] width 70 height 14
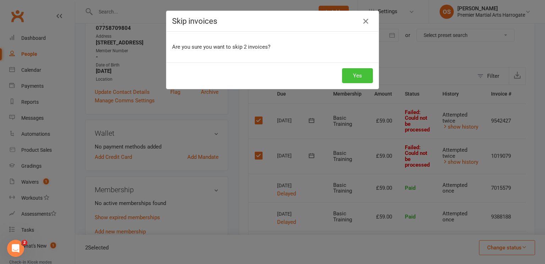
click at [361, 79] on button "Yes" at bounding box center [357, 75] width 31 height 15
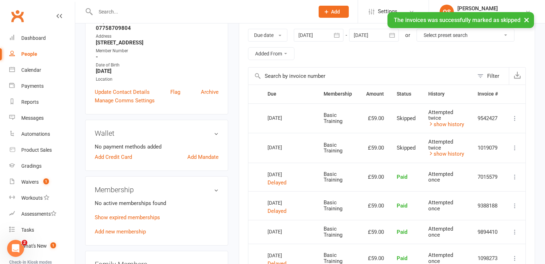
scroll to position [0, 0]
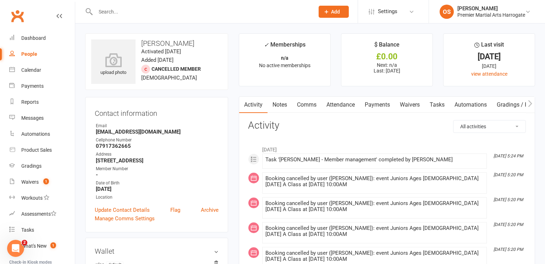
click at [372, 104] on link "Payments" at bounding box center [377, 104] width 35 height 16
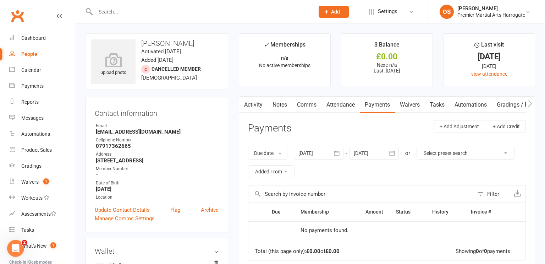
click at [314, 154] on div at bounding box center [319, 152] width 50 height 13
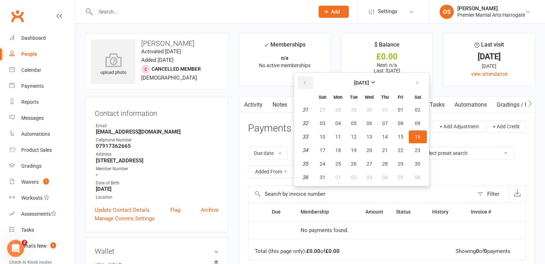
click at [304, 83] on icon "button" at bounding box center [304, 83] width 5 height 6
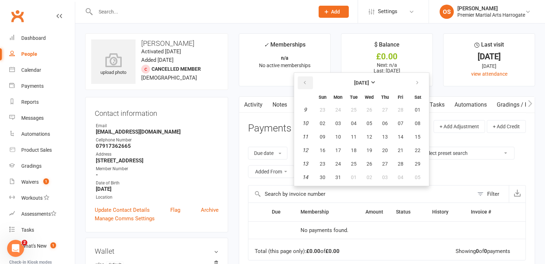
click at [304, 83] on icon "button" at bounding box center [304, 83] width 5 height 6
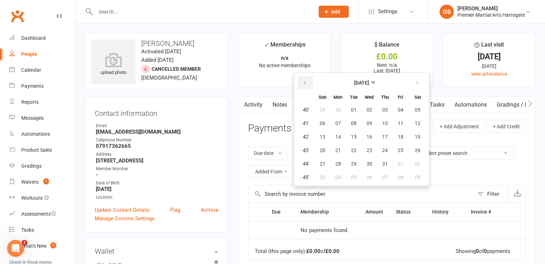
click at [304, 83] on icon "button" at bounding box center [304, 83] width 5 height 6
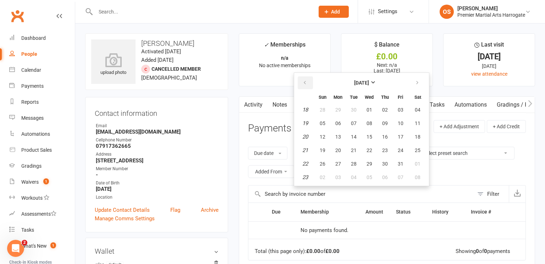
click at [304, 83] on icon "button" at bounding box center [304, 83] width 5 height 6
click at [403, 124] on button "12" at bounding box center [400, 123] width 15 height 13
type input "12 Apr 2024"
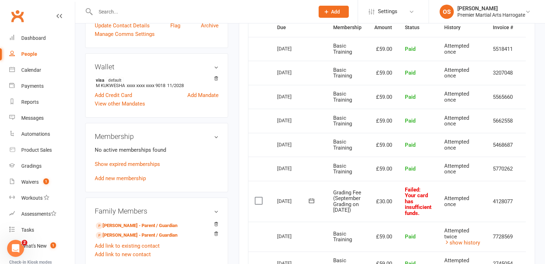
scroll to position [193, 0]
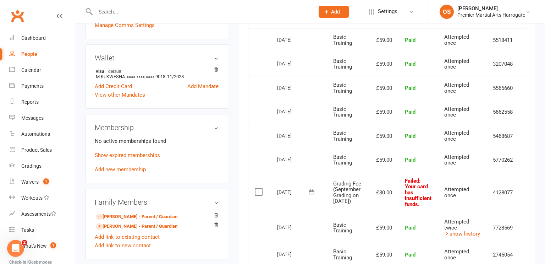
click at [257, 193] on label at bounding box center [260, 191] width 10 height 7
click at [257, 188] on input "checkbox" at bounding box center [257, 188] width 5 height 0
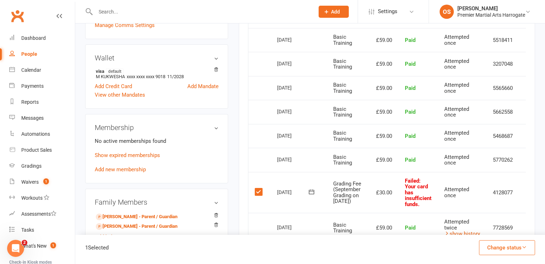
click at [499, 244] on button "Change status" at bounding box center [507, 247] width 56 height 15
click at [493, 231] on link "Skipped" at bounding box center [499, 228] width 70 height 14
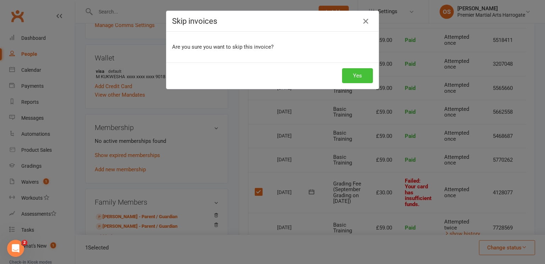
click at [357, 78] on button "Yes" at bounding box center [357, 75] width 31 height 15
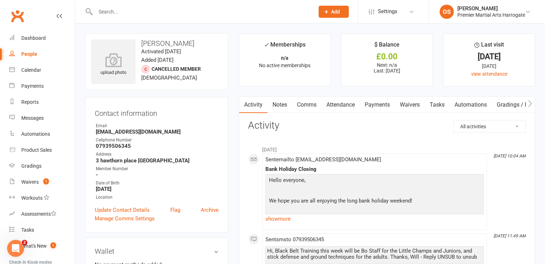
click at [389, 106] on link "Payments" at bounding box center [377, 104] width 35 height 16
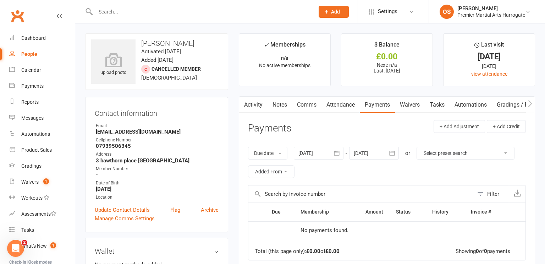
click at [319, 152] on div at bounding box center [319, 152] width 50 height 13
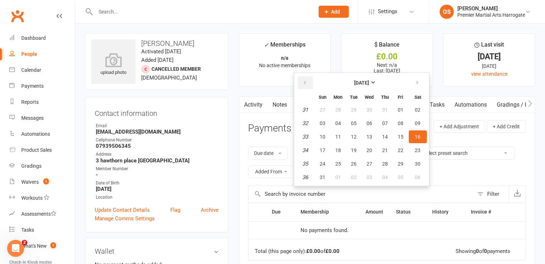
click at [304, 82] on icon "button" at bounding box center [304, 83] width 5 height 6
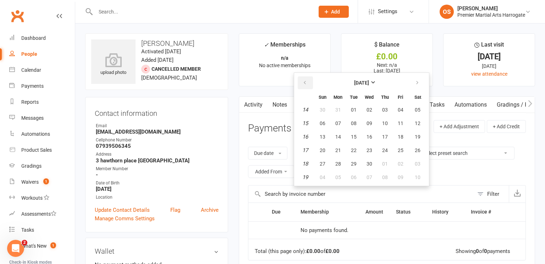
click at [304, 82] on icon "button" at bounding box center [304, 83] width 5 height 6
click at [355, 117] on button "10" at bounding box center [353, 123] width 15 height 13
type input "10 Dec 2024"
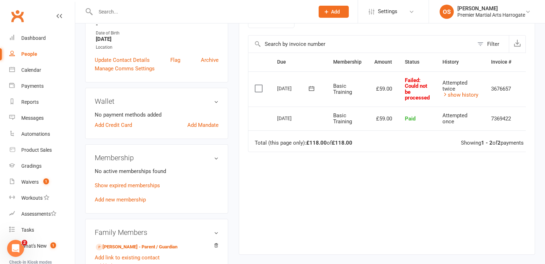
scroll to position [0, 14]
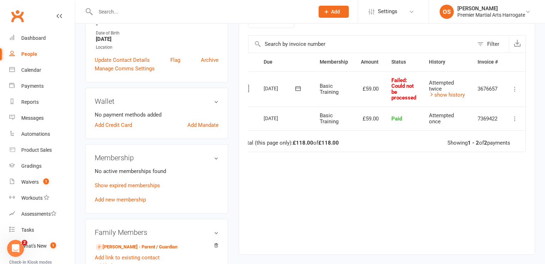
click at [514, 89] on icon at bounding box center [514, 88] width 7 height 7
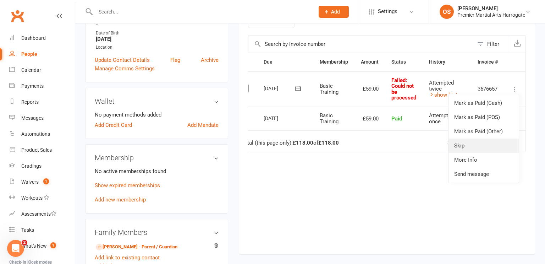
click at [487, 145] on link "Skip" at bounding box center [483, 145] width 70 height 14
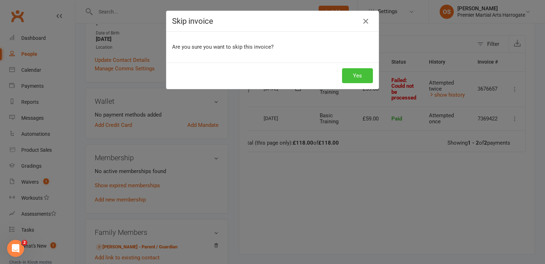
click at [357, 79] on button "Yes" at bounding box center [357, 75] width 31 height 15
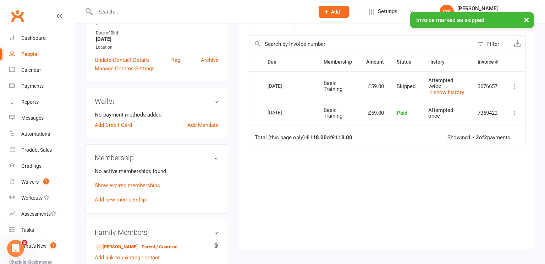
scroll to position [0, 0]
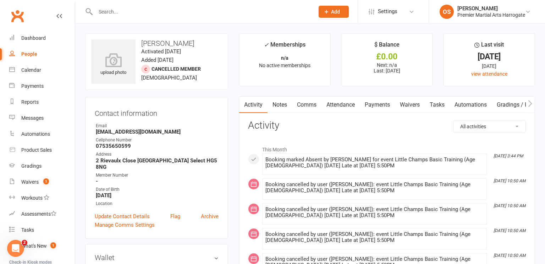
click at [531, 103] on icon "button" at bounding box center [530, 103] width 4 height 7
click at [243, 103] on icon "button" at bounding box center [243, 103] width 4 height 7
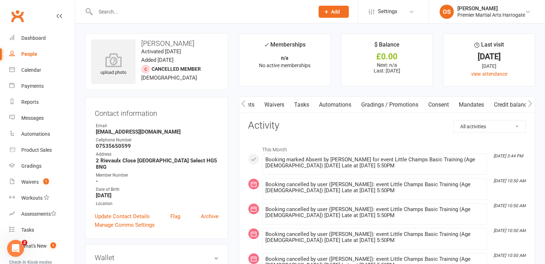
scroll to position [0, 85]
click at [295, 106] on link "Payments" at bounding box center [292, 104] width 35 height 16
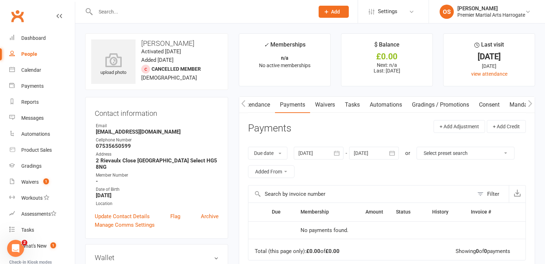
click at [323, 151] on div at bounding box center [319, 152] width 50 height 13
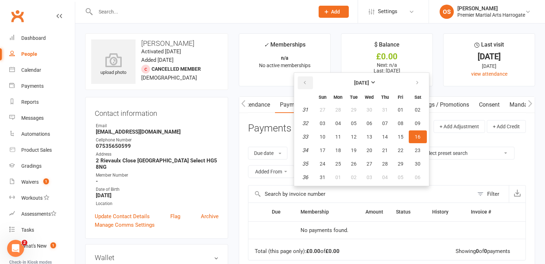
click at [305, 80] on icon "button" at bounding box center [304, 83] width 5 height 6
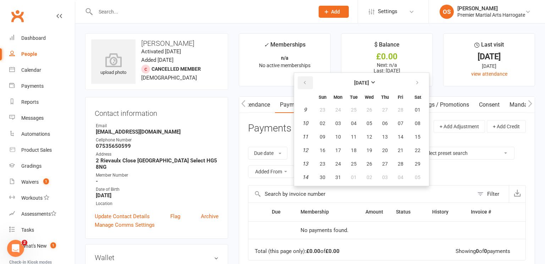
click at [305, 80] on icon "button" at bounding box center [304, 83] width 5 height 6
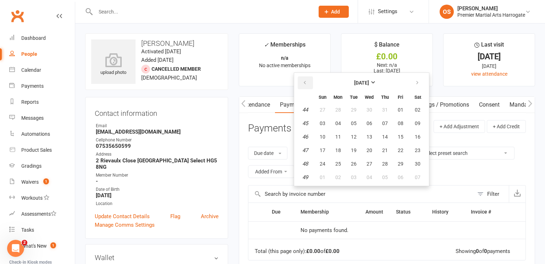
click at [305, 80] on icon "button" at bounding box center [304, 83] width 5 height 6
click at [339, 113] on button "27" at bounding box center [338, 109] width 15 height 13
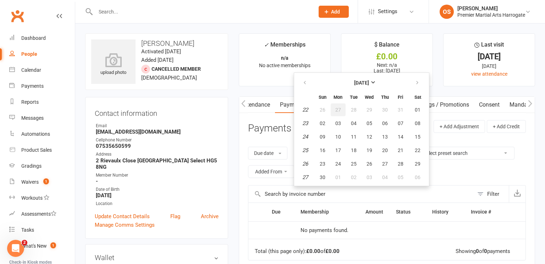
type input "27 May 2024"
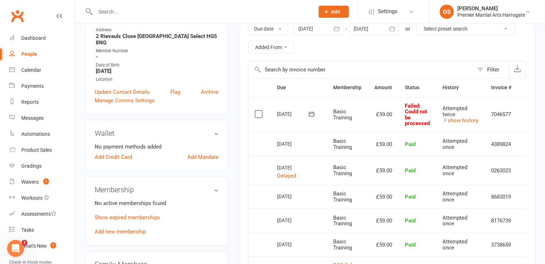
scroll to position [140, 0]
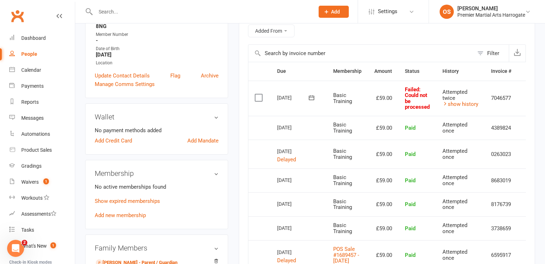
click at [256, 94] on label at bounding box center [260, 97] width 10 height 7
click at [256, 94] on input "checkbox" at bounding box center [257, 94] width 5 height 0
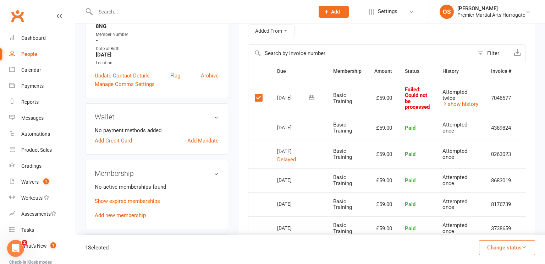
click at [489, 250] on button "Change status" at bounding box center [507, 247] width 56 height 15
click at [490, 228] on link "Skipped" at bounding box center [499, 228] width 70 height 14
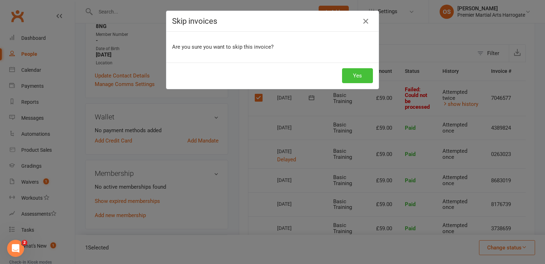
click at [362, 77] on button "Yes" at bounding box center [357, 75] width 31 height 15
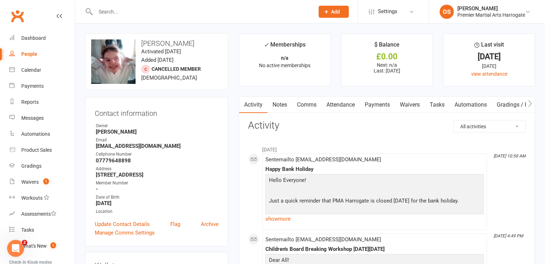
click at [375, 107] on link "Payments" at bounding box center [377, 104] width 35 height 16
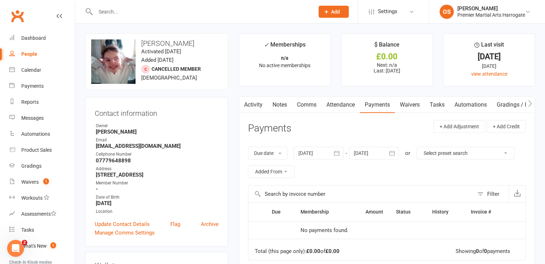
click at [324, 152] on div at bounding box center [319, 152] width 50 height 13
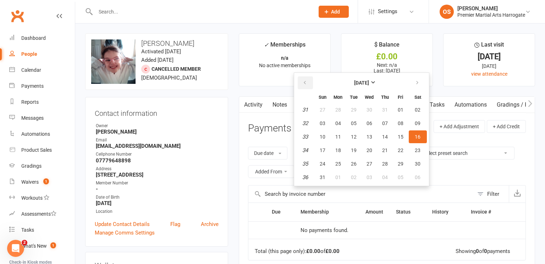
click at [305, 86] on button "button" at bounding box center [305, 82] width 15 height 13
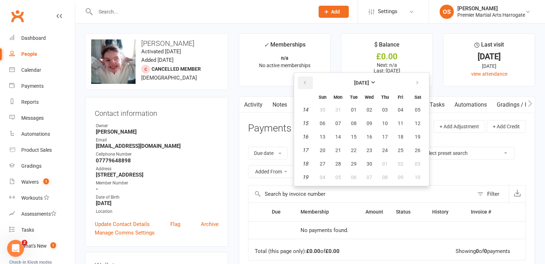
click at [305, 86] on button "button" at bounding box center [305, 82] width 15 height 13
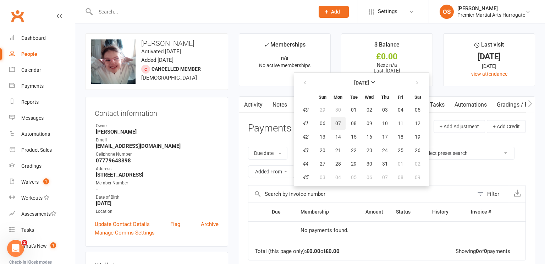
click at [345, 127] on button "07" at bounding box center [338, 123] width 15 height 13
type input "07 Oct 2024"
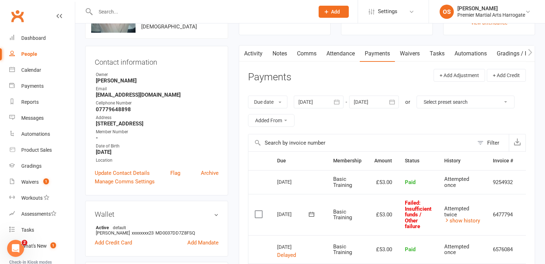
scroll to position [0, 16]
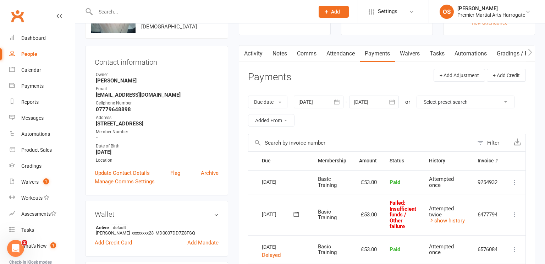
click at [514, 214] on icon at bounding box center [514, 214] width 7 height 7
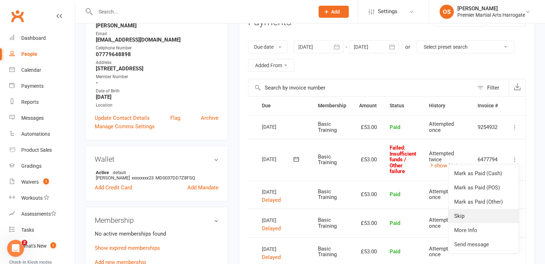
scroll to position [106, 0]
click at [466, 217] on link "Skip" at bounding box center [483, 215] width 70 height 14
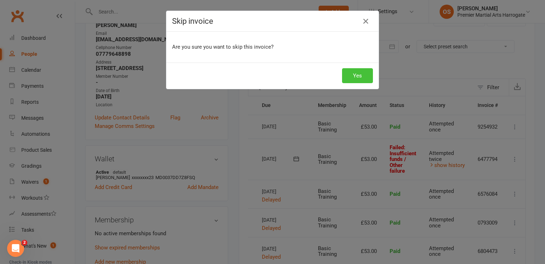
click at [359, 76] on button "Yes" at bounding box center [357, 75] width 31 height 15
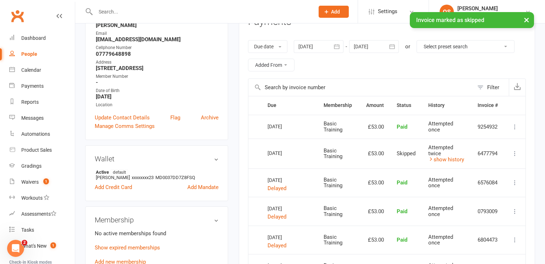
scroll to position [0, 0]
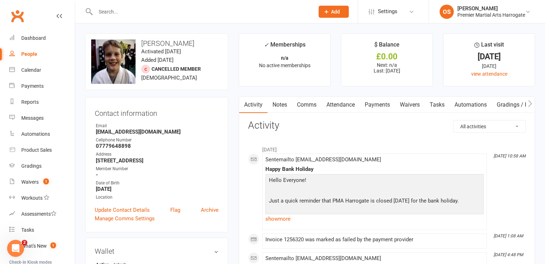
click at [372, 103] on link "Payments" at bounding box center [377, 104] width 35 height 16
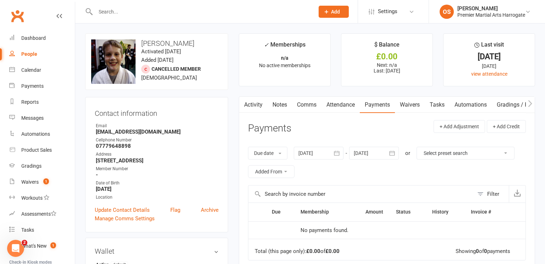
click at [320, 154] on div at bounding box center [319, 152] width 50 height 13
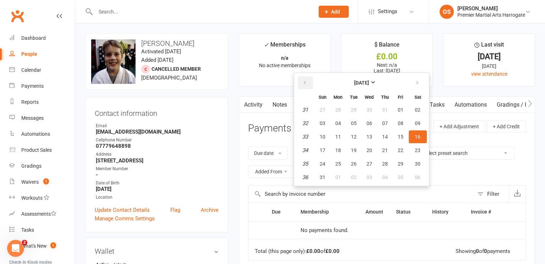
click at [307, 81] on icon "button" at bounding box center [304, 83] width 5 height 6
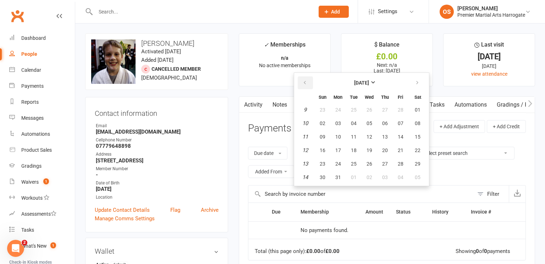
click at [307, 81] on icon "button" at bounding box center [304, 83] width 5 height 6
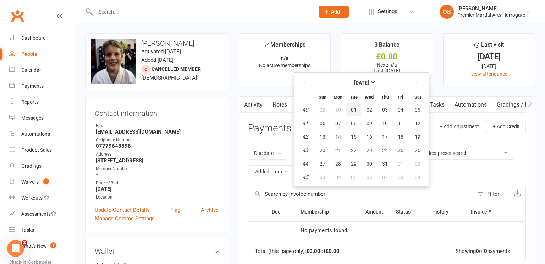
click at [355, 110] on span "01" at bounding box center [354, 110] width 6 height 6
type input "[DATE]"
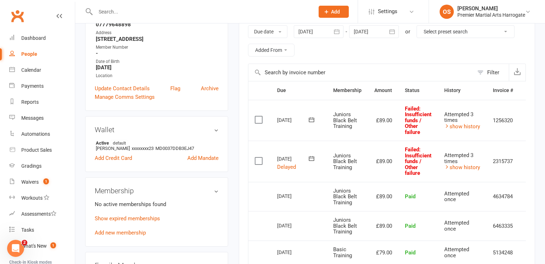
scroll to position [132, 0]
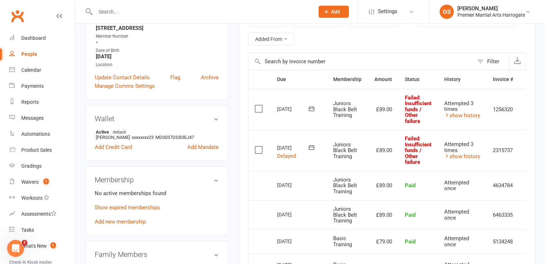
click at [258, 108] on label at bounding box center [260, 108] width 10 height 7
click at [258, 105] on input "checkbox" at bounding box center [257, 105] width 5 height 0
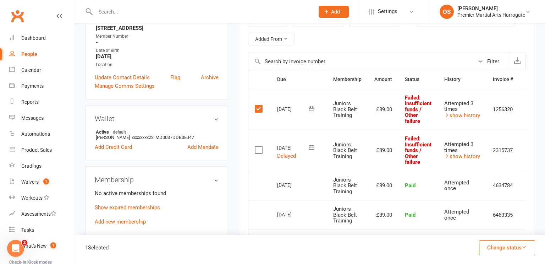
click at [259, 149] on label at bounding box center [260, 149] width 10 height 7
click at [259, 146] on input "checkbox" at bounding box center [257, 146] width 5 height 0
click at [512, 249] on button "Change status" at bounding box center [507, 247] width 56 height 15
click at [493, 228] on link "Skipped" at bounding box center [499, 228] width 70 height 14
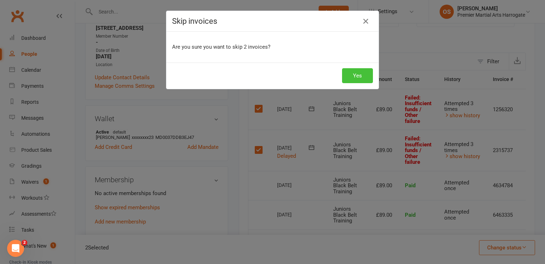
click at [352, 78] on button "Yes" at bounding box center [357, 75] width 31 height 15
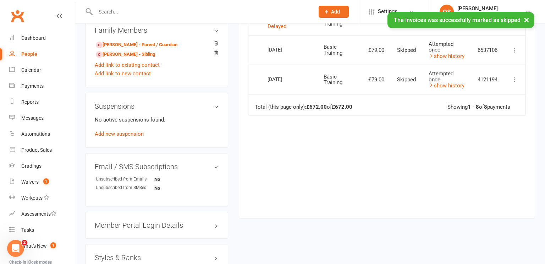
scroll to position [0, 0]
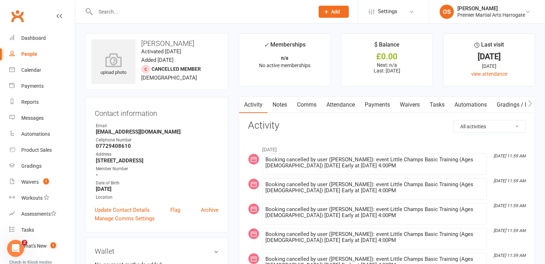
click at [381, 104] on link "Payments" at bounding box center [377, 104] width 35 height 16
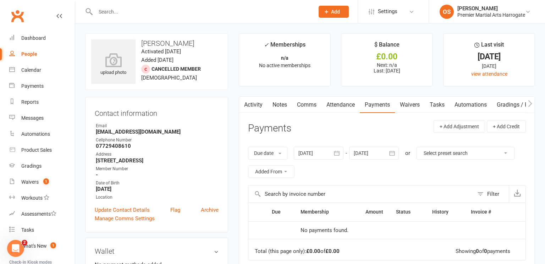
click at [311, 152] on div at bounding box center [319, 152] width 50 height 13
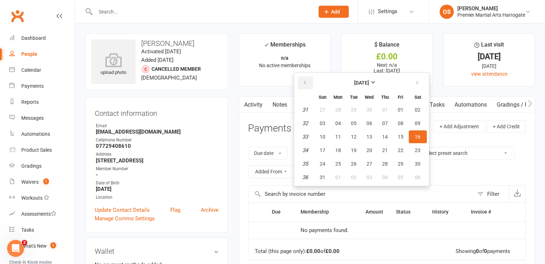
click at [305, 82] on icon "button" at bounding box center [304, 83] width 5 height 6
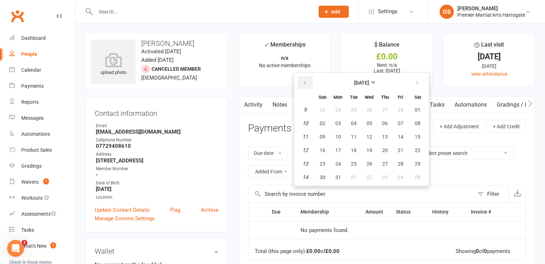
click at [305, 82] on icon "button" at bounding box center [304, 83] width 5 height 6
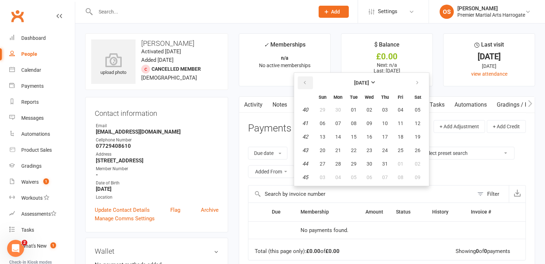
click at [305, 82] on icon "button" at bounding box center [304, 83] width 5 height 6
click at [398, 121] on span "07" at bounding box center [401, 123] width 6 height 6
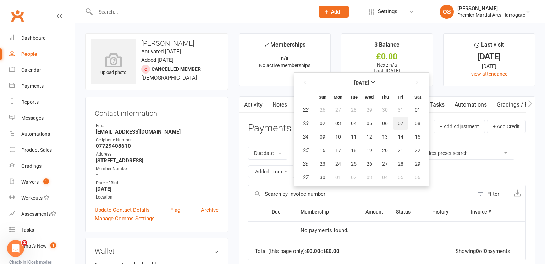
type input "07 Jun 2024"
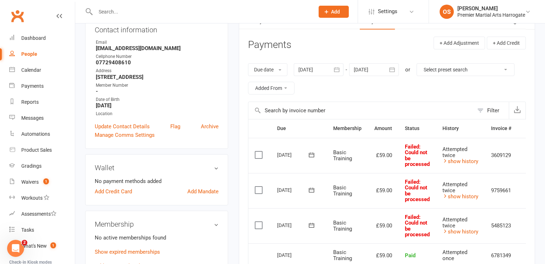
scroll to position [85, 0]
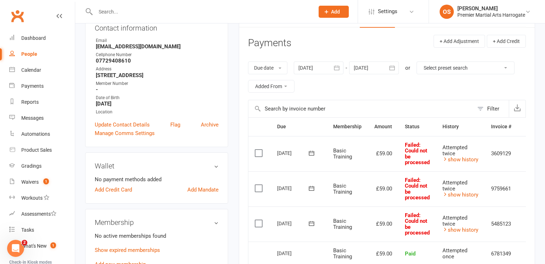
click at [258, 151] on label at bounding box center [260, 152] width 10 height 7
click at [258, 149] on input "checkbox" at bounding box center [257, 149] width 5 height 0
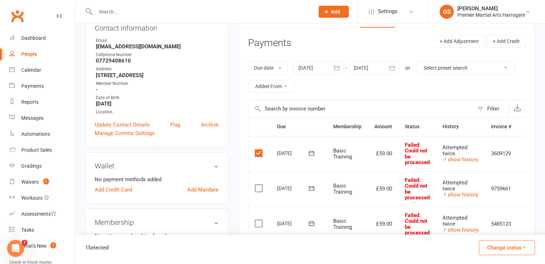
click at [259, 189] on label at bounding box center [260, 187] width 10 height 7
click at [259, 184] on input "checkbox" at bounding box center [257, 184] width 5 height 0
click at [259, 223] on label at bounding box center [260, 223] width 10 height 7
click at [259, 220] on input "checkbox" at bounding box center [257, 220] width 5 height 0
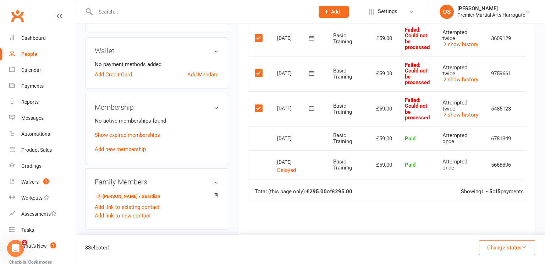
scroll to position [201, 0]
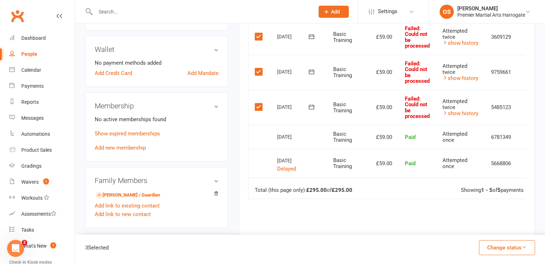
click at [493, 248] on button "Change status" at bounding box center [507, 247] width 56 height 15
click at [487, 230] on link "Skipped" at bounding box center [499, 228] width 70 height 14
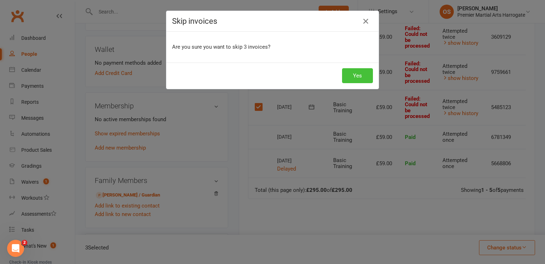
click at [366, 80] on button "Yes" at bounding box center [357, 75] width 31 height 15
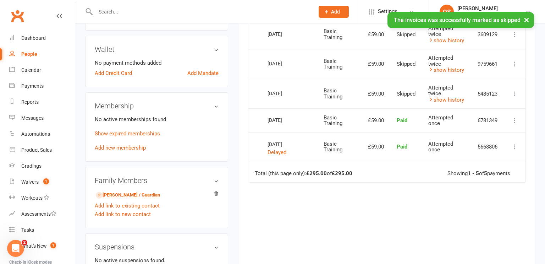
scroll to position [0, 0]
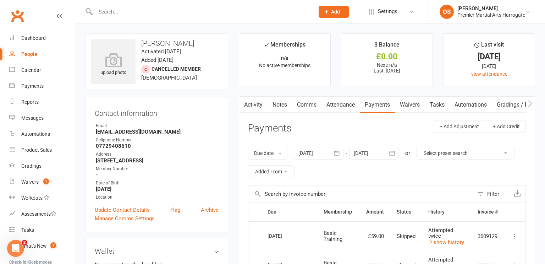
click at [204, 12] on input "text" at bounding box center [201, 12] width 216 height 10
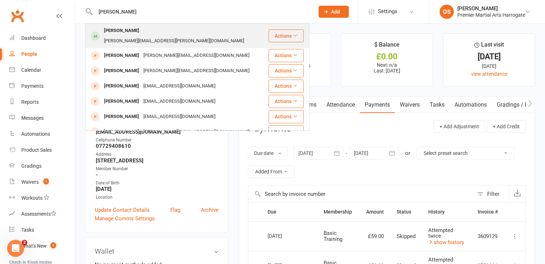
type input "nora"
click at [123, 34] on div "Nora Druskinis" at bounding box center [121, 31] width 39 height 10
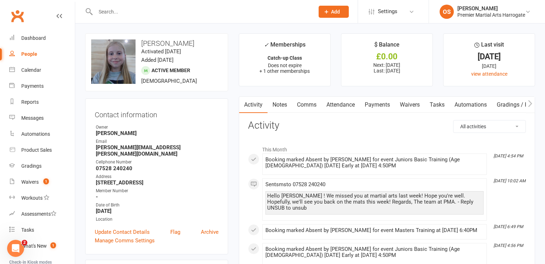
click at [382, 103] on link "Payments" at bounding box center [377, 104] width 35 height 16
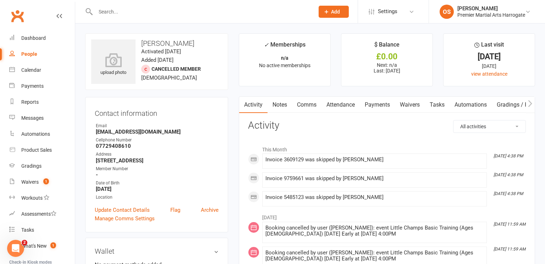
click at [373, 103] on link "Payments" at bounding box center [377, 104] width 35 height 16
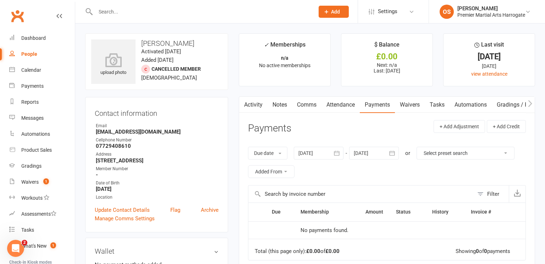
click at [315, 149] on div at bounding box center [319, 152] width 50 height 13
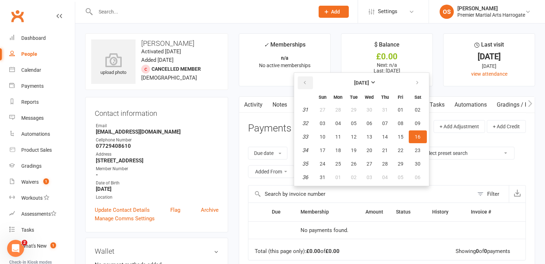
click at [304, 82] on icon "button" at bounding box center [304, 83] width 5 height 6
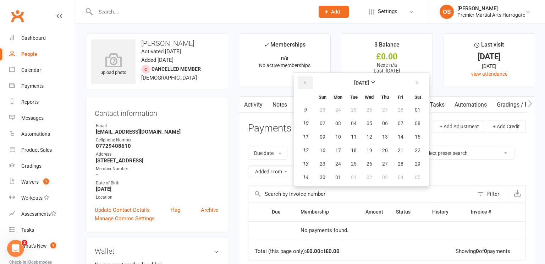
click at [304, 82] on icon "button" at bounding box center [304, 83] width 5 height 6
click at [336, 117] on button "09" at bounding box center [338, 123] width 15 height 13
type input "[DATE]"
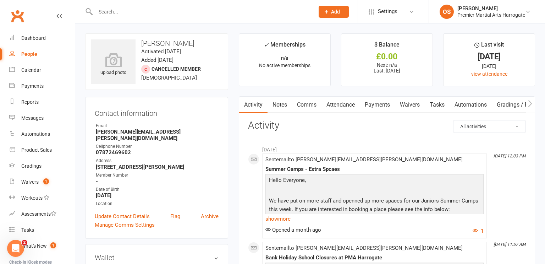
click at [377, 106] on link "Payments" at bounding box center [377, 104] width 35 height 16
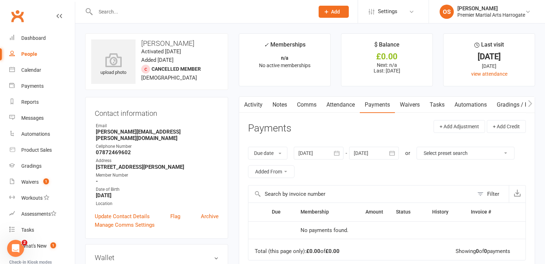
click at [304, 151] on div at bounding box center [319, 152] width 50 height 13
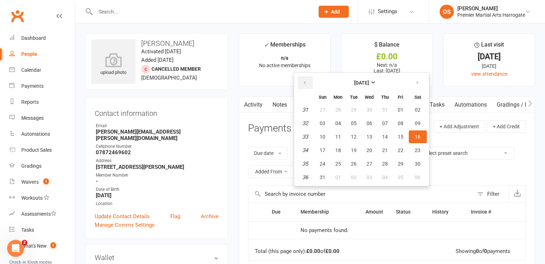
click at [305, 80] on icon "button" at bounding box center [304, 83] width 5 height 6
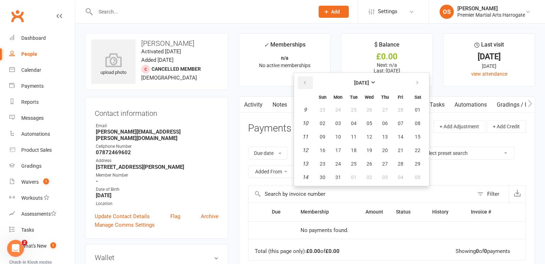
click at [305, 80] on icon "button" at bounding box center [304, 83] width 5 height 6
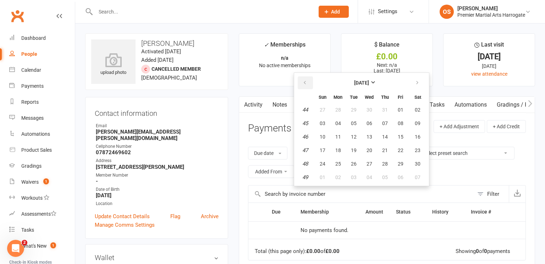
click at [305, 80] on icon "button" at bounding box center [304, 83] width 5 height 6
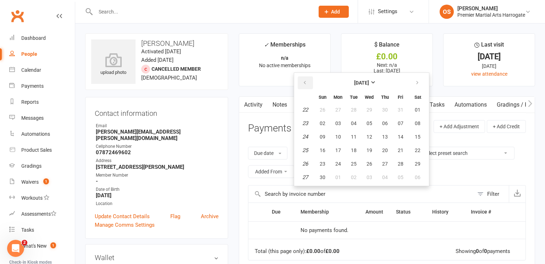
click at [305, 80] on icon "button" at bounding box center [304, 83] width 5 height 6
click at [360, 112] on button "02" at bounding box center [353, 109] width 15 height 13
type input "[DATE]"
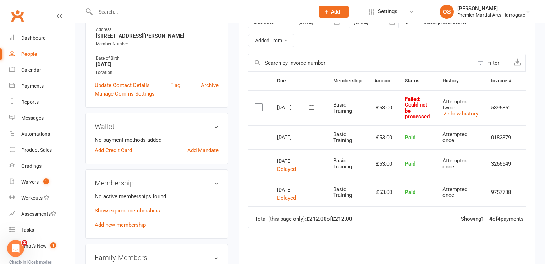
scroll to position [0, 14]
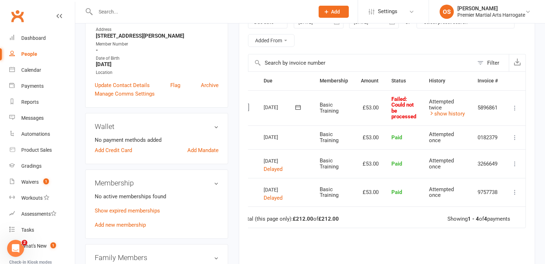
click at [515, 110] on icon at bounding box center [514, 107] width 7 height 7
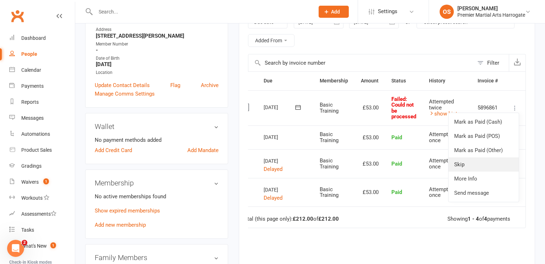
click at [464, 164] on link "Skip" at bounding box center [483, 164] width 70 height 14
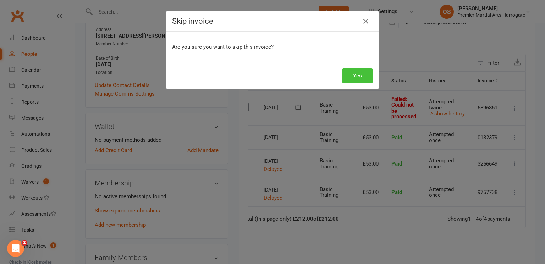
click at [349, 76] on button "Yes" at bounding box center [357, 75] width 31 height 15
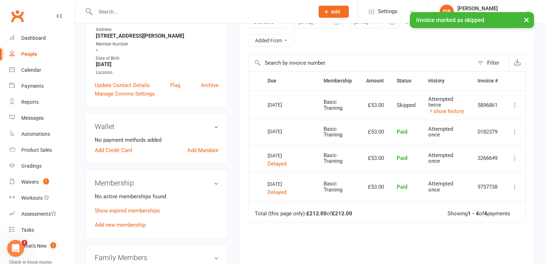
scroll to position [0, 0]
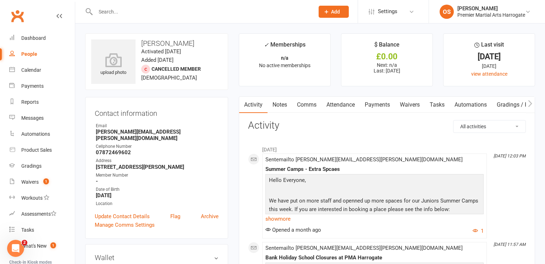
click at [388, 103] on link "Payments" at bounding box center [377, 104] width 35 height 16
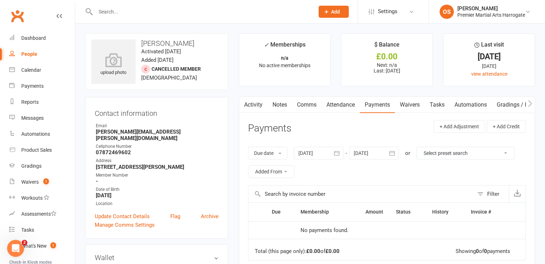
click at [318, 152] on div at bounding box center [319, 152] width 50 height 13
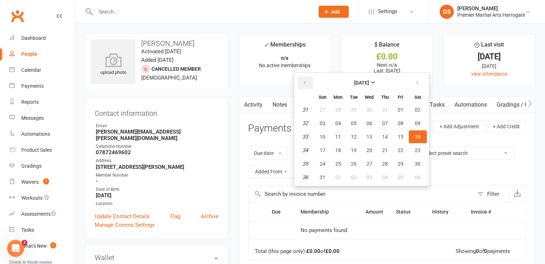
click at [304, 82] on icon "button" at bounding box center [304, 83] width 5 height 6
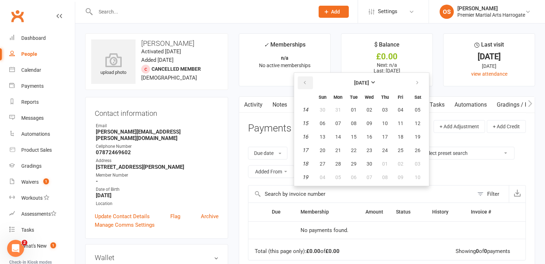
click at [304, 82] on icon "button" at bounding box center [304, 83] width 5 height 6
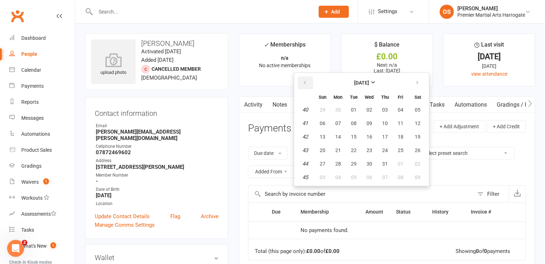
click at [304, 82] on icon "button" at bounding box center [304, 83] width 5 height 6
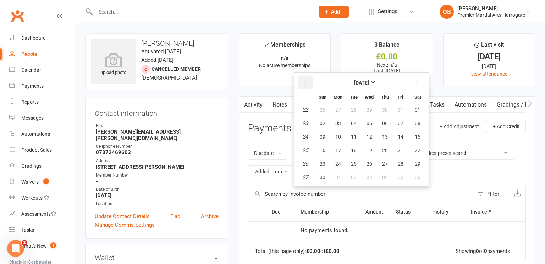
click at [304, 82] on icon "button" at bounding box center [304, 83] width 5 height 6
click at [360, 110] on button "02" at bounding box center [353, 109] width 15 height 13
type input "[DATE]"
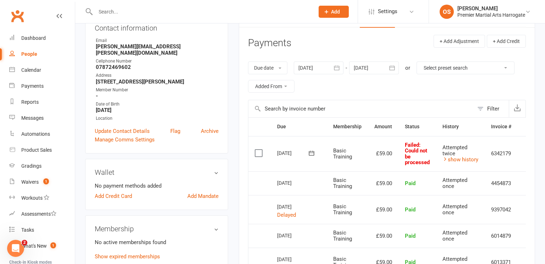
scroll to position [0, 14]
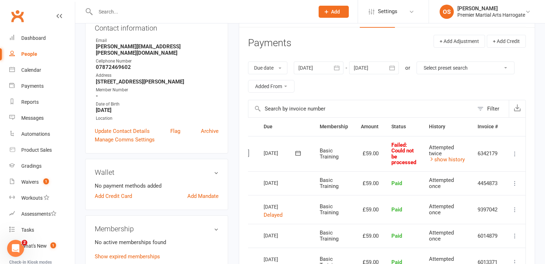
click at [515, 153] on icon at bounding box center [514, 153] width 7 height 7
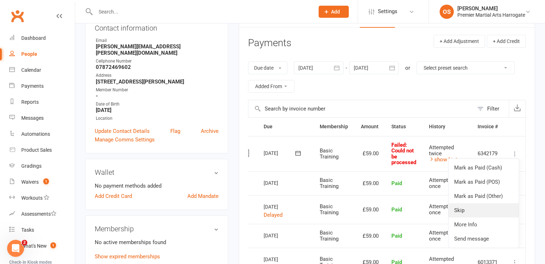
click at [482, 207] on link "Skip" at bounding box center [483, 210] width 70 height 14
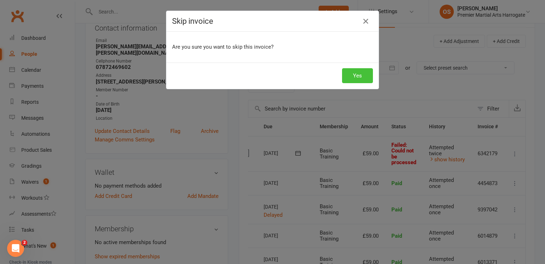
click at [361, 73] on button "Yes" at bounding box center [357, 75] width 31 height 15
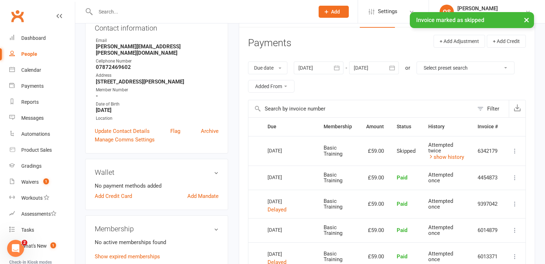
scroll to position [0, 0]
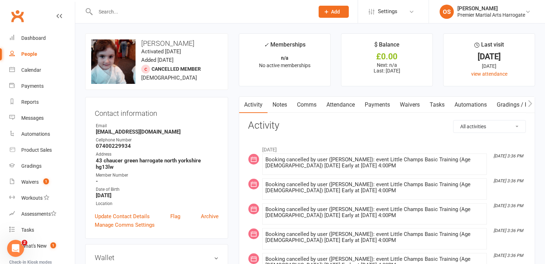
click at [373, 100] on link "Payments" at bounding box center [377, 104] width 35 height 16
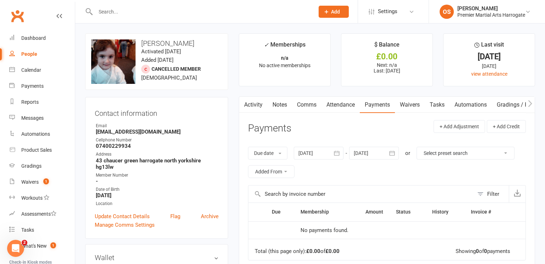
click at [319, 150] on div at bounding box center [319, 152] width 50 height 13
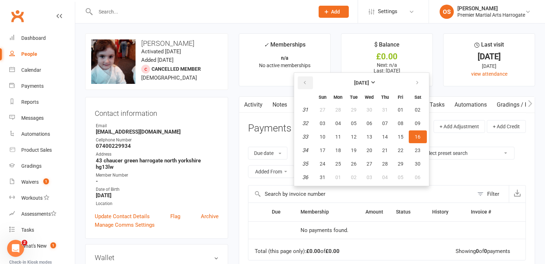
click at [305, 81] on icon "button" at bounding box center [304, 83] width 5 height 6
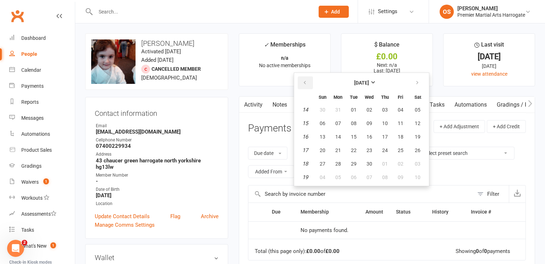
click at [305, 81] on icon "button" at bounding box center [304, 83] width 5 height 6
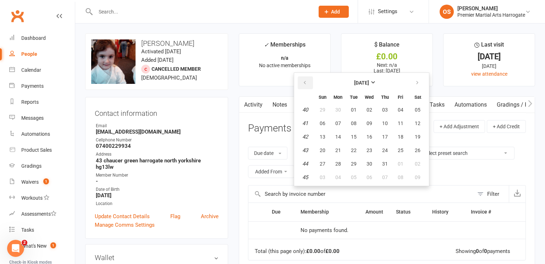
click at [305, 81] on icon "button" at bounding box center [304, 83] width 5 height 6
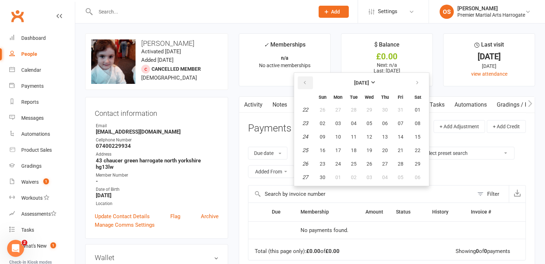
click at [305, 81] on icon "button" at bounding box center [304, 83] width 5 height 6
click at [362, 109] on button "03" at bounding box center [369, 109] width 15 height 13
type input "[DATE]"
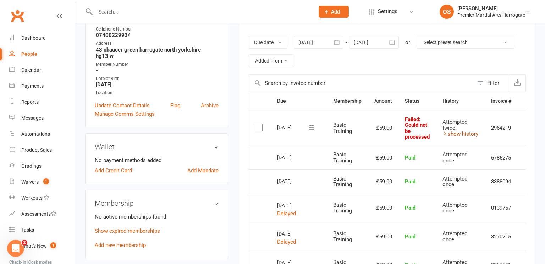
scroll to position [0, 14]
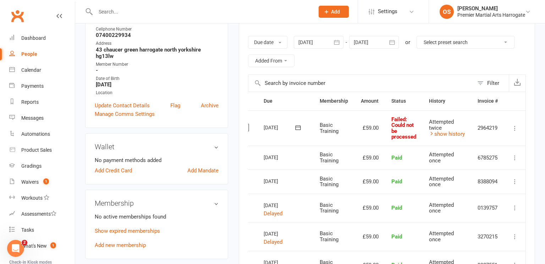
click at [515, 126] on icon at bounding box center [514, 127] width 7 height 7
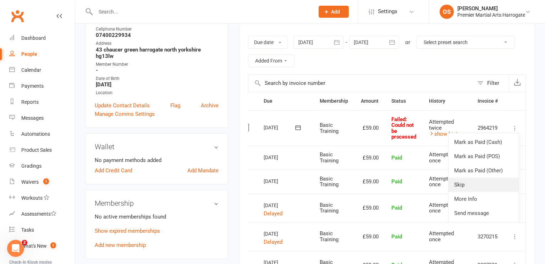
click at [476, 182] on link "Skip" at bounding box center [483, 184] width 70 height 14
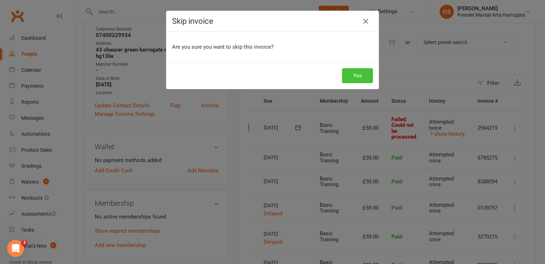
click at [357, 80] on button "Yes" at bounding box center [357, 75] width 31 height 15
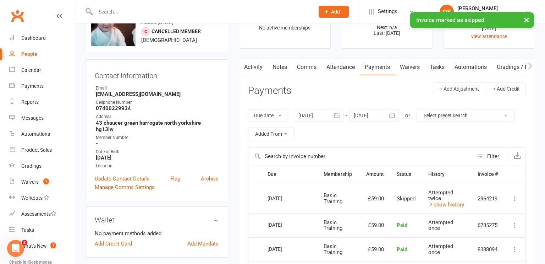
scroll to position [0, 0]
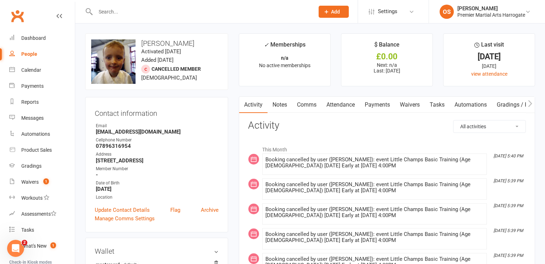
click at [375, 105] on link "Payments" at bounding box center [377, 104] width 35 height 16
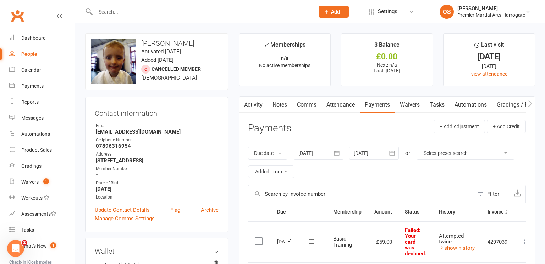
click at [311, 156] on div at bounding box center [319, 152] width 50 height 13
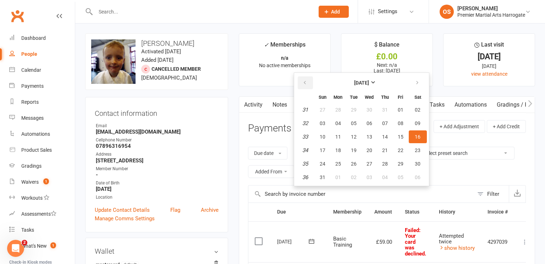
click at [305, 83] on icon "button" at bounding box center [304, 83] width 5 height 6
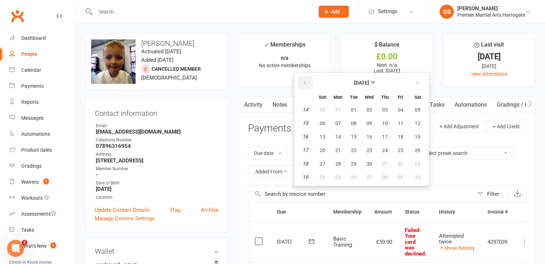
click at [305, 83] on icon "button" at bounding box center [304, 83] width 5 height 6
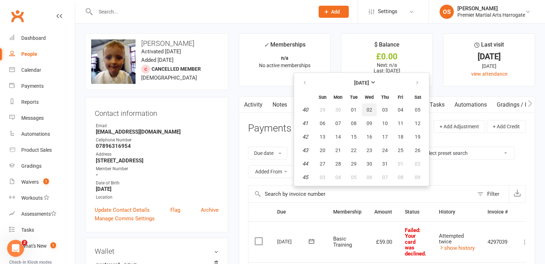
click at [366, 111] on span "02" at bounding box center [369, 110] width 6 height 6
type input "02 Oct 2024"
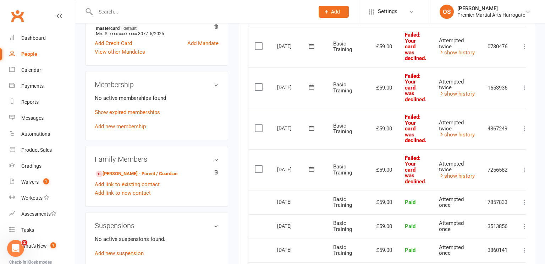
scroll to position [238, 0]
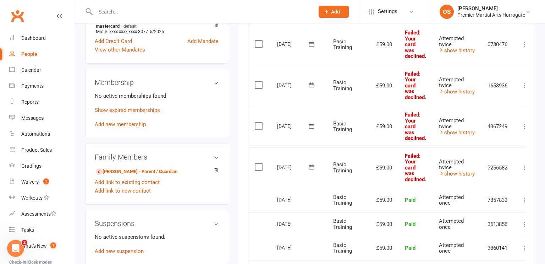
click at [258, 163] on label at bounding box center [260, 166] width 10 height 7
click at [258, 163] on input "checkbox" at bounding box center [257, 163] width 5 height 0
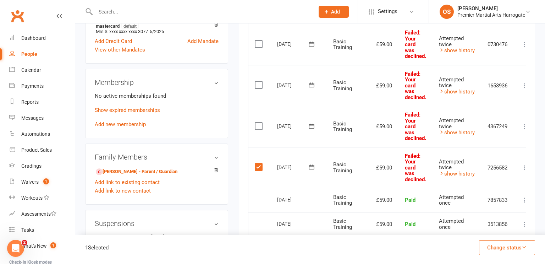
click at [259, 122] on label at bounding box center [260, 125] width 10 height 7
click at [259, 122] on input "checkbox" at bounding box center [257, 122] width 5 height 0
click at [259, 81] on label at bounding box center [260, 84] width 10 height 7
click at [259, 81] on input "checkbox" at bounding box center [257, 81] width 5 height 0
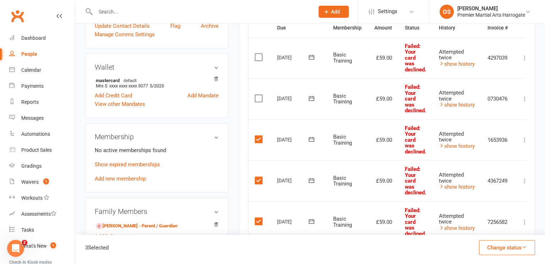
scroll to position [181, 0]
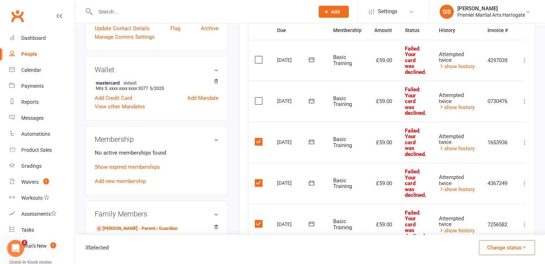
click at [260, 97] on label at bounding box center [260, 100] width 10 height 7
click at [259, 97] on input "checkbox" at bounding box center [257, 97] width 5 height 0
click at [260, 56] on label at bounding box center [260, 59] width 10 height 7
click at [259, 56] on input "checkbox" at bounding box center [257, 56] width 5 height 0
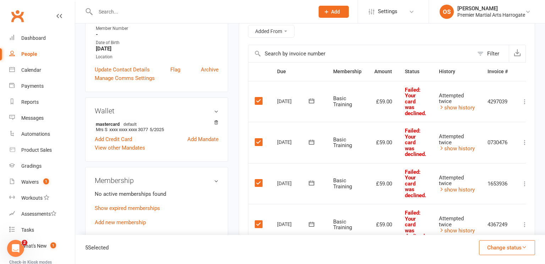
scroll to position [139, 0]
click at [510, 248] on button "Change status" at bounding box center [507, 247] width 56 height 15
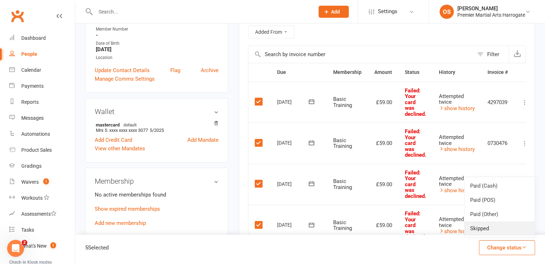
click at [484, 231] on link "Skipped" at bounding box center [499, 228] width 70 height 14
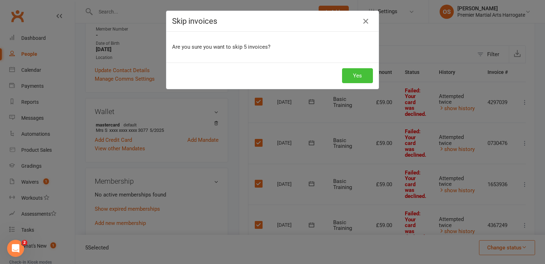
click at [356, 78] on button "Yes" at bounding box center [357, 75] width 31 height 15
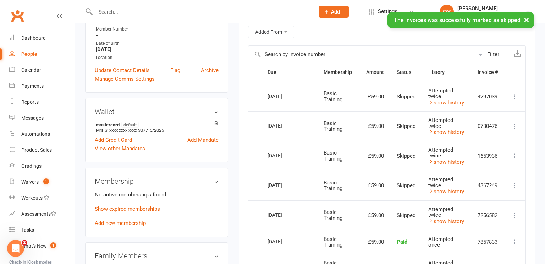
scroll to position [0, 0]
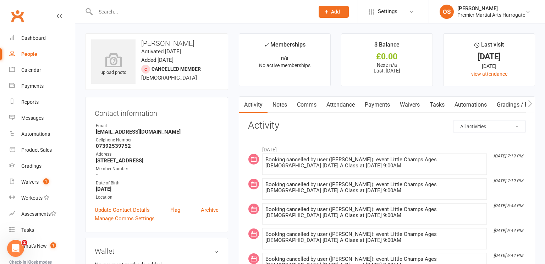
click at [372, 105] on link "Payments" at bounding box center [377, 104] width 35 height 16
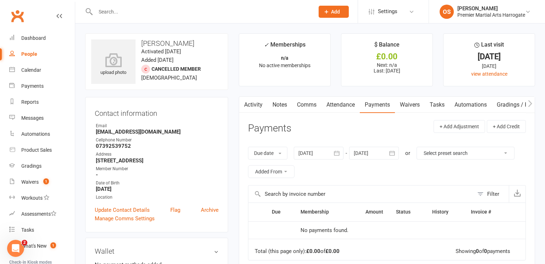
click at [327, 152] on div at bounding box center [319, 152] width 50 height 13
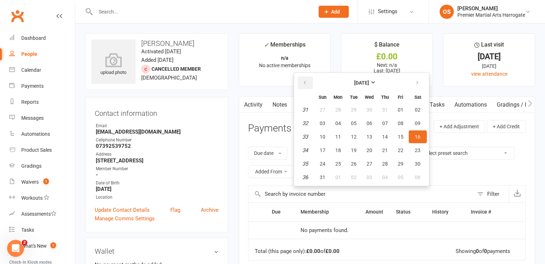
click at [305, 80] on icon "button" at bounding box center [304, 83] width 5 height 6
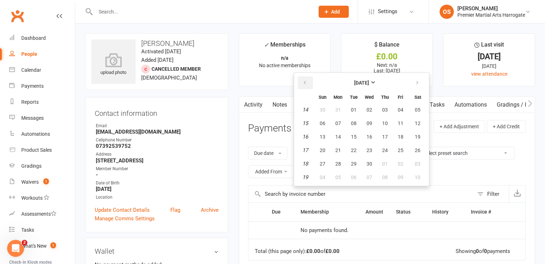
click at [305, 80] on icon "button" at bounding box center [304, 83] width 5 height 6
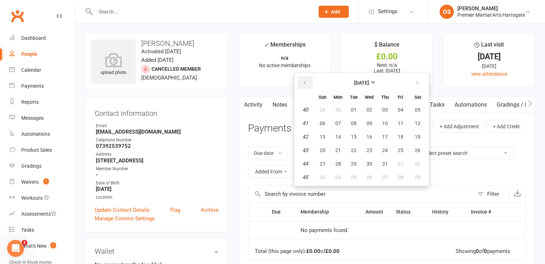
click at [305, 80] on icon "button" at bounding box center [304, 83] width 5 height 6
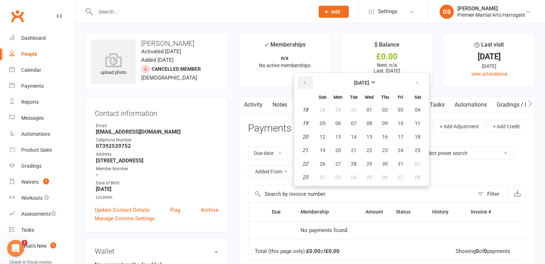
click at [305, 80] on icon "button" at bounding box center [304, 83] width 5 height 6
click at [343, 106] on button "01" at bounding box center [338, 109] width 15 height 13
type input "[DATE]"
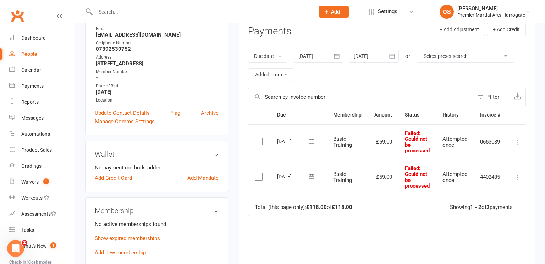
scroll to position [100, 0]
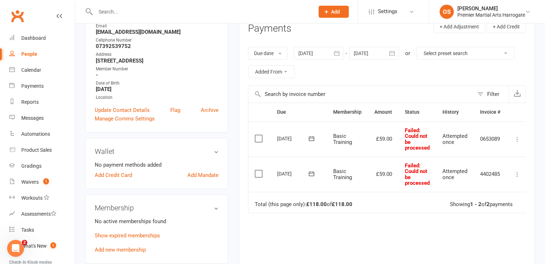
click at [260, 137] on label at bounding box center [260, 138] width 10 height 7
click at [259, 135] on input "checkbox" at bounding box center [257, 135] width 5 height 0
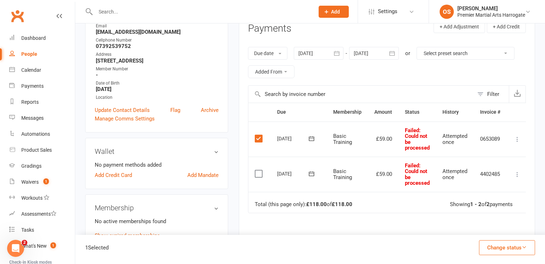
click at [259, 172] on label at bounding box center [260, 173] width 10 height 7
click at [259, 170] on input "checkbox" at bounding box center [257, 170] width 5 height 0
click at [487, 244] on button "Change status" at bounding box center [507, 247] width 56 height 15
click at [483, 227] on link "Skipped" at bounding box center [499, 228] width 70 height 14
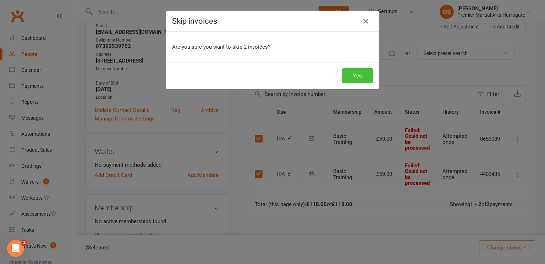
click at [348, 77] on button "Yes" at bounding box center [357, 75] width 31 height 15
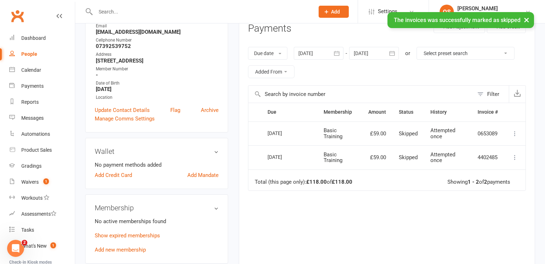
scroll to position [0, 0]
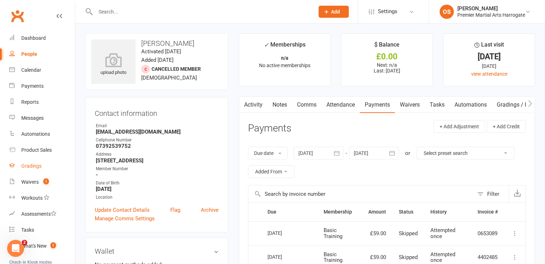
click at [33, 166] on div "Gradings" at bounding box center [31, 166] width 20 height 6
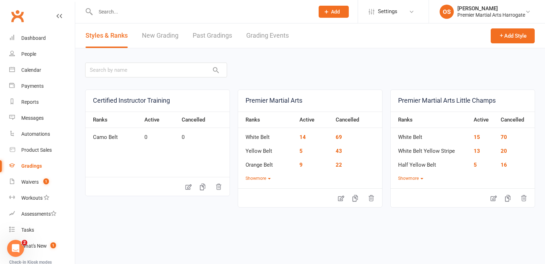
click at [265, 36] on link "Grading Events" at bounding box center [267, 35] width 43 height 24
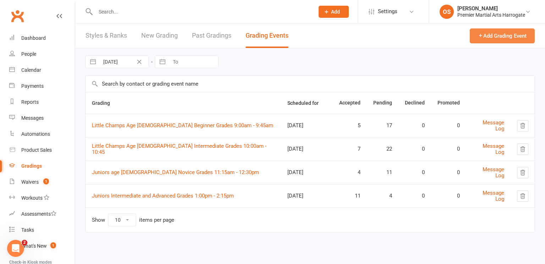
click at [487, 37] on button "Add Grading Event" at bounding box center [502, 35] width 65 height 15
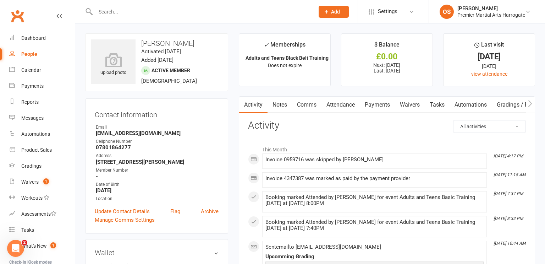
click at [376, 105] on link "Payments" at bounding box center [377, 104] width 35 height 16
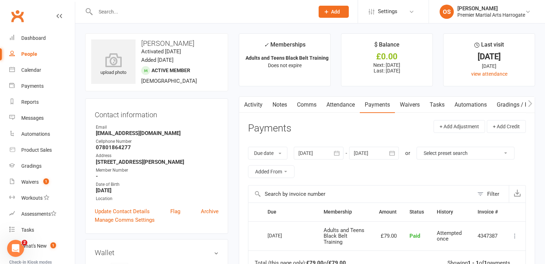
click at [330, 155] on div at bounding box center [319, 152] width 50 height 13
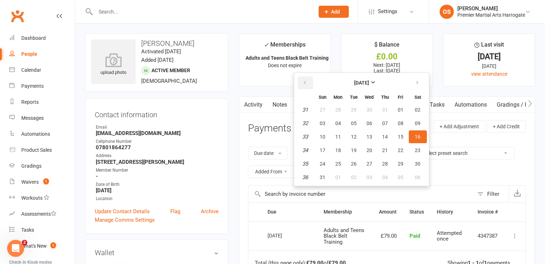
click at [304, 82] on icon "button" at bounding box center [304, 83] width 5 height 6
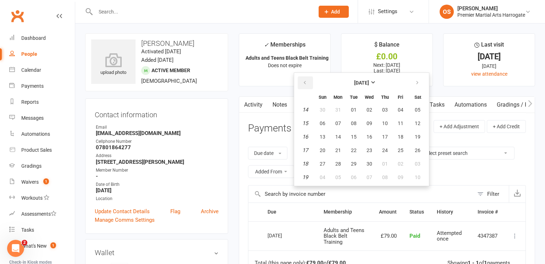
click at [304, 82] on icon "button" at bounding box center [304, 83] width 5 height 6
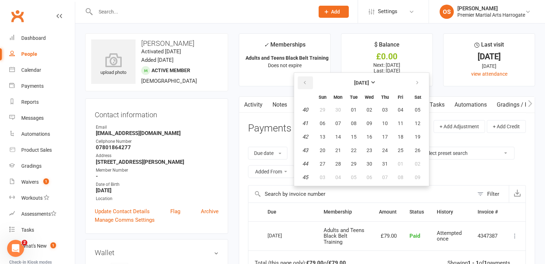
click at [304, 82] on icon "button" at bounding box center [304, 83] width 5 height 6
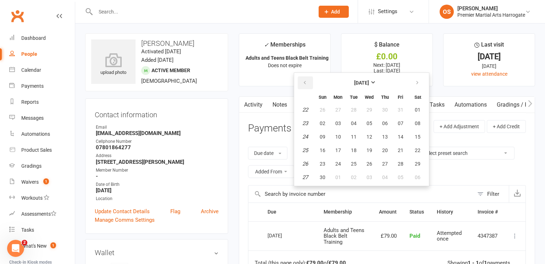
click at [304, 82] on icon "button" at bounding box center [304, 83] width 5 height 6
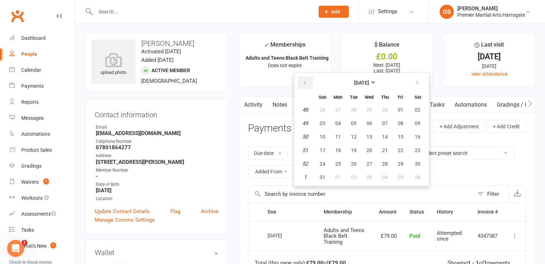
click at [304, 82] on icon "button" at bounding box center [304, 83] width 5 height 6
click at [357, 107] on button "01" at bounding box center [353, 109] width 15 height 13
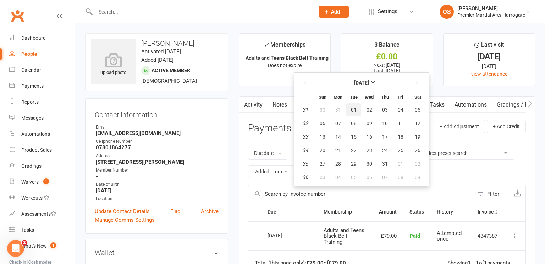
type input "[DATE]"
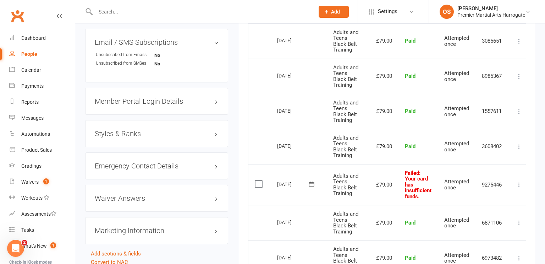
scroll to position [517, 0]
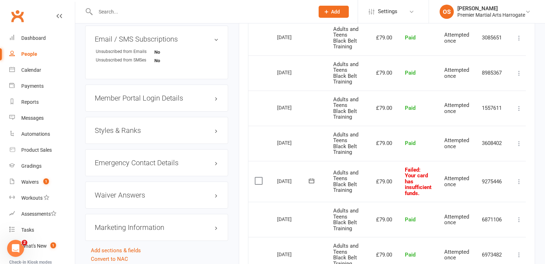
click at [516, 181] on icon at bounding box center [518, 181] width 7 height 7
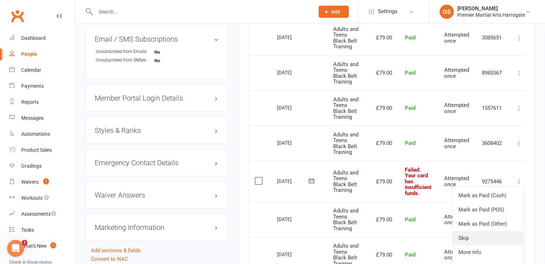
click at [478, 235] on link "Skip" at bounding box center [488, 238] width 70 height 14
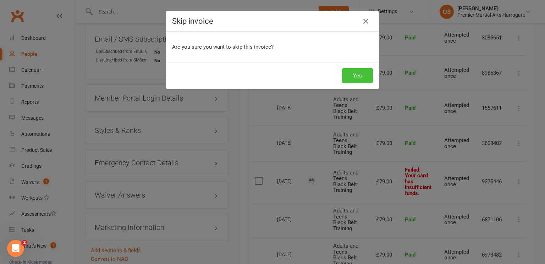
click at [361, 74] on button "Yes" at bounding box center [357, 75] width 31 height 15
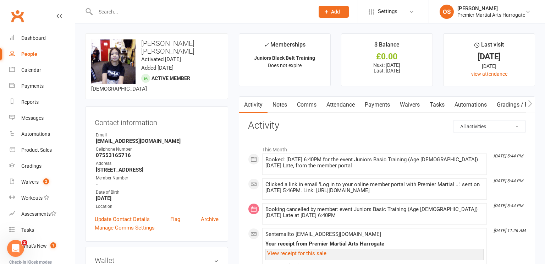
click at [339, 104] on link "Attendance" at bounding box center [340, 104] width 38 height 16
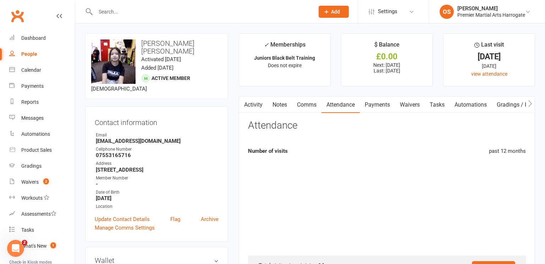
click at [370, 106] on link "Payments" at bounding box center [377, 104] width 35 height 16
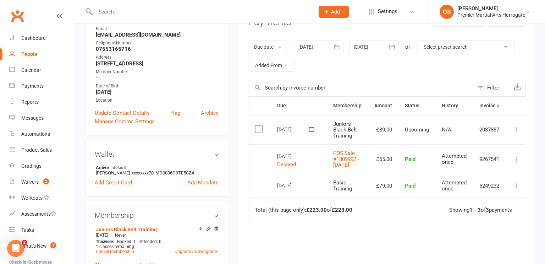
scroll to position [106, 0]
click at [343, 156] on link "POS Sale #1809997 - [DATE]" at bounding box center [346, 159] width 26 height 18
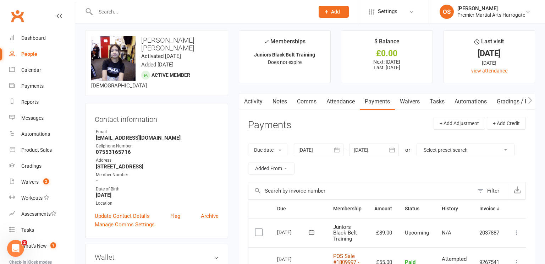
scroll to position [0, 0]
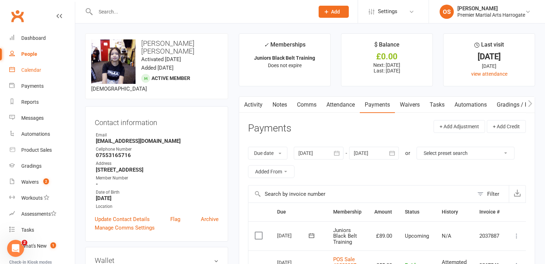
click at [33, 73] on link "Calendar" at bounding box center [42, 70] width 66 height 16
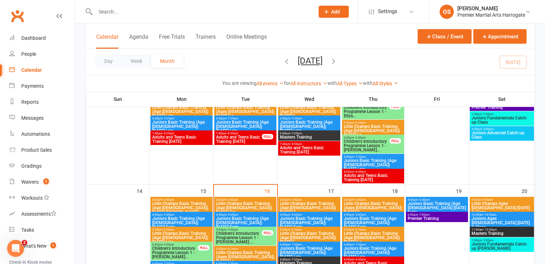
scroll to position [220, 0]
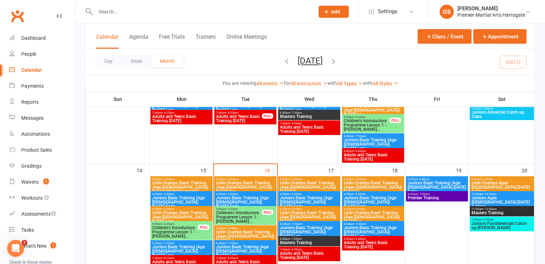
click at [234, 233] on span "Little Champs Basic Training (Ages [DEMOGRAPHIC_DATA]) [DATE] La..." at bounding box center [245, 235] width 59 height 13
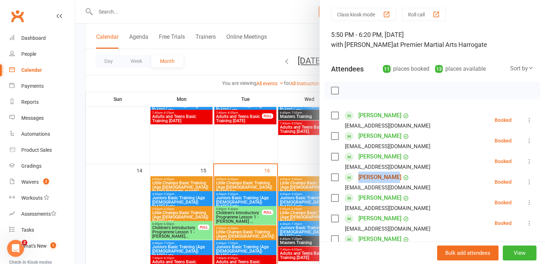
scroll to position [0, 0]
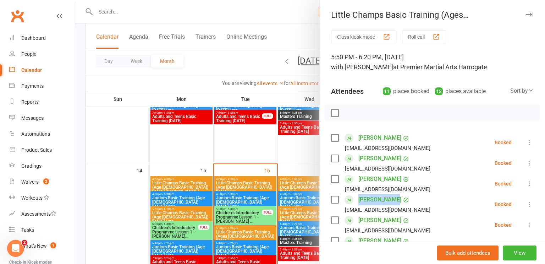
click at [128, 128] on div at bounding box center [310, 132] width 470 height 264
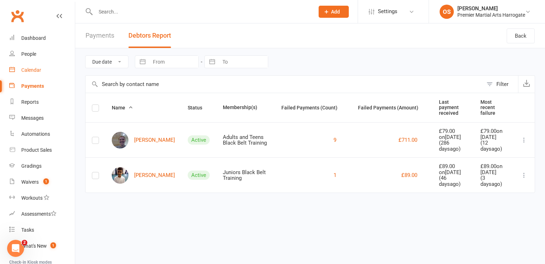
click at [37, 71] on div "Calendar" at bounding box center [31, 70] width 20 height 6
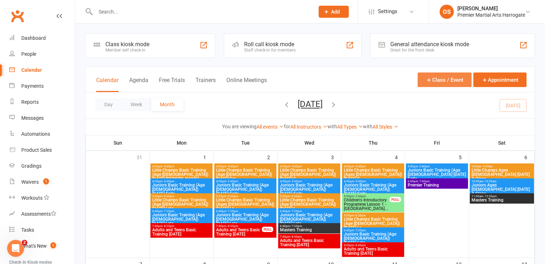
click at [451, 78] on button "Class / Event" at bounding box center [444, 79] width 54 height 15
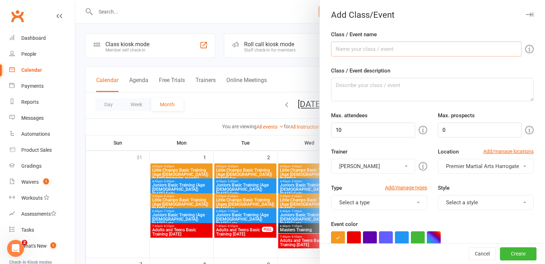
click at [402, 54] on input "Class / Event name" at bounding box center [426, 48] width 190 height 15
click at [277, 64] on div at bounding box center [310, 132] width 470 height 264
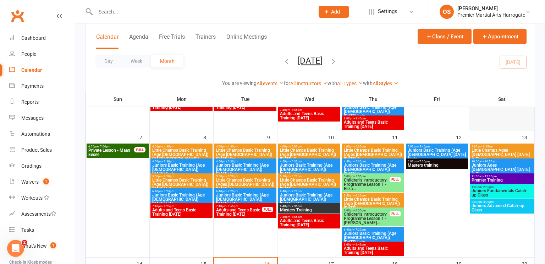
scroll to position [127, 0]
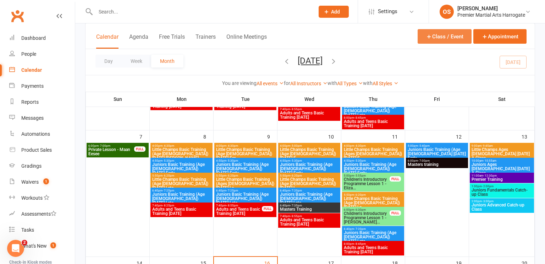
click at [439, 31] on button "Class / Event" at bounding box center [444, 36] width 54 height 15
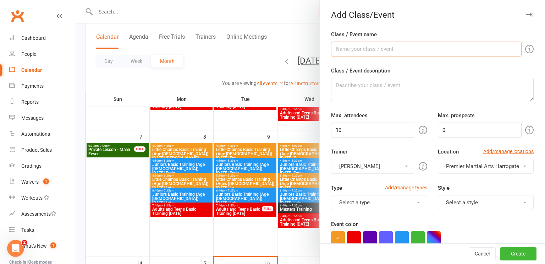
click at [421, 50] on input "Class / Event name" at bounding box center [426, 48] width 190 height 15
type input "Juniors Advanced Catch-up Class"
click at [386, 133] on input "10" at bounding box center [373, 129] width 84 height 15
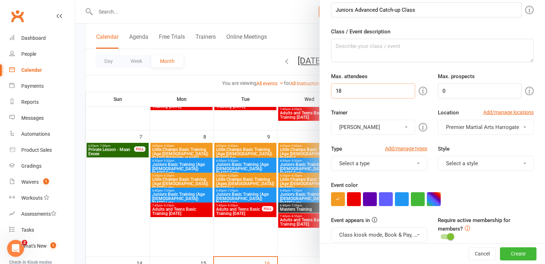
scroll to position [45, 0]
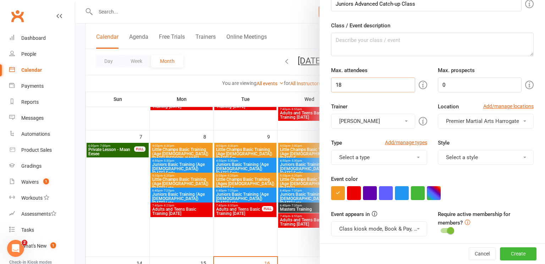
type input "18"
click at [394, 194] on div at bounding box center [432, 193] width 203 height 14
click at [398, 194] on button "button" at bounding box center [402, 193] width 14 height 14
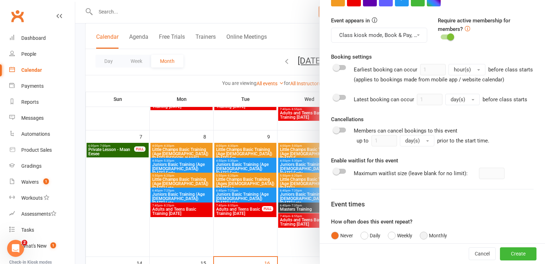
scroll to position [283, 0]
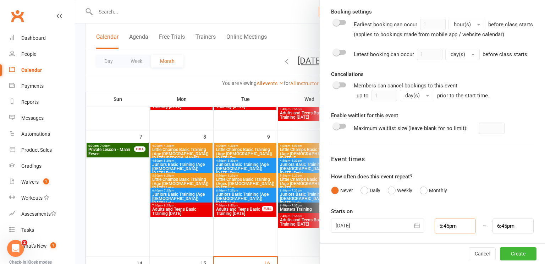
click at [453, 228] on input "5:45pm" at bounding box center [455, 225] width 41 height 15
click at [406, 221] on div at bounding box center [377, 225] width 93 height 14
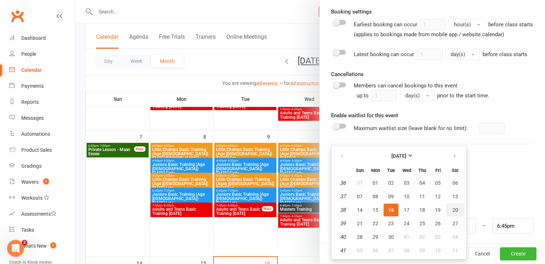
click at [453, 207] on span "20" at bounding box center [455, 210] width 6 height 6
type input "20 Sep 2025"
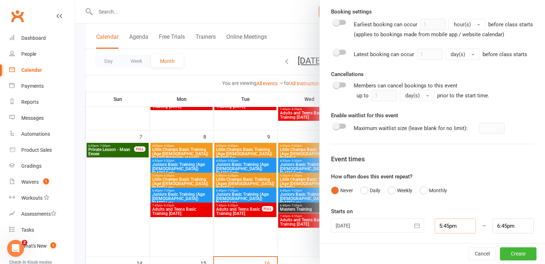
click at [452, 227] on input "5:45pm" at bounding box center [455, 225] width 41 height 15
click at [454, 182] on li "2:00pm" at bounding box center [452, 182] width 34 height 11
type input "2:00pm"
type input "3:00pm"
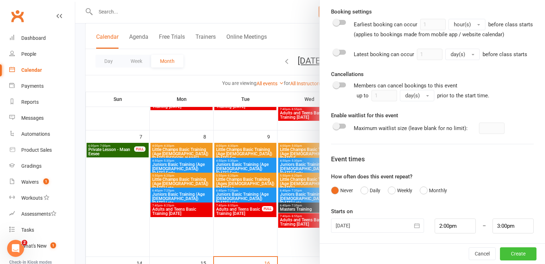
click at [514, 253] on button "Create" at bounding box center [518, 253] width 37 height 13
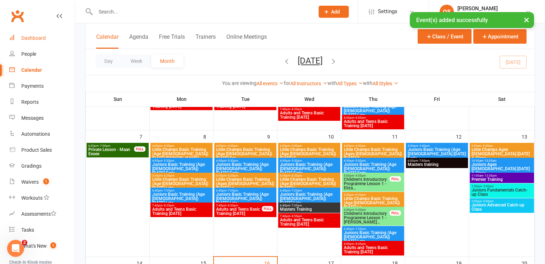
click at [37, 37] on div "Dashboard" at bounding box center [33, 38] width 24 height 6
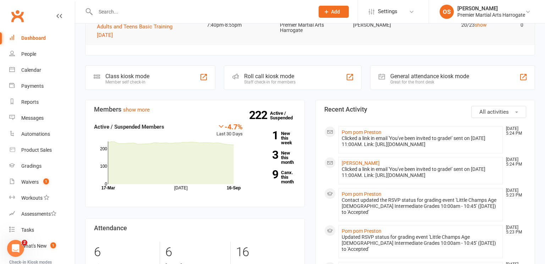
scroll to position [144, 0]
click at [286, 176] on link "9 Canx. this month" at bounding box center [274, 177] width 43 height 14
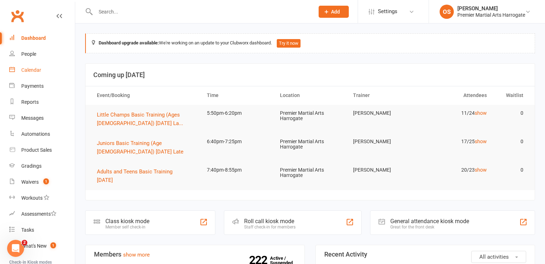
click at [24, 71] on div "Calendar" at bounding box center [31, 70] width 20 height 6
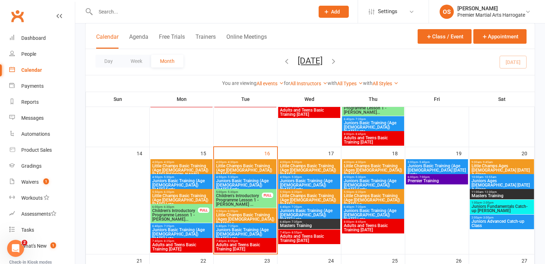
scroll to position [240, 0]
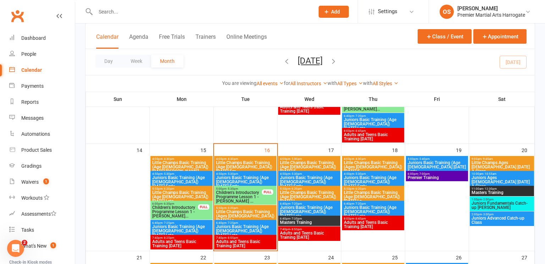
click at [239, 212] on span "Little Champs Basic Training (Ages [DEMOGRAPHIC_DATA]) [DATE] La..." at bounding box center [245, 215] width 59 height 13
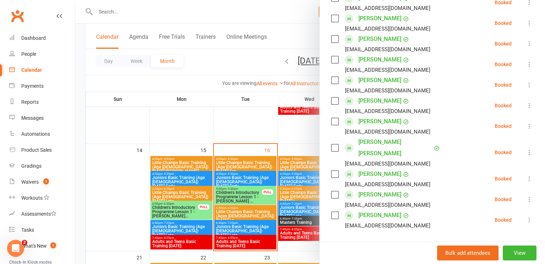
scroll to position [148, 0]
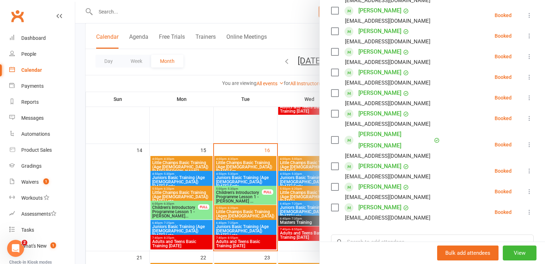
click at [258, 227] on div at bounding box center [310, 132] width 470 height 264
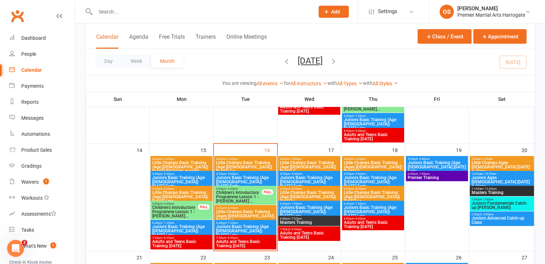
click at [258, 227] on span "Juniors Basic Training (Age [DEMOGRAPHIC_DATA]) [DATE] Late" at bounding box center [245, 230] width 59 height 13
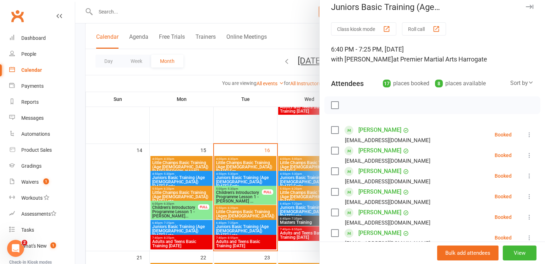
scroll to position [0, 0]
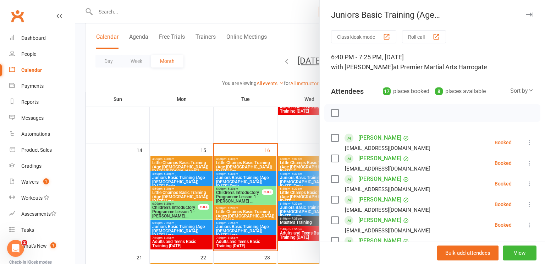
click at [169, 10] on div at bounding box center [310, 132] width 470 height 264
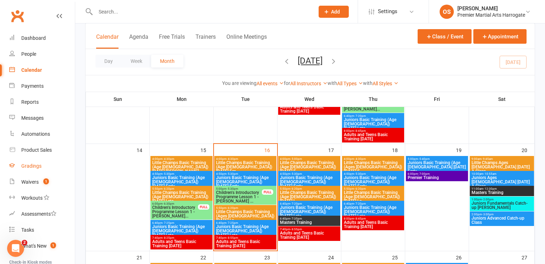
click at [36, 166] on div "Gradings" at bounding box center [31, 166] width 20 height 6
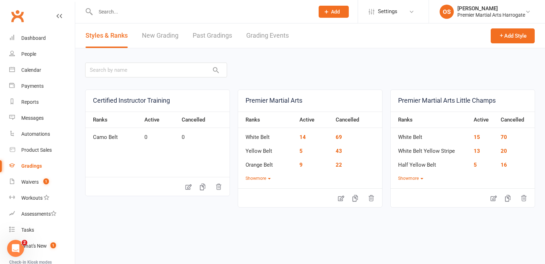
click at [263, 38] on link "Grading Events" at bounding box center [267, 35] width 43 height 24
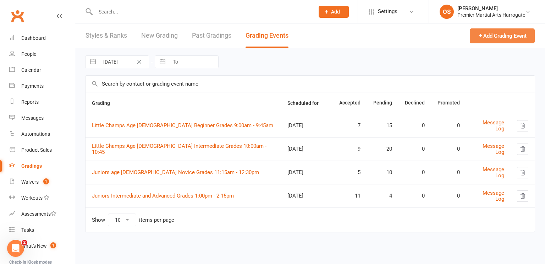
click at [499, 38] on button "Add Grading Event" at bounding box center [502, 35] width 65 height 15
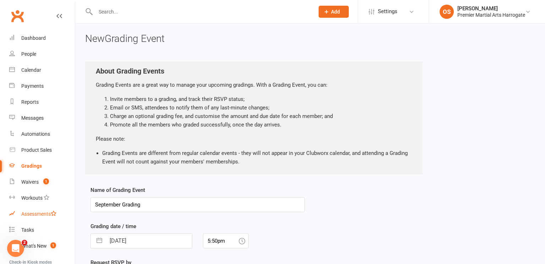
drag, startPoint x: 161, startPoint y: 203, endPoint x: 72, endPoint y: 206, distance: 88.4
click at [72, 206] on ui-view "Prospect Member Non-attending contact Class / event Appointment Grading event T…" at bounding box center [272, 189] width 545 height 375
type input "September Seniors Grading Wednesday October 1st at 7:40pm"
click at [159, 245] on input "16 Sep 2025" at bounding box center [149, 240] width 86 height 14
select select "7"
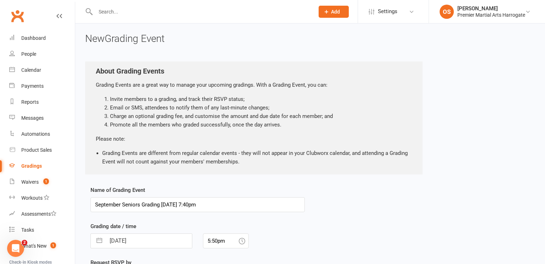
select select "2025"
select select "8"
select select "2025"
select select "9"
select select "2025"
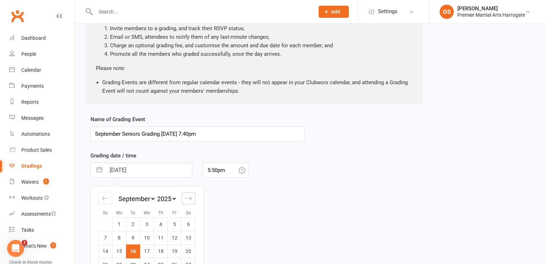
scroll to position [71, 0]
click at [191, 198] on icon "Move forward to switch to the next month." at bounding box center [188, 197] width 7 height 7
select select "10"
select select "2025"
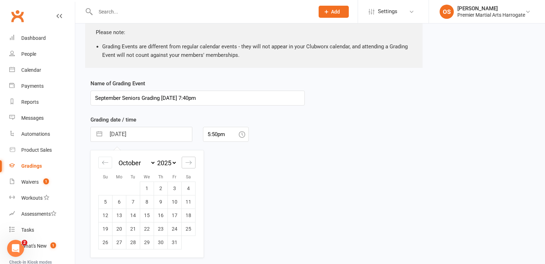
scroll to position [111, 0]
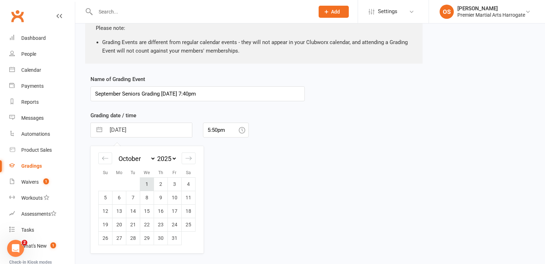
click at [150, 182] on td "1" at bounding box center [147, 183] width 14 height 13
type input "01 Oct 2025"
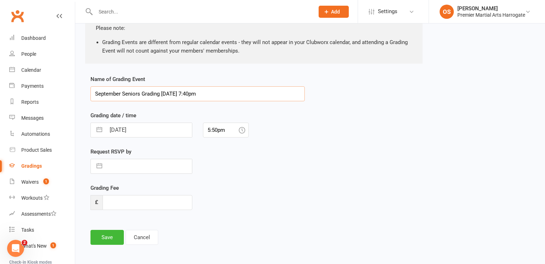
click at [122, 93] on input "September Seniors Grading Wednesday October 1st at 7:40pm" at bounding box center [197, 93] width 214 height 15
type input "Seniors Grading Wednesday October 1st at 7:40pm"
click at [212, 131] on input "5:50pm" at bounding box center [226, 129] width 46 height 15
click at [220, 156] on div "7:30pm" at bounding box center [225, 155] width 45 height 11
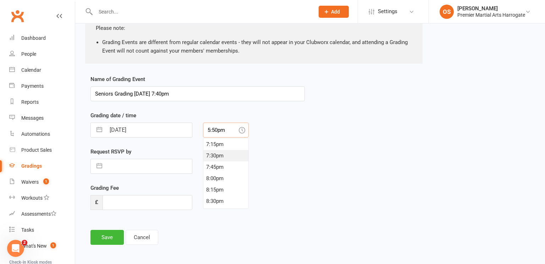
type input "7:30pm"
click at [148, 166] on input "text" at bounding box center [149, 166] width 86 height 14
select select "7"
select select "2025"
select select "8"
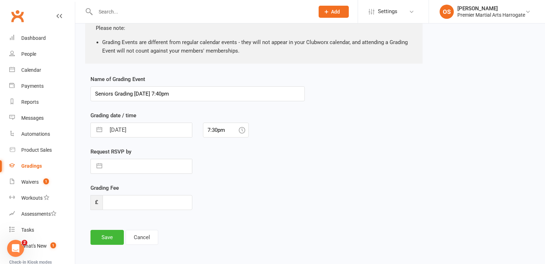
select select "2025"
select select "9"
select select "2025"
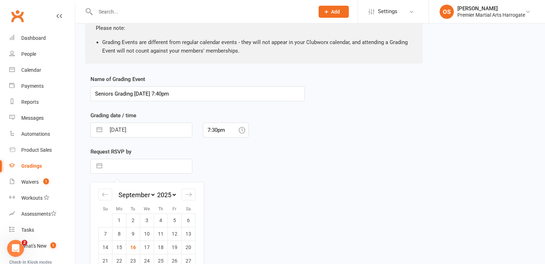
scroll to position [136, 0]
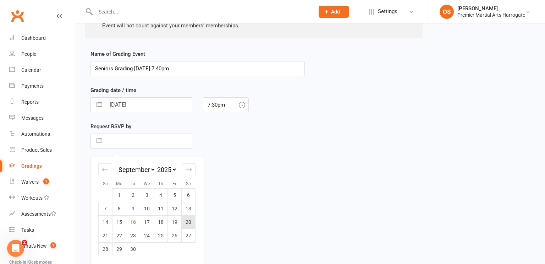
click at [188, 221] on td "20" at bounding box center [189, 221] width 14 height 13
type input "20 Sep 2025"
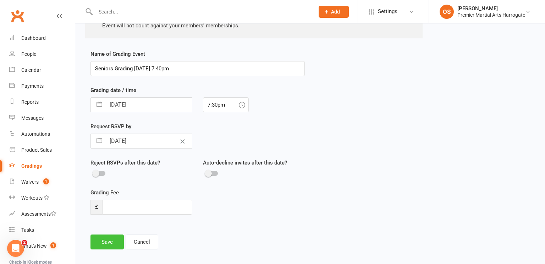
click at [111, 240] on button "Save" at bounding box center [106, 241] width 33 height 15
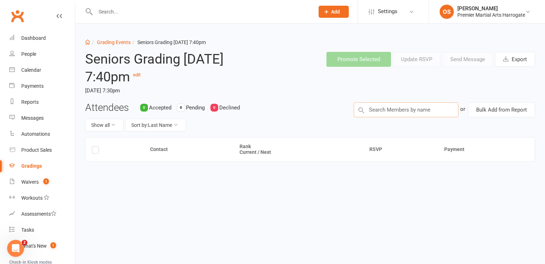
click at [381, 110] on input "text" at bounding box center [406, 109] width 105 height 15
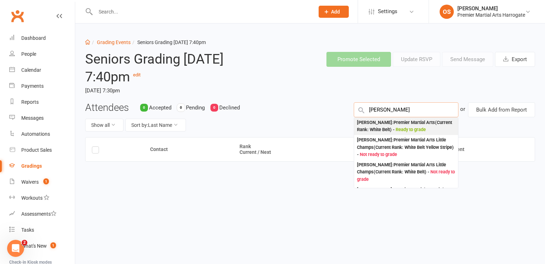
type input "Zach Parkin"
click at [412, 128] on span "Ready to grade" at bounding box center [410, 129] width 30 height 5
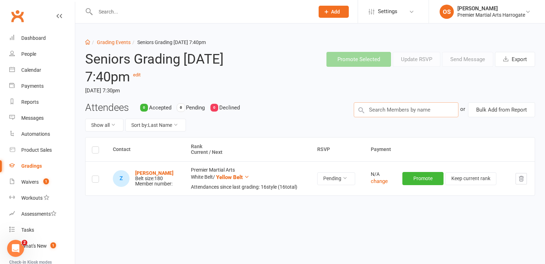
click at [413, 112] on input "text" at bounding box center [406, 109] width 105 height 15
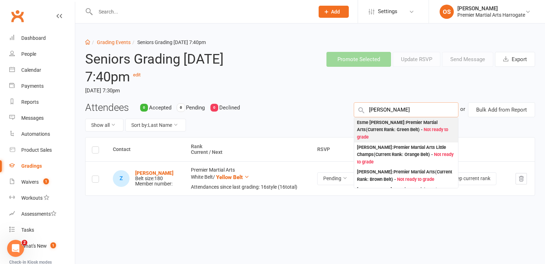
type input "Esme Rose"
click at [412, 127] on div "Esme Rose Robinson : Premier Martial Arts (Current Rank: Green Belt ) - Not rea…" at bounding box center [406, 130] width 98 height 22
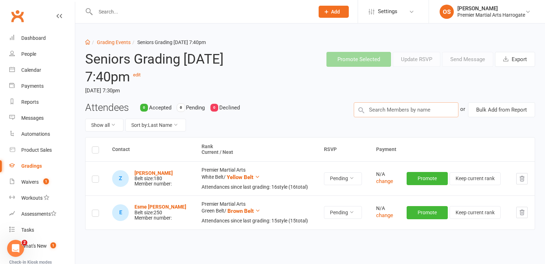
click at [373, 110] on input "text" at bounding box center [406, 109] width 105 height 15
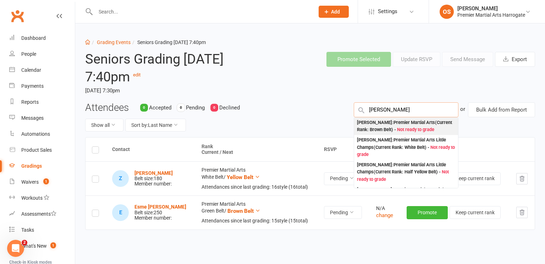
type input "Dominic Sutton"
click at [407, 127] on span "Not ready to grade" at bounding box center [415, 129] width 37 height 5
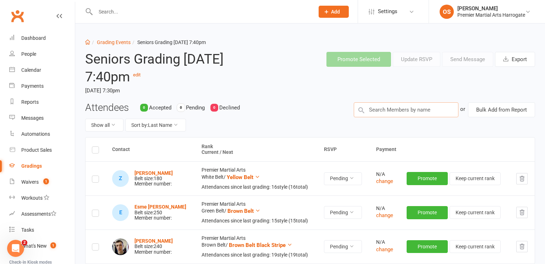
click at [386, 110] on input "text" at bounding box center [406, 109] width 105 height 15
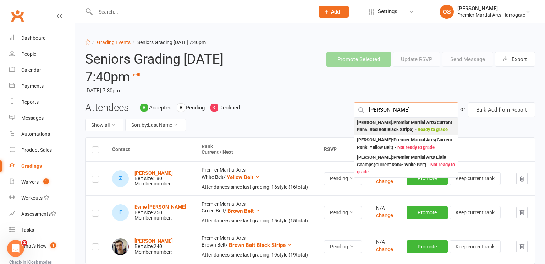
type input "Ajai"
click at [391, 132] on div "Ajai Bhogal : Premier Martial Arts (Current Rank: Red Belt Black Stripe ) - Rea…" at bounding box center [406, 126] width 98 height 15
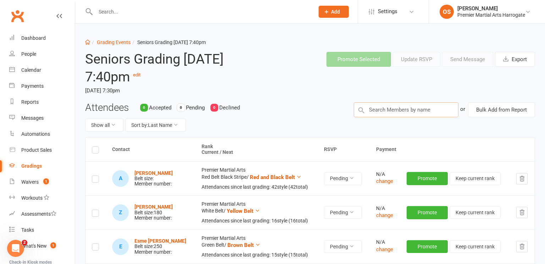
click at [395, 112] on input "text" at bounding box center [406, 109] width 105 height 15
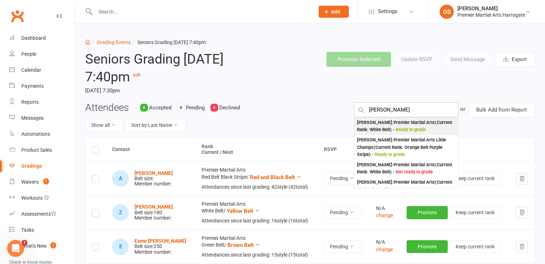
type input "William Mycroft"
click at [391, 126] on div "William mycroft : Premier Martial Arts (Current Rank: White Belt ) - Ready to g…" at bounding box center [406, 126] width 98 height 15
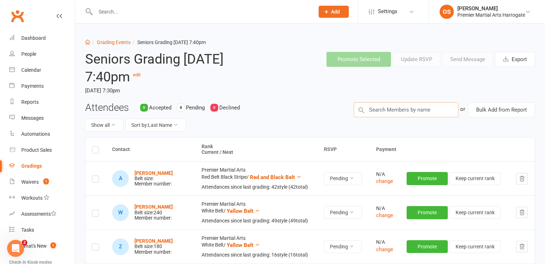
click at [381, 110] on input "text" at bounding box center [406, 109] width 105 height 15
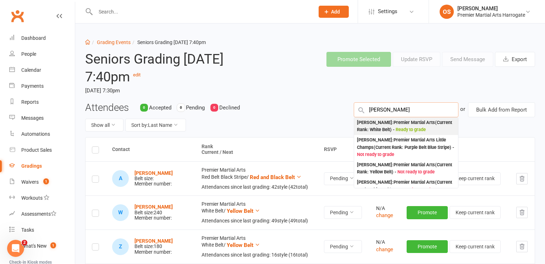
type input "Elizabeth Dean"
click at [413, 128] on span "Ready to grade" at bounding box center [410, 129] width 30 height 5
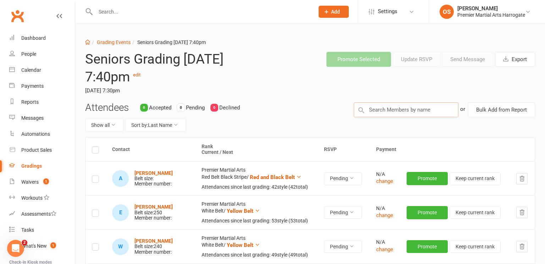
click at [390, 111] on input "text" at bounding box center [406, 109] width 105 height 15
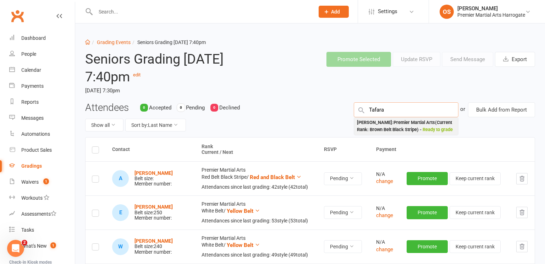
type input "Tafara"
click at [402, 133] on div "Tafara Gwata : Premier Martial Arts (Current Rank: Brown Belt Black Stripe ) - …" at bounding box center [406, 126] width 98 height 15
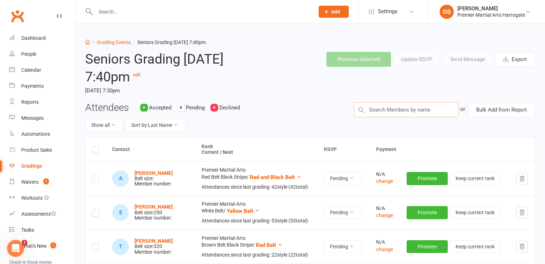
click at [376, 108] on input "text" at bounding box center [406, 109] width 105 height 15
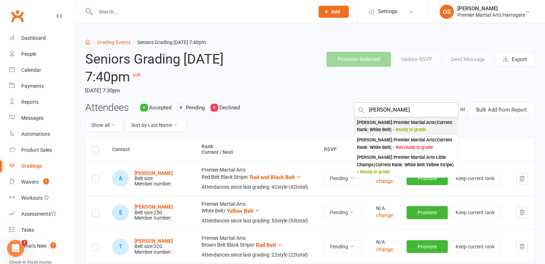
type input "Gemma De"
click at [379, 130] on div "Gemma Deeming : Premier Martial Arts (Current Rank: White Belt ) - Ready to gra…" at bounding box center [406, 126] width 98 height 15
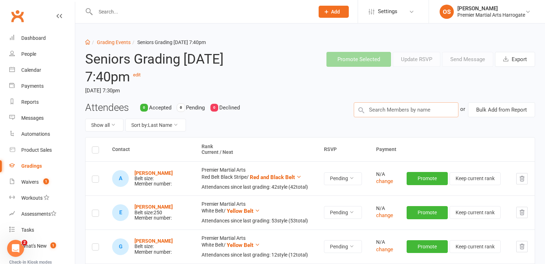
click at [398, 106] on input "text" at bounding box center [406, 109] width 105 height 15
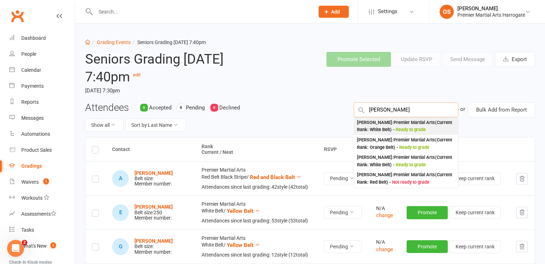
type input "Louise Jenkins"
click at [415, 129] on span "Ready to grade" at bounding box center [410, 129] width 30 height 5
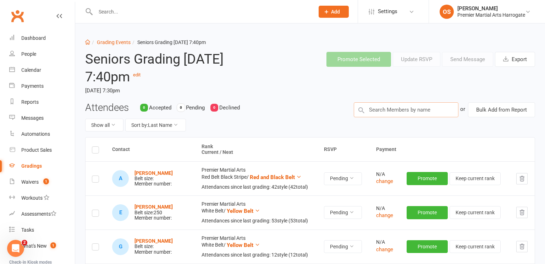
click at [409, 112] on input "text" at bounding box center [406, 109] width 105 height 15
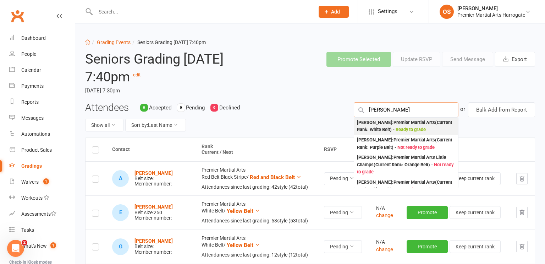
type input "John Curtis"
click at [418, 130] on span "Ready to grade" at bounding box center [410, 129] width 30 height 5
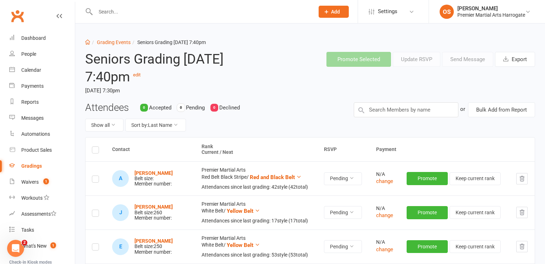
click at [95, 151] on label at bounding box center [95, 151] width 7 height 0
click at [95, 146] on input "checkbox" at bounding box center [95, 146] width 7 height 0
click at [466, 62] on button "Send Message" at bounding box center [467, 59] width 51 height 15
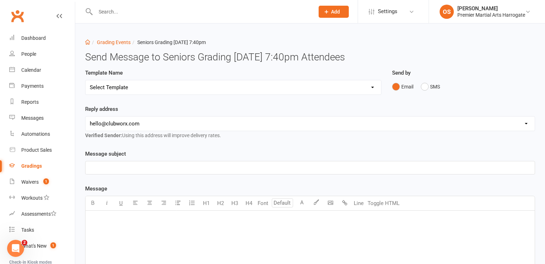
click at [373, 89] on select "Select Template [Email] Confirmation of Successful Grading [Email] Grading Even…" at bounding box center [232, 87] width 295 height 14
select select "3"
click at [85, 80] on select "Select Template [Email] Confirmation of Successful Grading [Email] Grading Even…" at bounding box center [232, 87] width 295 height 14
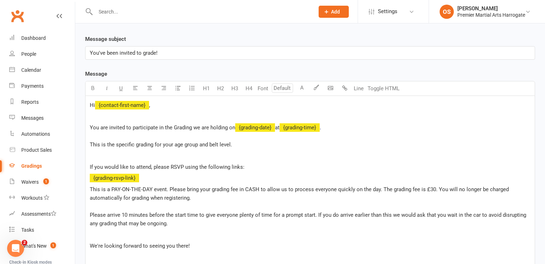
scroll to position [115, 0]
click at [250, 146] on p "You are invited to participate in the Grading we are holding on ﻿ {grading-date…" at bounding box center [310, 136] width 441 height 26
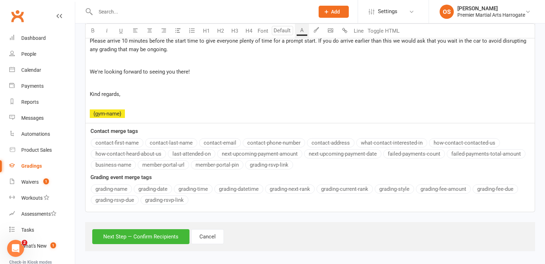
scroll to position [289, 0]
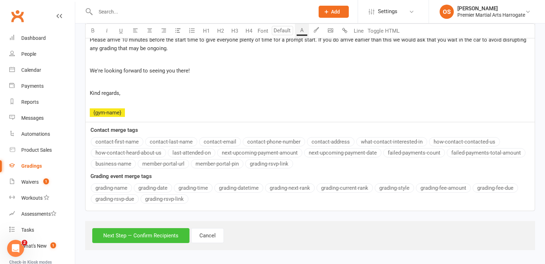
click at [144, 236] on button "Next Step — Confirm Recipients" at bounding box center [140, 235] width 97 height 15
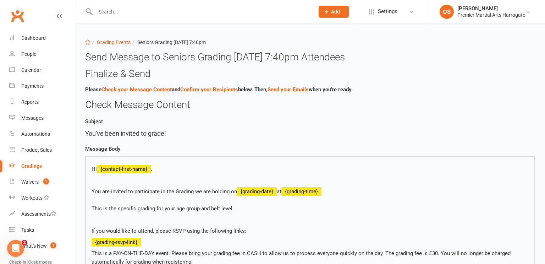
scroll to position [390, 0]
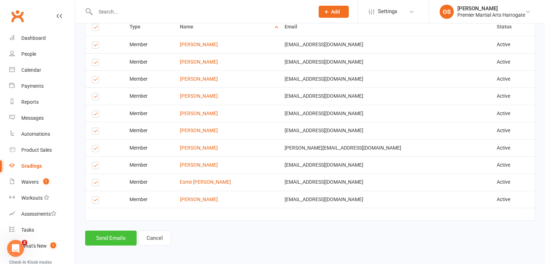
click at [115, 240] on button "Send Emails" at bounding box center [110, 237] width 51 height 15
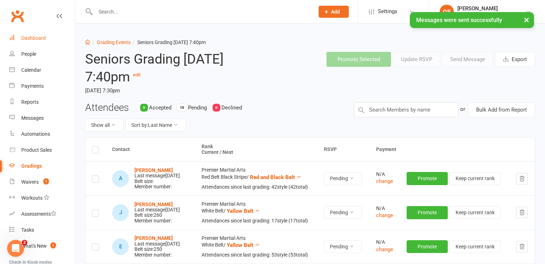
click at [43, 38] on div "Dashboard" at bounding box center [33, 38] width 24 height 6
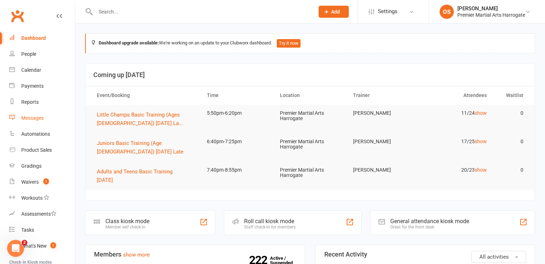
click at [35, 120] on div "Messages" at bounding box center [32, 118] width 22 height 6
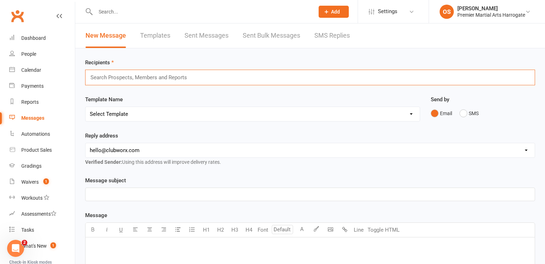
click at [170, 78] on input "text" at bounding box center [142, 77] width 104 height 9
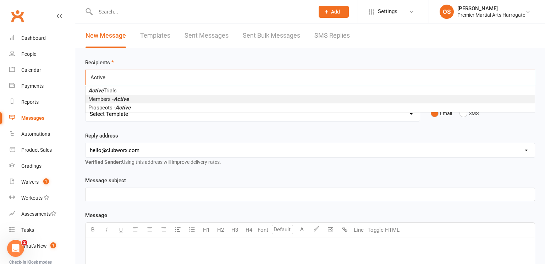
type input "Active"
click at [160, 97] on li "Members - Active" at bounding box center [309, 99] width 449 height 9
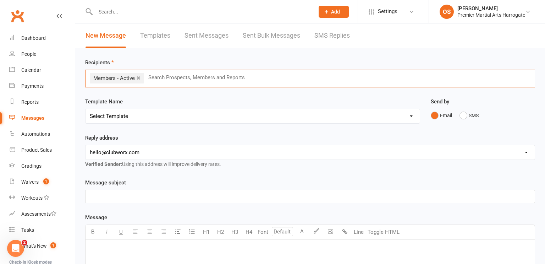
click at [151, 197] on p "﻿" at bounding box center [310, 196] width 441 height 9
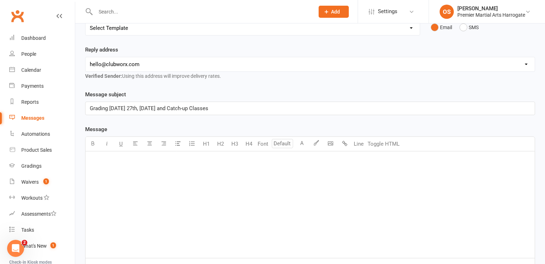
scroll to position [92, 0]
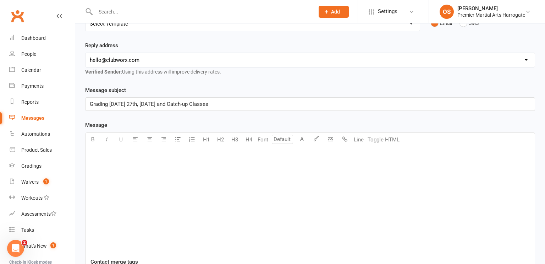
click at [99, 153] on p "﻿" at bounding box center [310, 156] width 441 height 9
click at [161, 161] on div "﻿" at bounding box center [309, 200] width 449 height 106
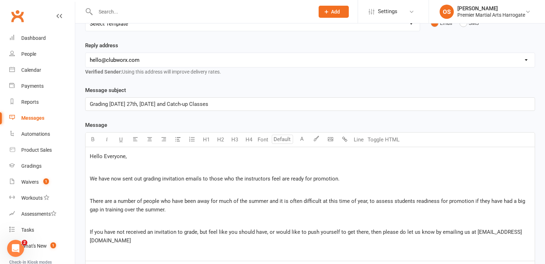
scroll to position [216, 0]
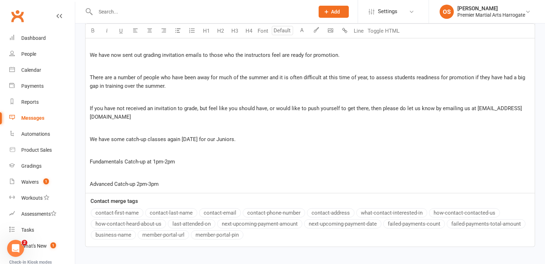
click at [152, 159] on span "Fundamentals Catch-up at 1pm-2pm" at bounding box center [132, 161] width 85 height 6
click at [213, 139] on span "We have some catch-up classes again this Saturday for our Juniors." at bounding box center [163, 139] width 146 height 6
click at [198, 160] on p "Fundamentals Catch-up 1pm-2pm" at bounding box center [310, 161] width 441 height 9
click at [197, 184] on p "Advanced Catch-up 2pm-3pm" at bounding box center [310, 183] width 441 height 9
click at [325, 157] on p "Fundamentals Catch-up 1pm-2pm" at bounding box center [310, 161] width 441 height 9
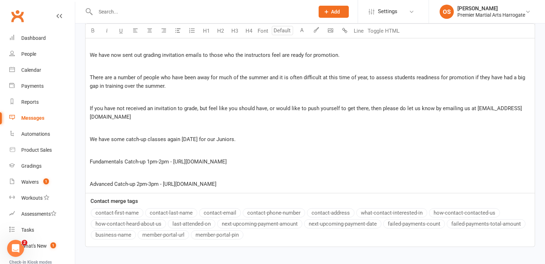
click at [409, 182] on p "Advanced Catch-up 2pm-3pm - https://app.clubworx.com/websites/premier_martial_a…" at bounding box center [310, 183] width 441 height 9
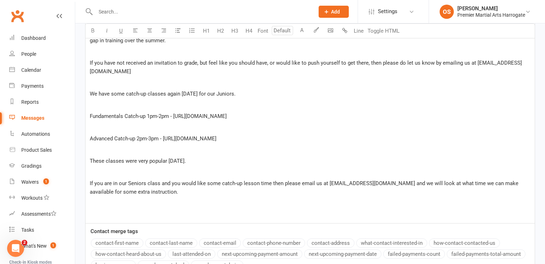
scroll to position [264, 0]
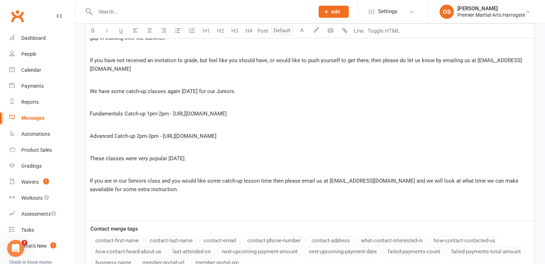
click at [164, 196] on p "﻿" at bounding box center [310, 200] width 441 height 9
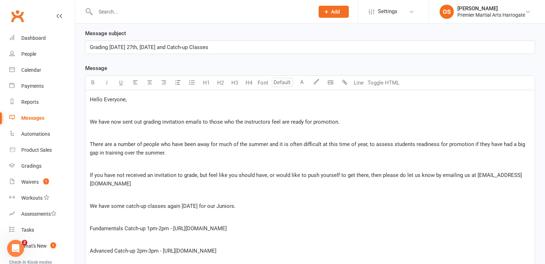
scroll to position [152, 0]
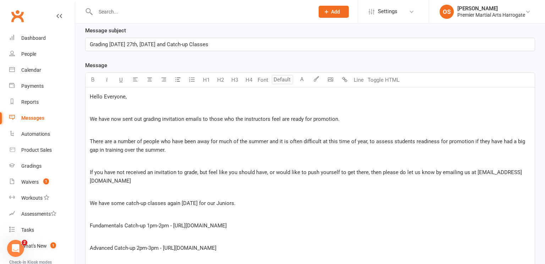
click at [349, 118] on p "We have now sent out grading invitation emails to those who the instructors fee…" at bounding box center [310, 119] width 441 height 9
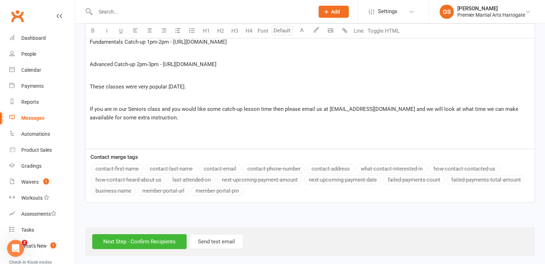
scroll to position [345, 0]
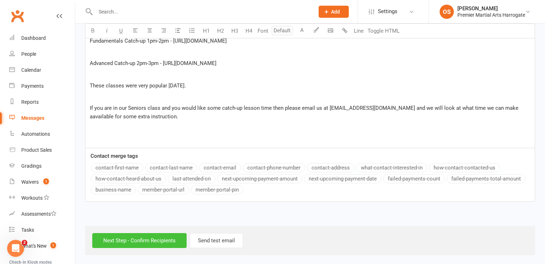
click at [164, 236] on input "Next Step - Confirm Recipients" at bounding box center [139, 240] width 94 height 15
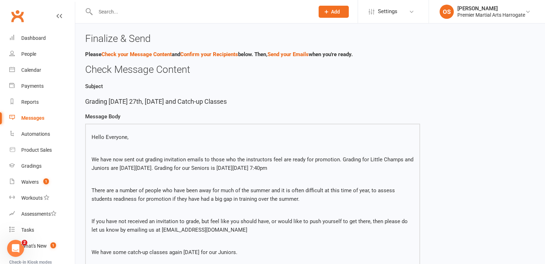
click at [226, 222] on p "If you have not received an invitation to grade, but feel like you should have,…" at bounding box center [253, 225] width 322 height 17
drag, startPoint x: 227, startPoint y: 217, endPoint x: 229, endPoint y: 127, distance: 90.1
click at [229, 127] on div "Hello Everyone, We have now sent out grading invitation emails to those who the…" at bounding box center [252, 254] width 335 height 262
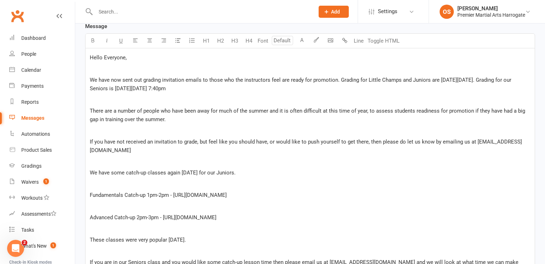
scroll to position [192, 0]
click at [191, 149] on p "If you have not received an invitation to grade, but feel like you should have,…" at bounding box center [310, 145] width 441 height 17
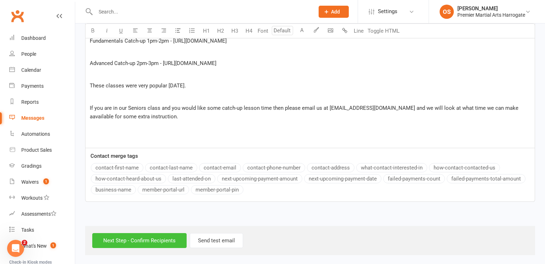
click at [107, 245] on input "Next Step - Confirm Recipients" at bounding box center [139, 240] width 94 height 15
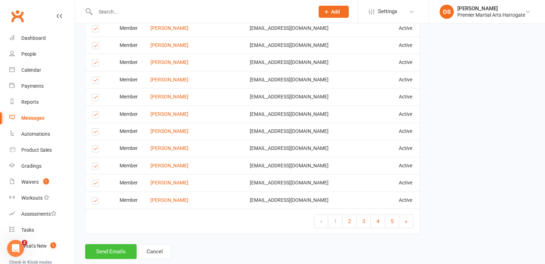
click at [117, 244] on button "Send Emails" at bounding box center [110, 251] width 51 height 15
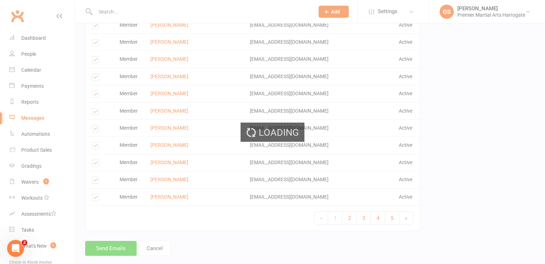
scroll to position [1105, 0]
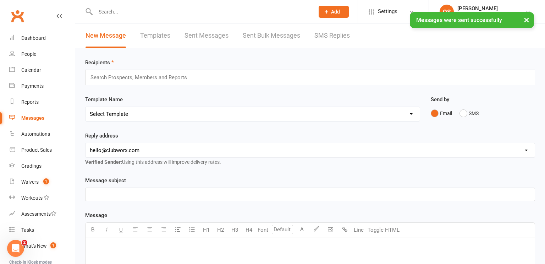
scroll to position [196, 0]
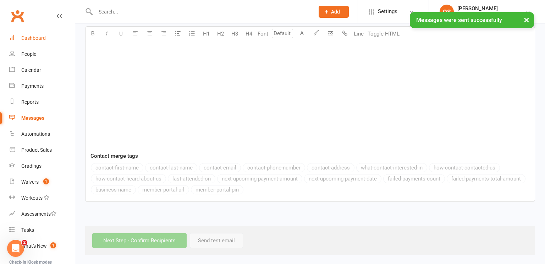
click at [44, 37] on div "Dashboard" at bounding box center [33, 38] width 24 height 6
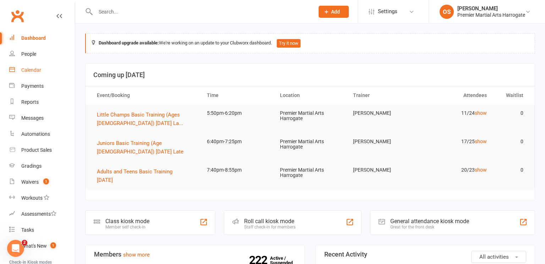
click at [32, 69] on div "Calendar" at bounding box center [31, 70] width 20 height 6
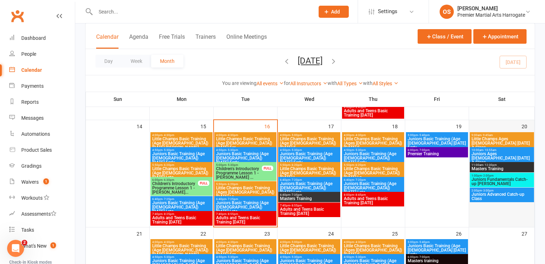
scroll to position [265, 0]
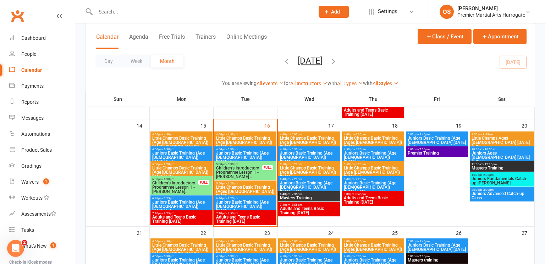
click at [498, 196] on span "Juniors Advanced Catch-up Class" at bounding box center [501, 195] width 61 height 9
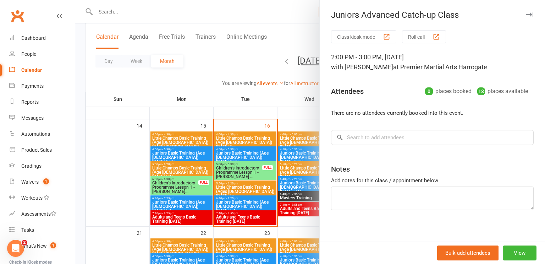
click at [530, 12] on button "button" at bounding box center [529, 14] width 9 height 9
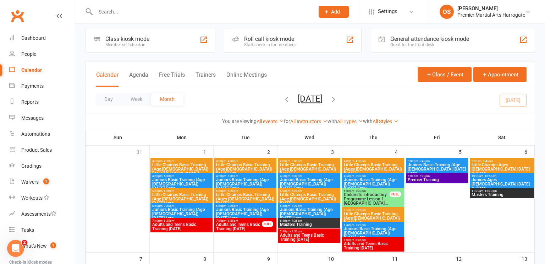
scroll to position [0, 0]
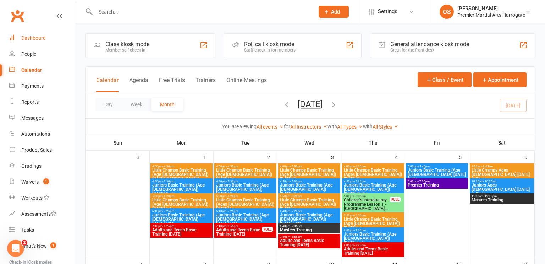
click at [38, 34] on link "Dashboard" at bounding box center [42, 38] width 66 height 16
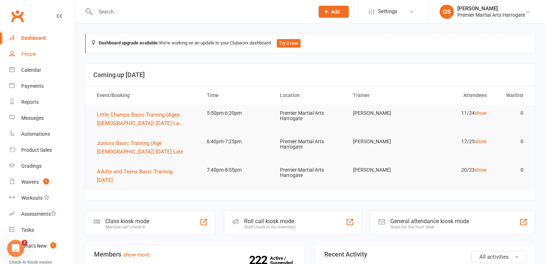
click at [29, 54] on div "People" at bounding box center [28, 54] width 15 height 6
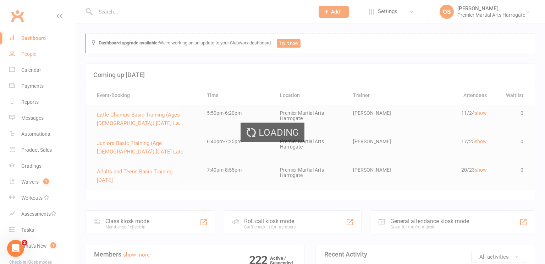
select select "100"
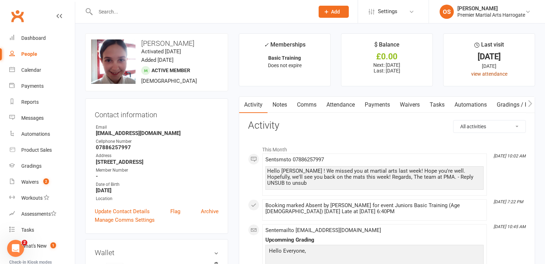
click at [496, 74] on link "view attendance" at bounding box center [489, 74] width 36 height 6
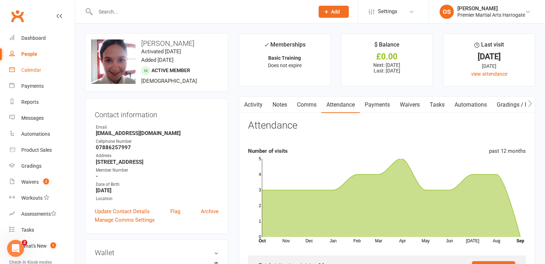
click at [35, 70] on div "Calendar" at bounding box center [31, 70] width 20 height 6
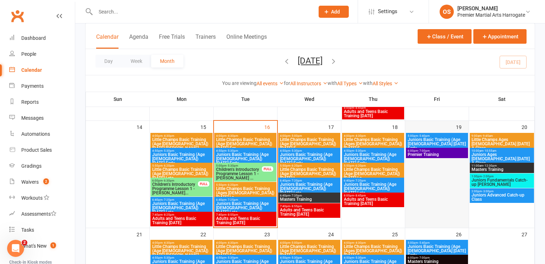
scroll to position [255, 0]
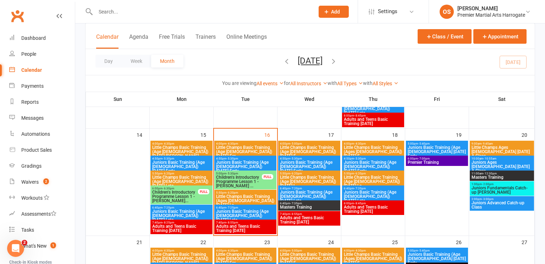
click at [507, 206] on span "Juniors Advanced Catch-up Class" at bounding box center [501, 204] width 61 height 9
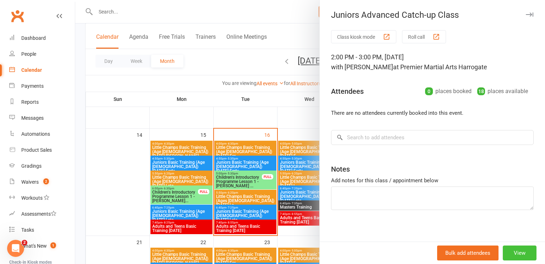
click at [522, 255] on button "View" at bounding box center [520, 252] width 34 height 15
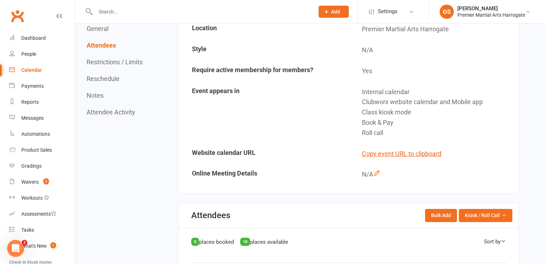
scroll to position [148, 0]
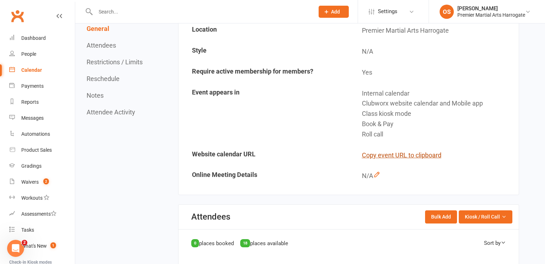
click at [391, 154] on button "Copy event URL to clipboard" at bounding box center [401, 155] width 79 height 10
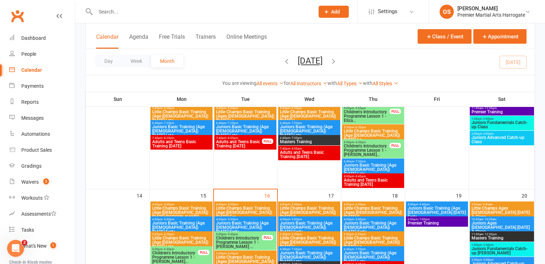
scroll to position [201, 0]
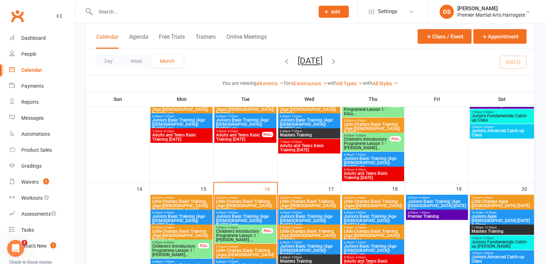
click at [485, 246] on span "Juniors Fundamentals Catch-up Cass" at bounding box center [501, 243] width 61 height 9
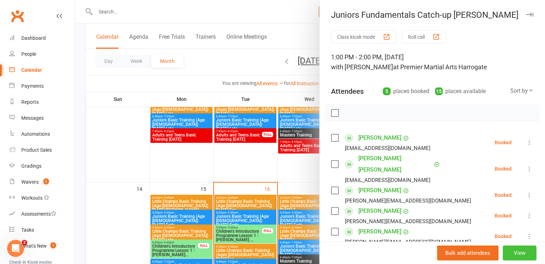
click at [522, 252] on button "View" at bounding box center [520, 252] width 34 height 15
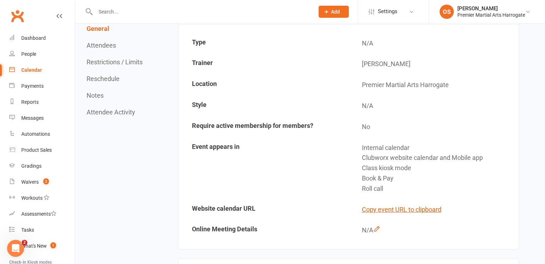
scroll to position [95, 0]
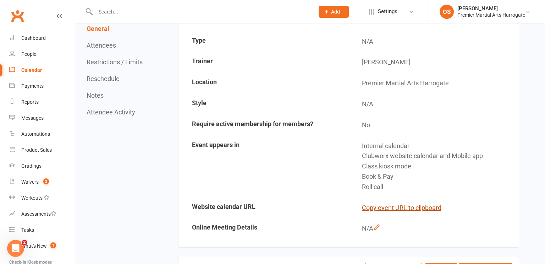
click at [373, 206] on button "Copy event URL to clipboard" at bounding box center [401, 208] width 79 height 10
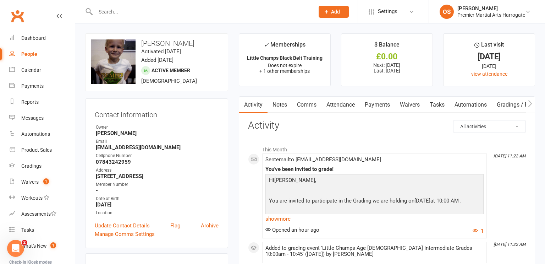
click at [265, 6] on div at bounding box center [197, 11] width 224 height 23
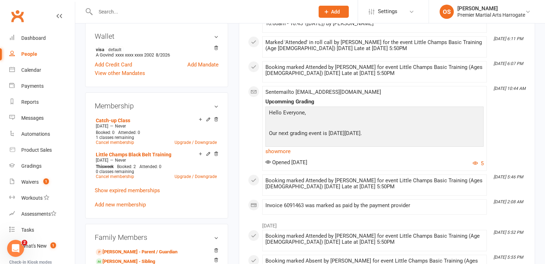
click at [250, 13] on input "text" at bounding box center [201, 12] width 216 height 10
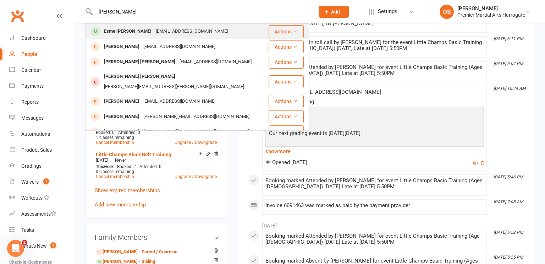
type input "[PERSON_NAME]"
click at [198, 33] on div "[EMAIL_ADDRESS][DOMAIN_NAME]" at bounding box center [192, 31] width 76 height 10
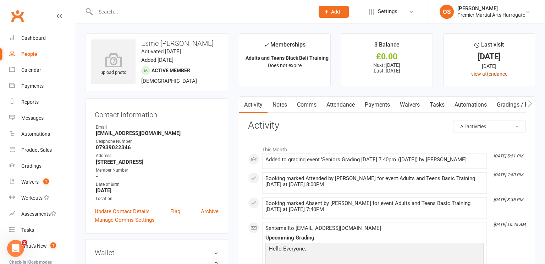
click at [485, 76] on link "view attendance" at bounding box center [489, 74] width 36 height 6
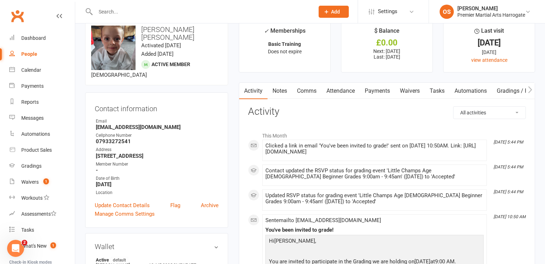
scroll to position [15, 0]
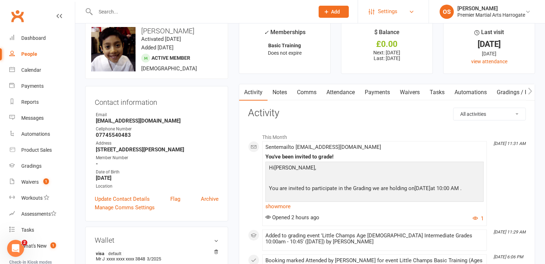
scroll to position [10, 0]
